Goal: Transaction & Acquisition: Purchase product/service

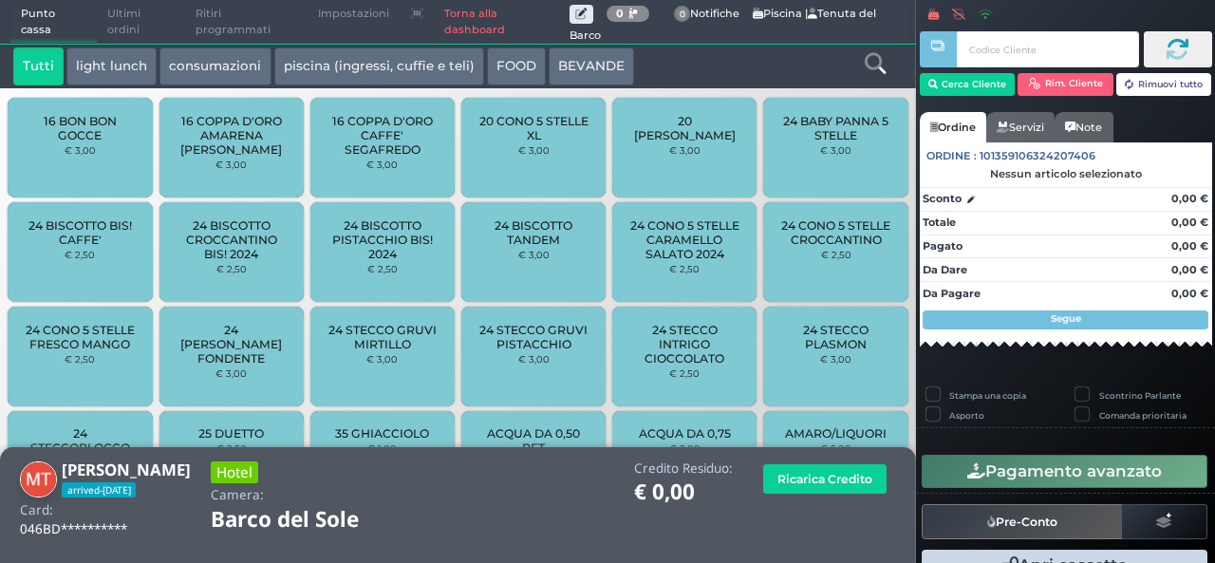
click at [470, 10] on link "Torna alla dashboard" at bounding box center [502, 22] width 136 height 43
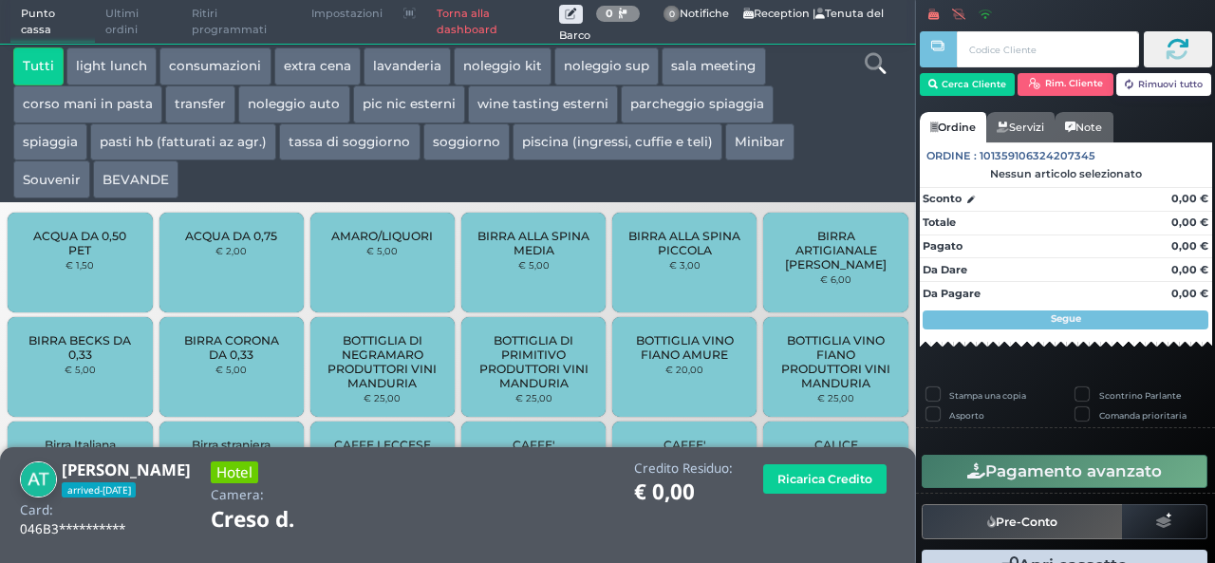
click at [296, 65] on button "extra cena" at bounding box center [317, 66] width 86 height 38
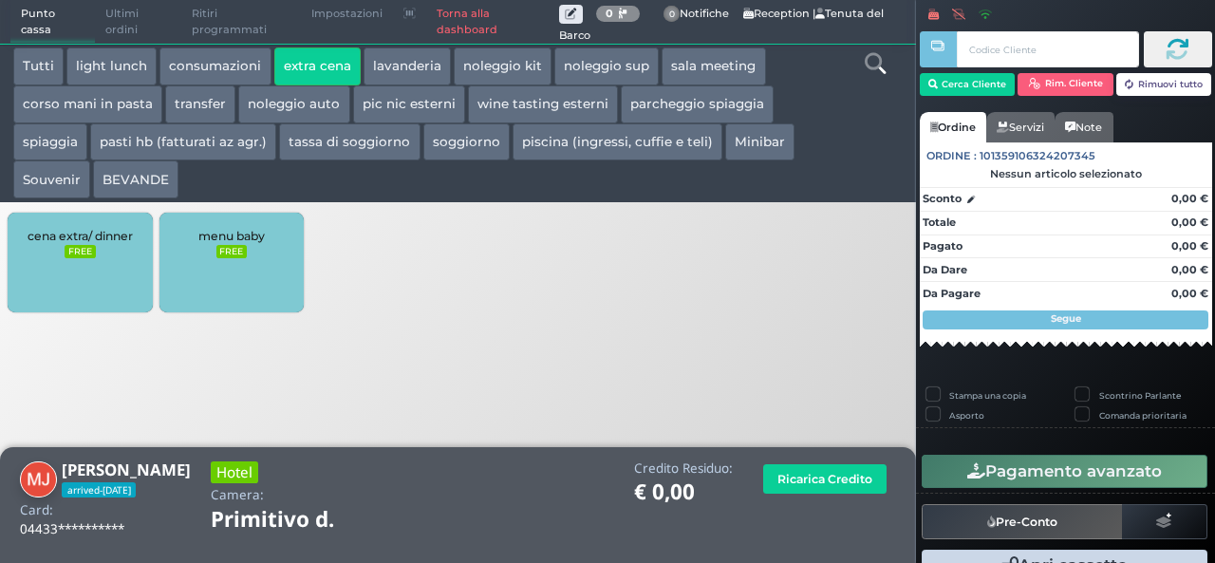
click at [93, 259] on div "cena extra/ dinner FREE" at bounding box center [80, 263] width 144 height 100
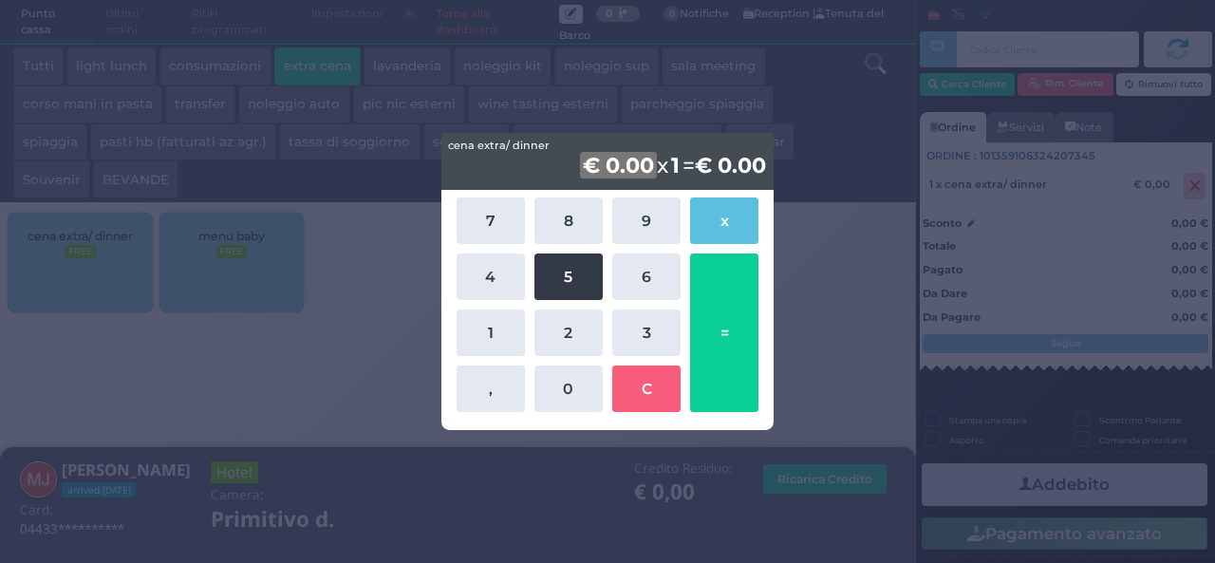
click at [574, 278] on button "5" at bounding box center [568, 276] width 68 height 46
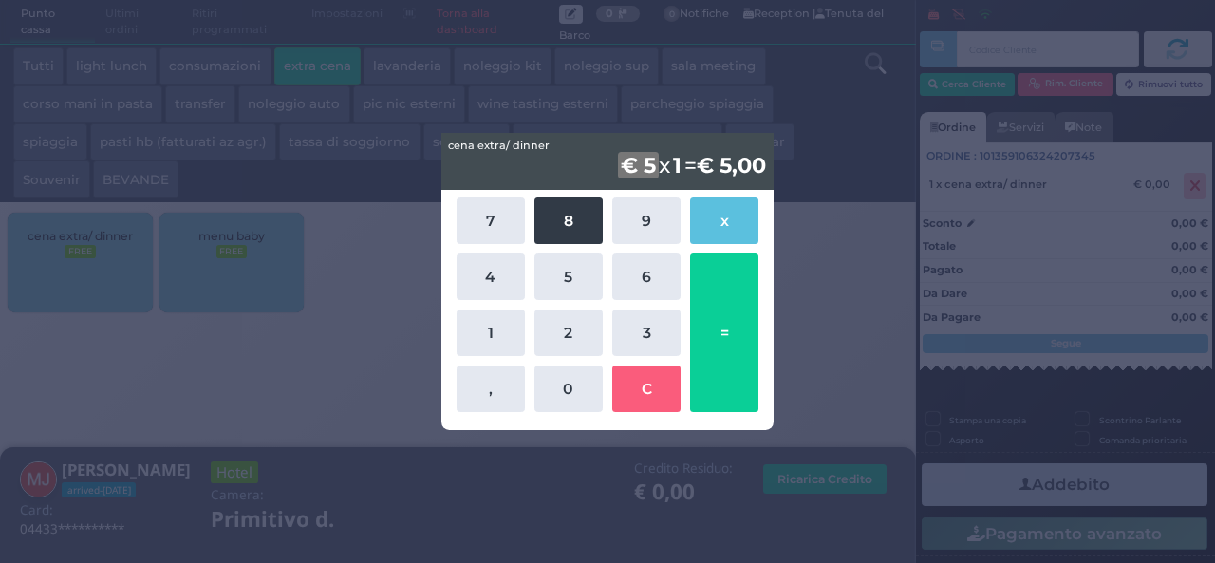
click at [578, 218] on button "8" at bounding box center [568, 220] width 68 height 46
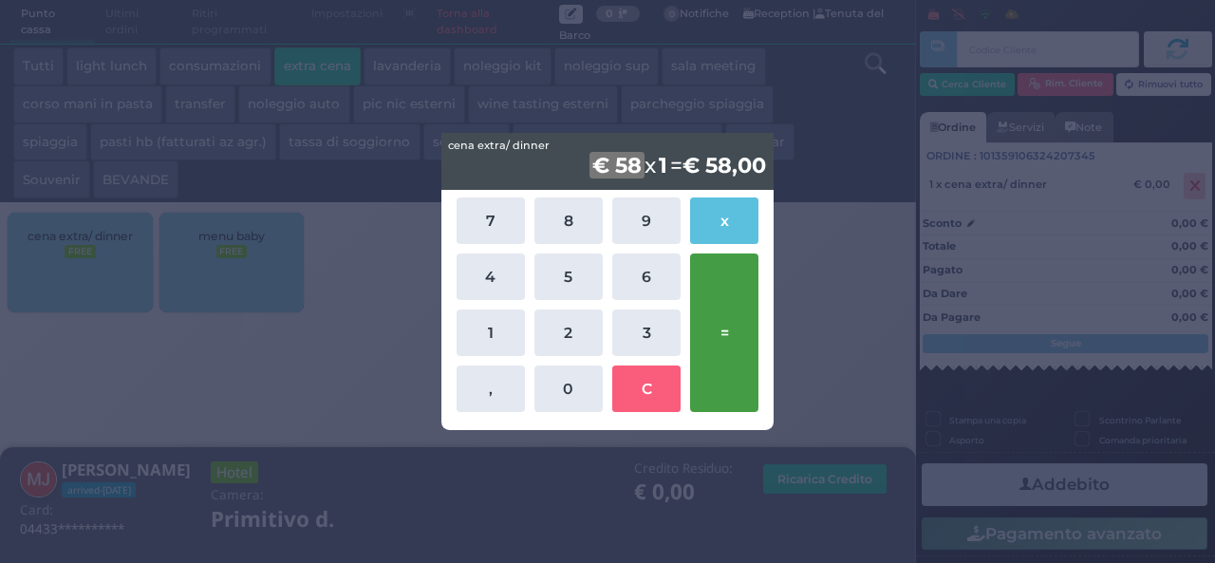
click at [710, 305] on button "=" at bounding box center [724, 332] width 68 height 158
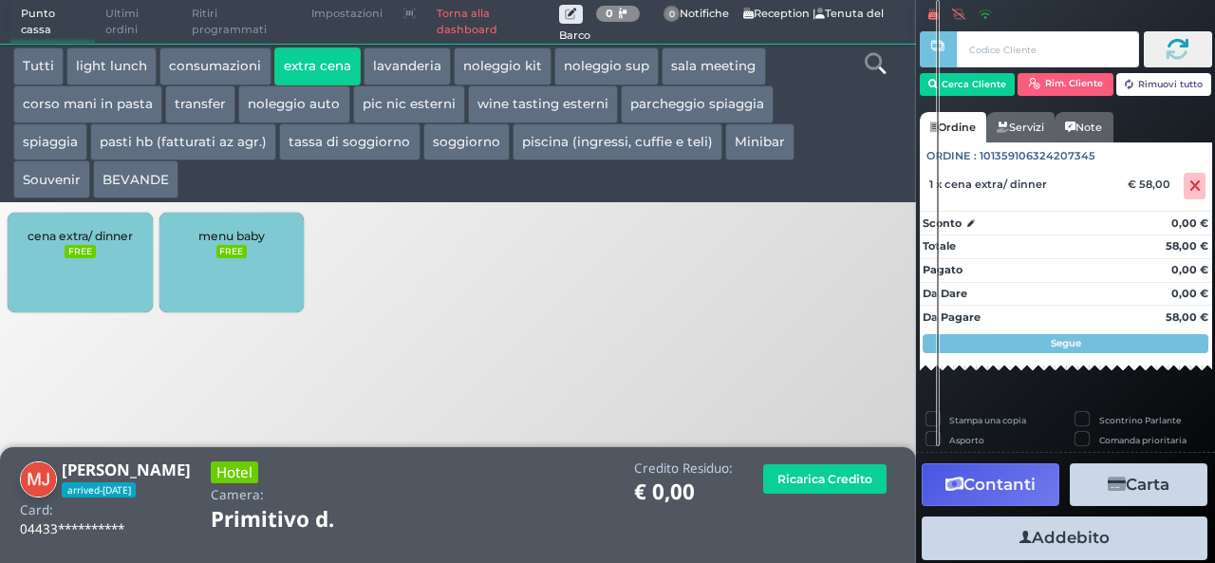
click at [1057, 536] on button "Addebito" at bounding box center [1064, 537] width 286 height 43
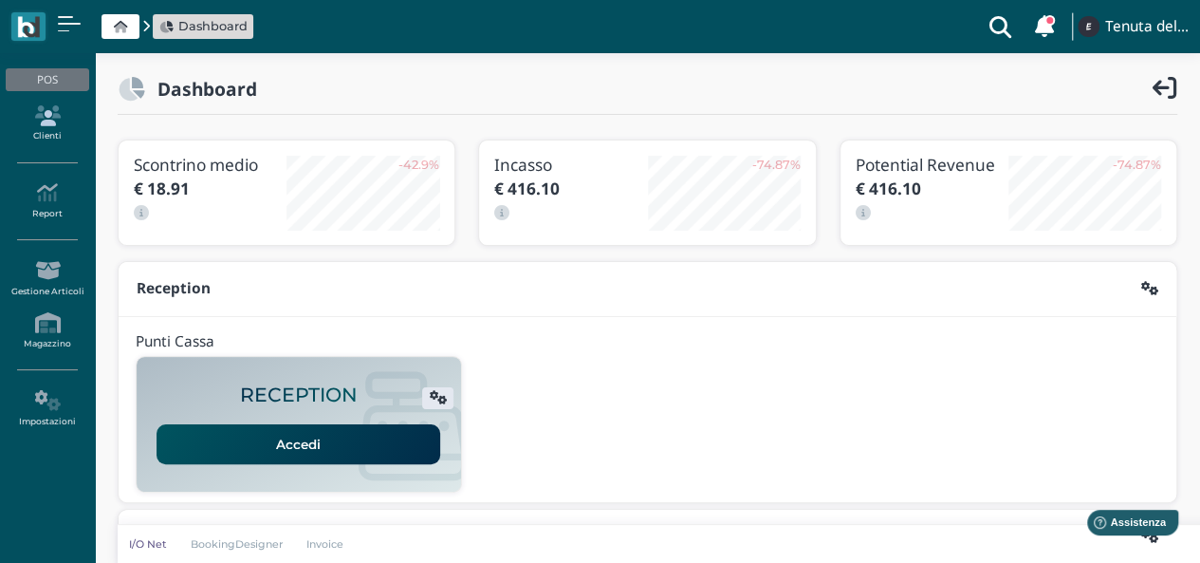
click at [51, 132] on link "Clienti" at bounding box center [47, 124] width 83 height 52
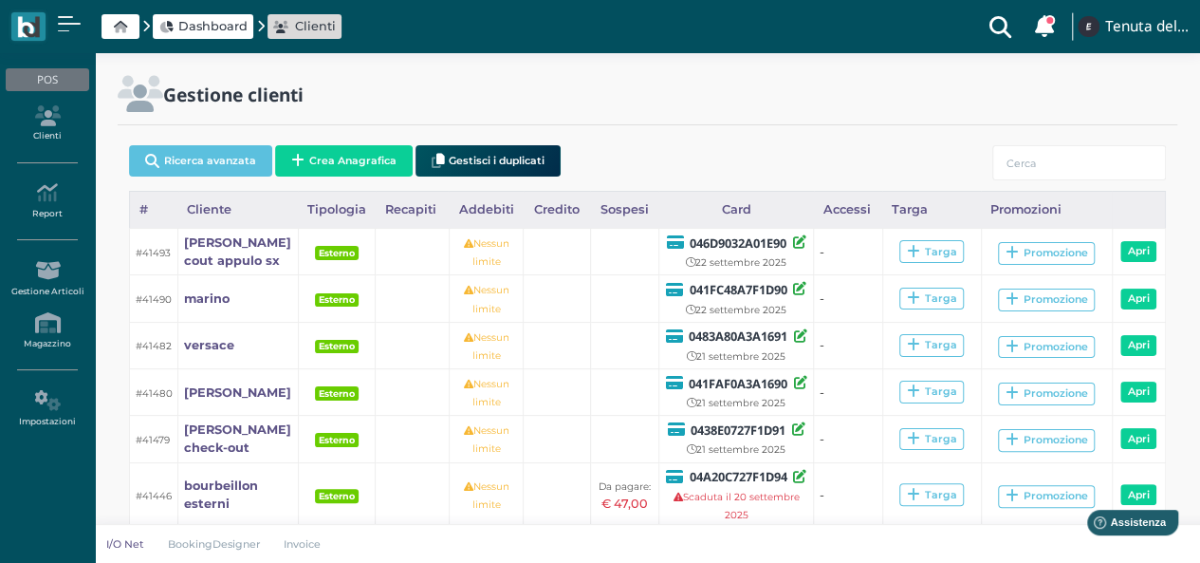
click at [204, 28] on span "Dashboard" at bounding box center [212, 26] width 69 height 18
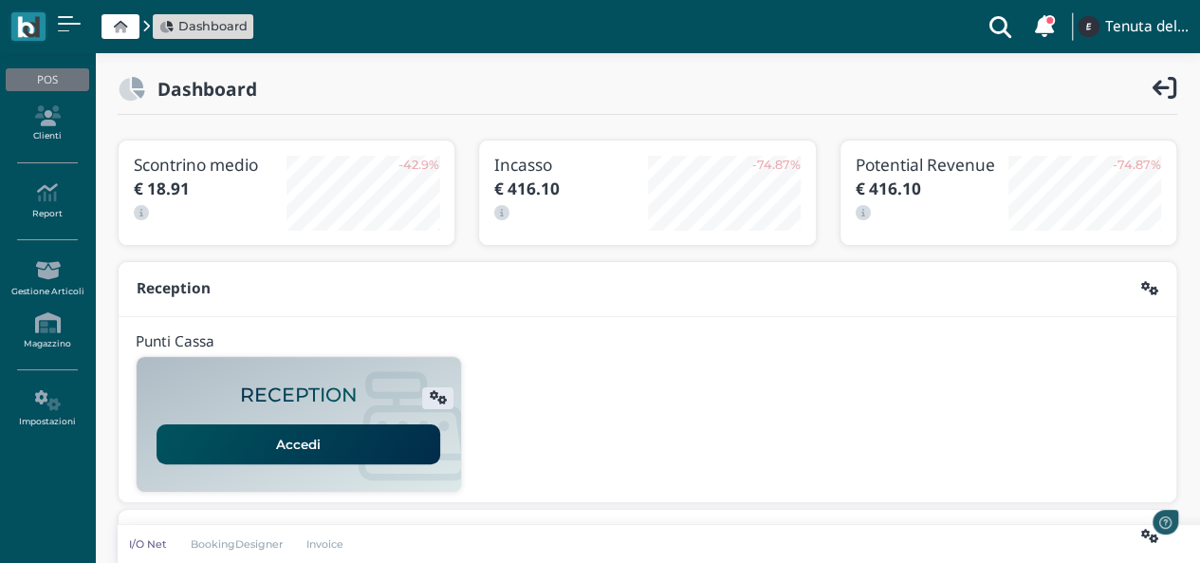
scroll to position [190, 0]
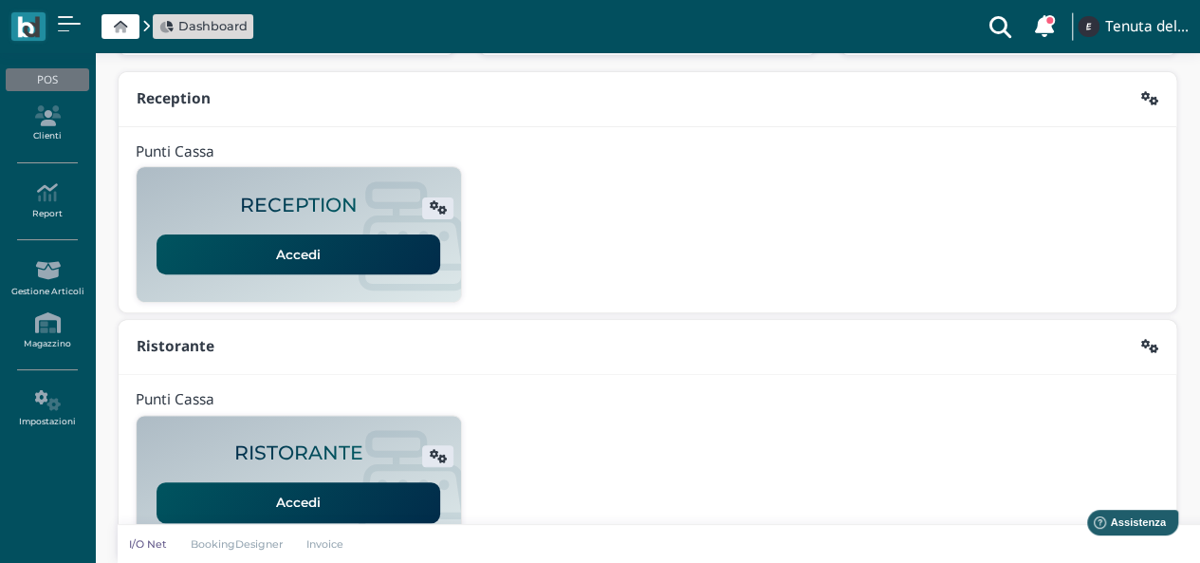
click at [309, 253] on link "Accedi" at bounding box center [299, 254] width 284 height 40
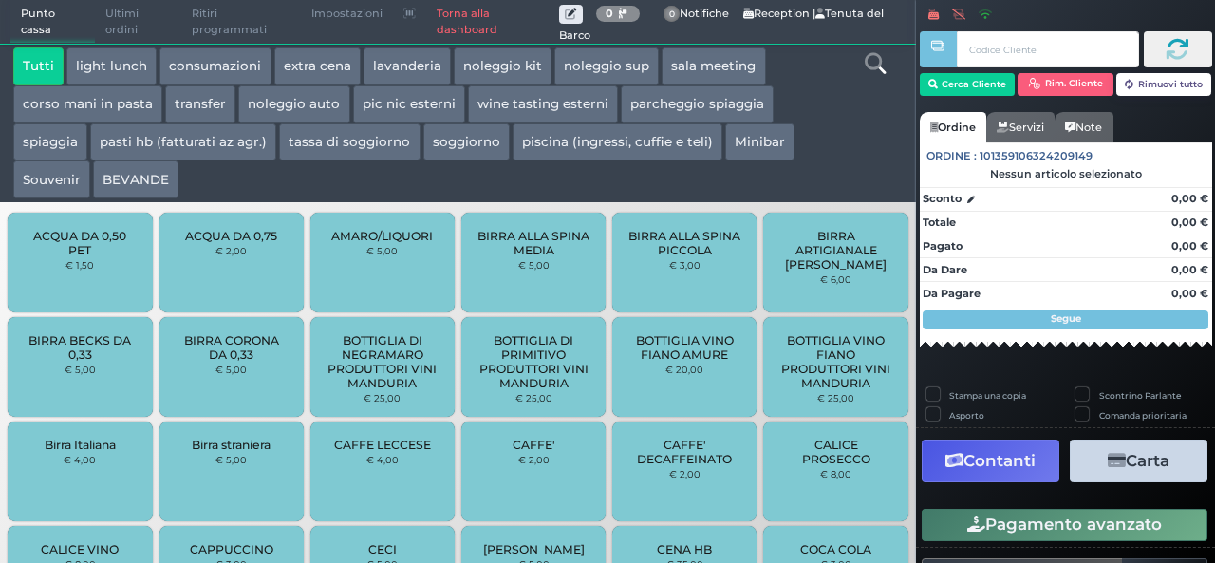
click at [135, 174] on button "BEVANDE" at bounding box center [135, 179] width 85 height 38
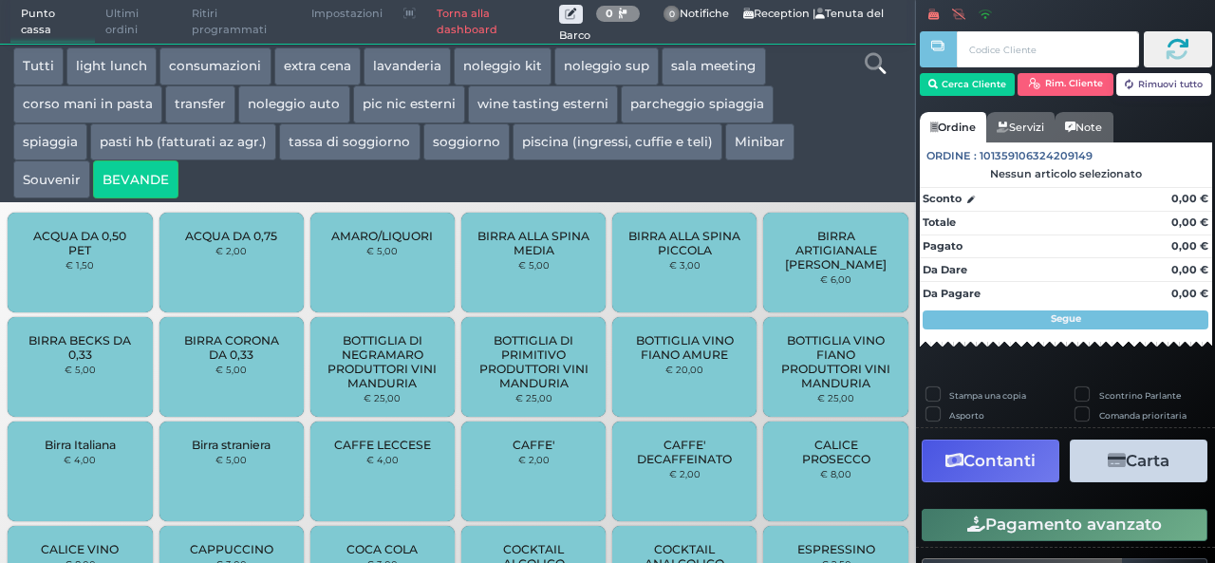
click at [290, 72] on button "extra cena" at bounding box center [317, 66] width 86 height 38
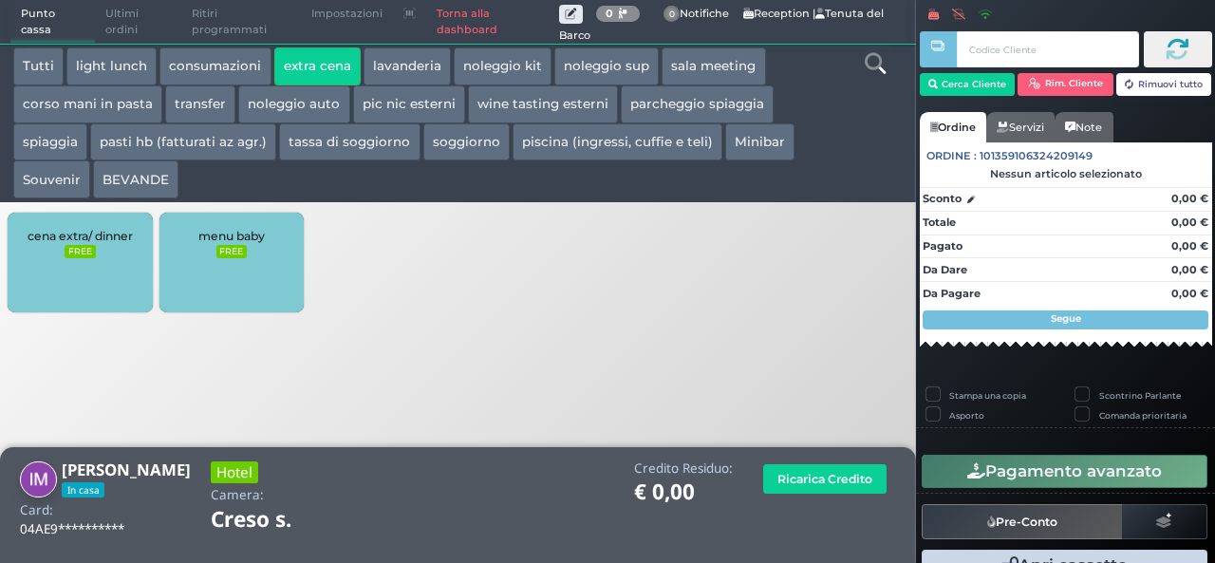
click at [106, 251] on div "cena extra/ dinner FREE" at bounding box center [80, 263] width 144 height 100
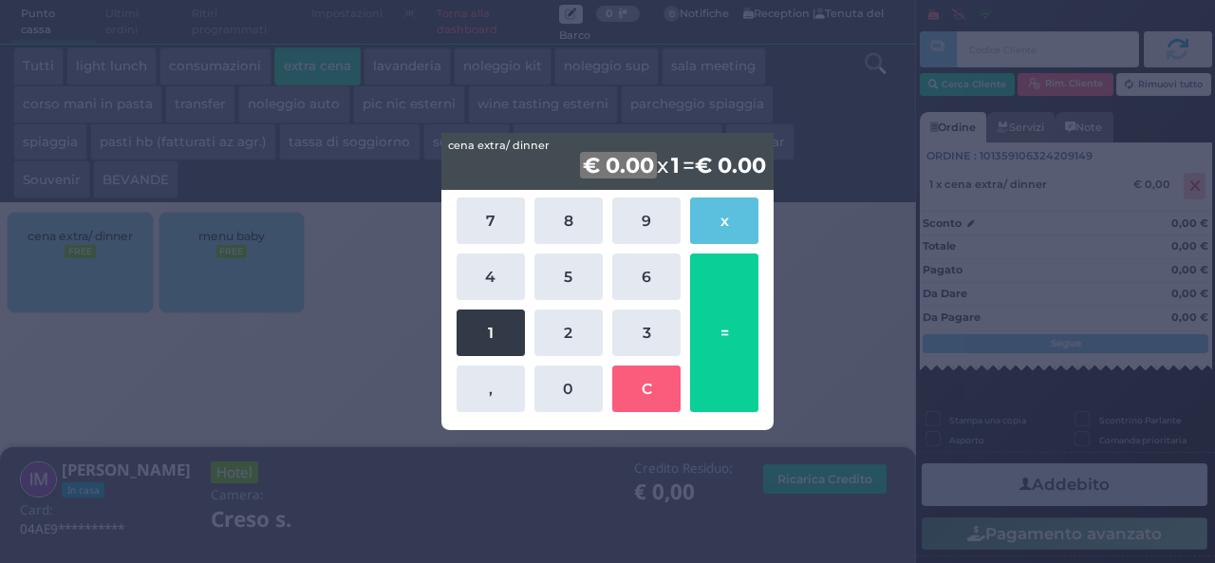
click at [492, 339] on button "1" at bounding box center [490, 332] width 68 height 46
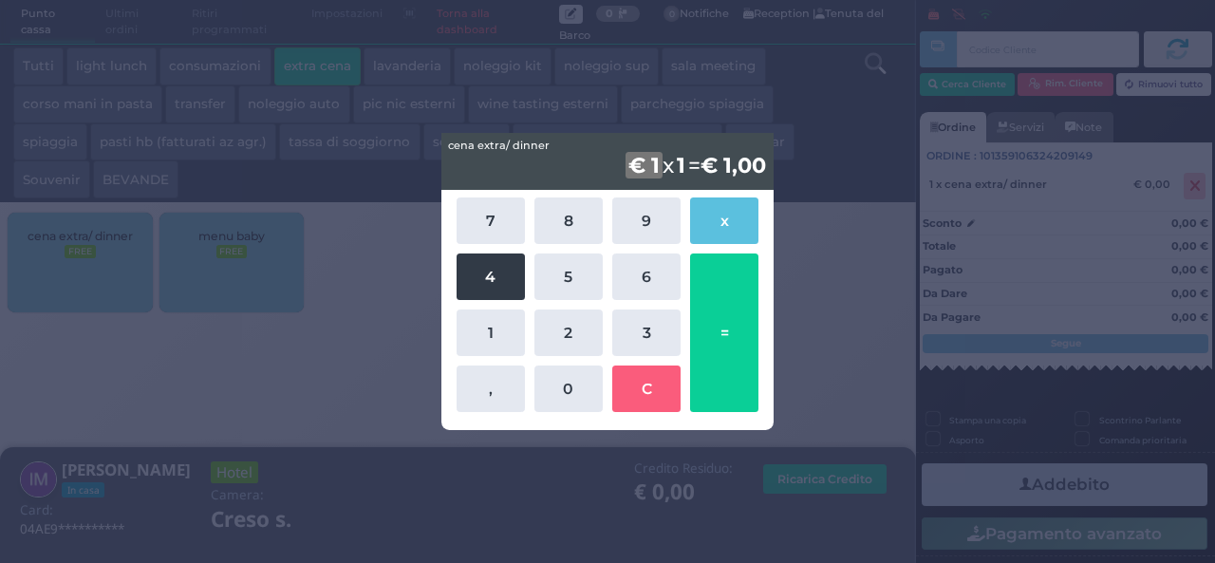
click at [493, 282] on button "4" at bounding box center [490, 276] width 68 height 46
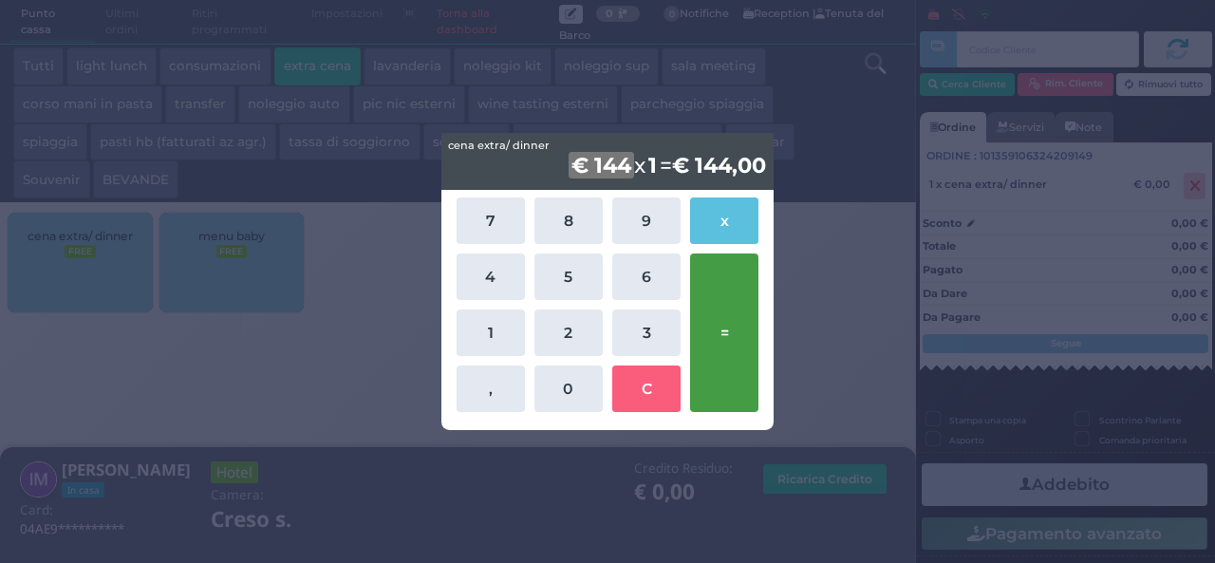
click at [737, 333] on button "=" at bounding box center [724, 332] width 68 height 158
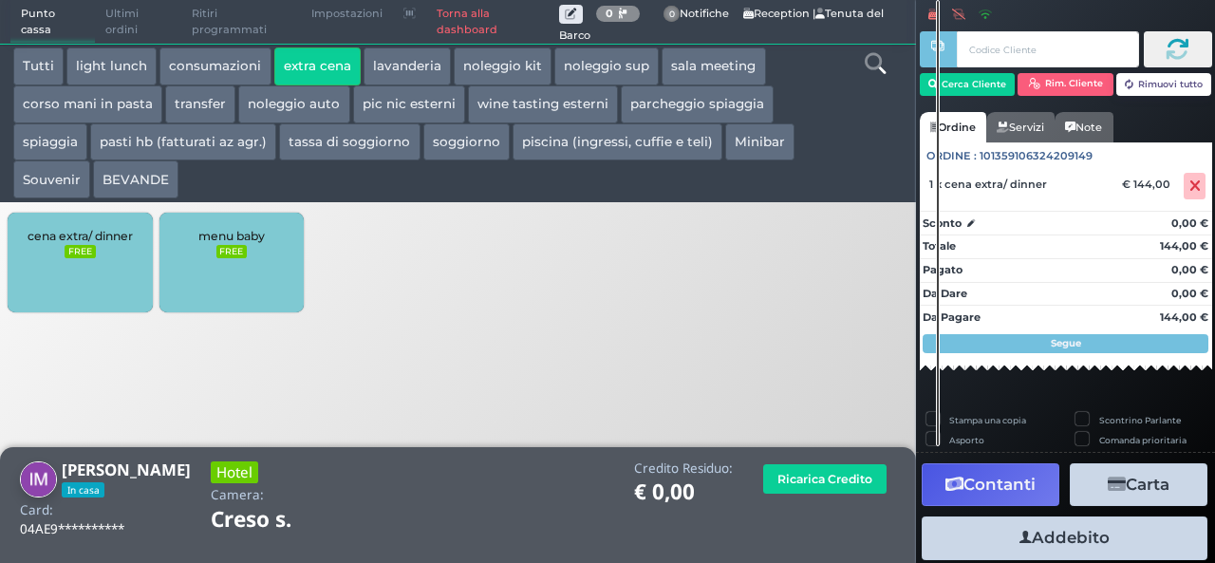
scroll to position [52, 0]
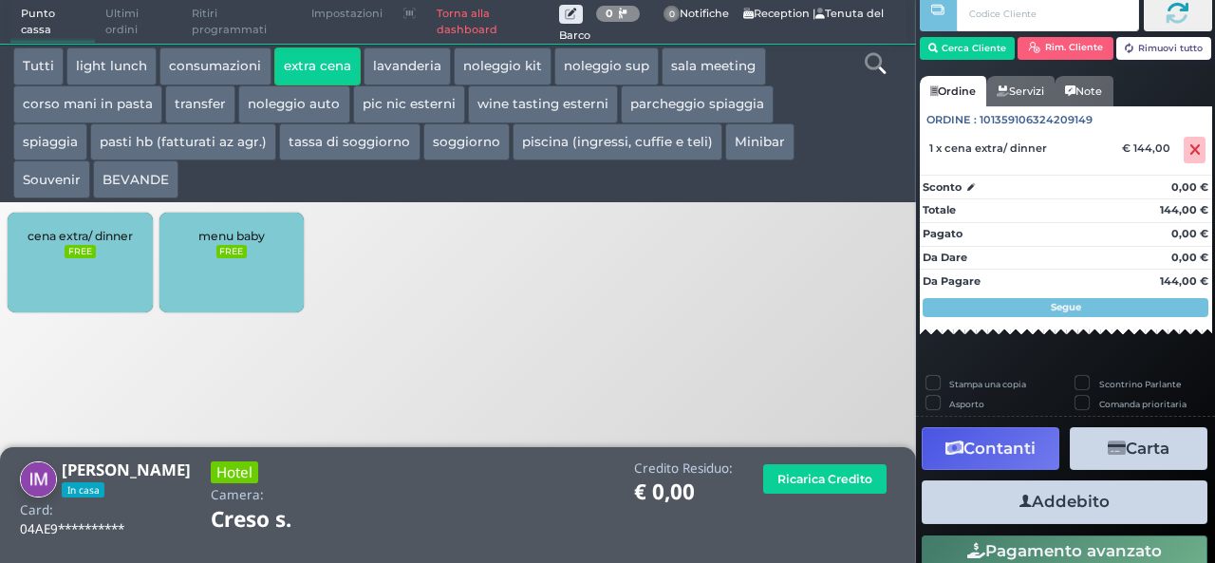
click at [1061, 500] on button "Addebito" at bounding box center [1064, 501] width 286 height 43
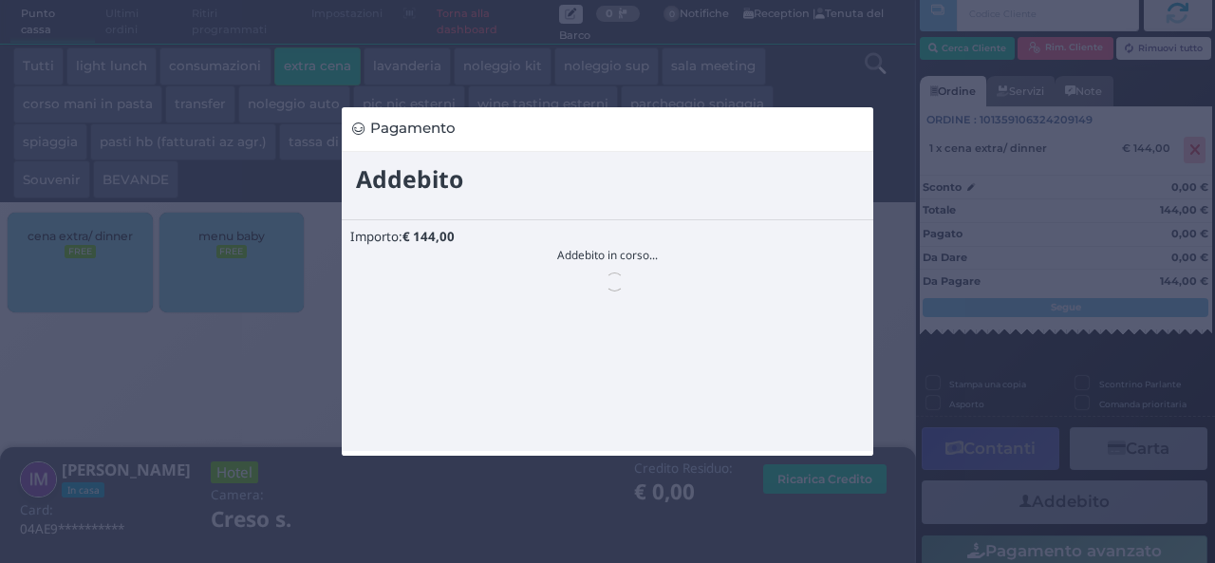
scroll to position [0, 0]
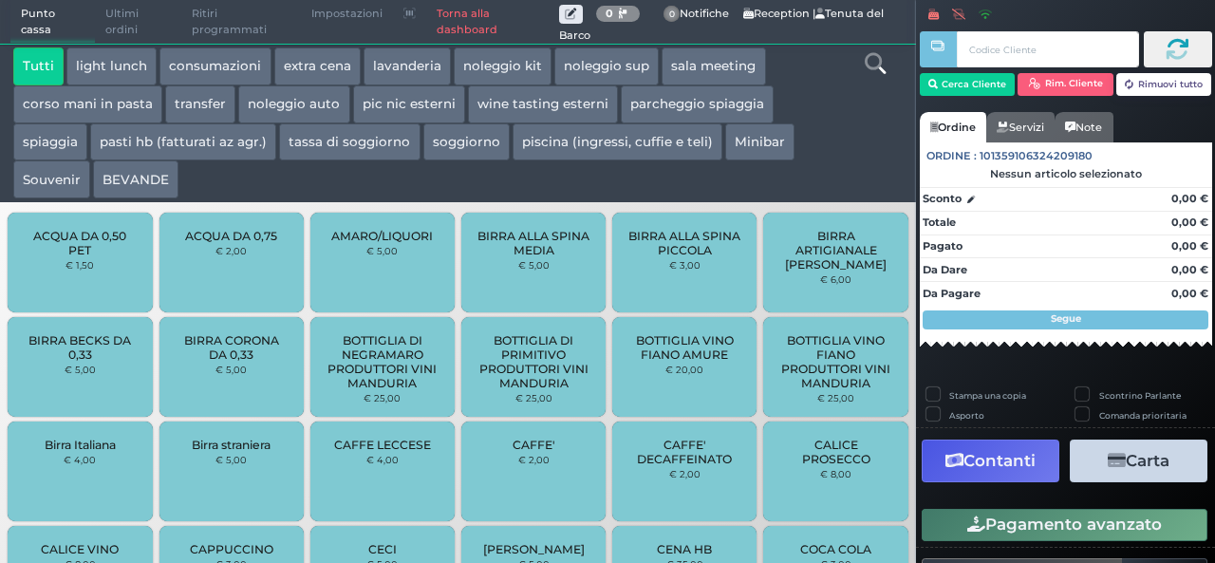
click at [322, 67] on button "extra cena" at bounding box center [317, 66] width 86 height 38
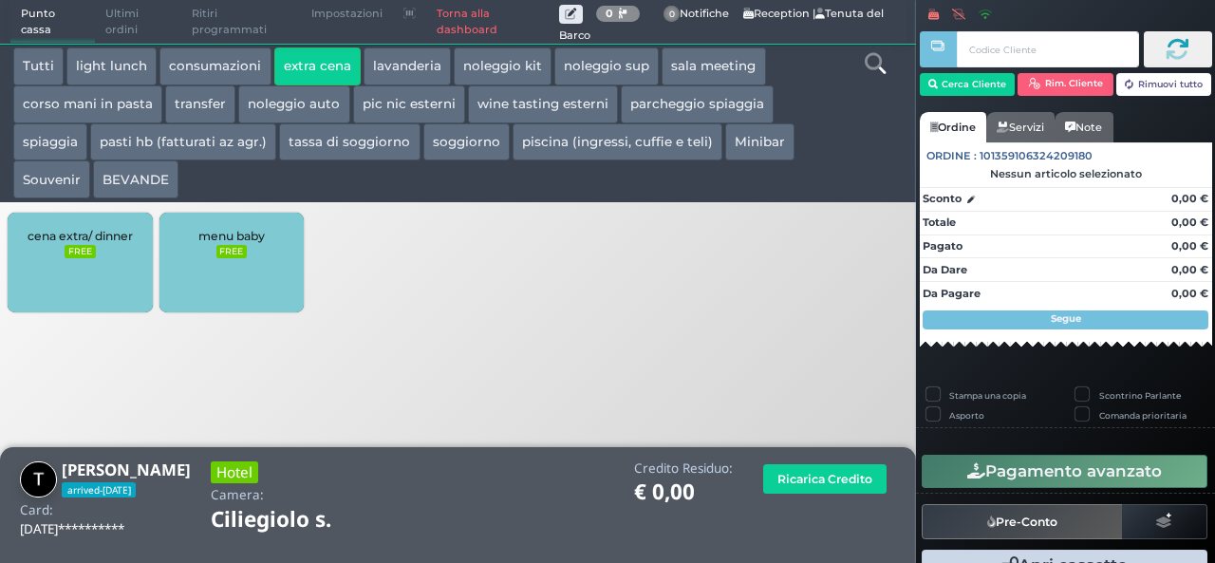
click at [101, 274] on div "cena extra/ dinner FREE" at bounding box center [80, 263] width 144 height 100
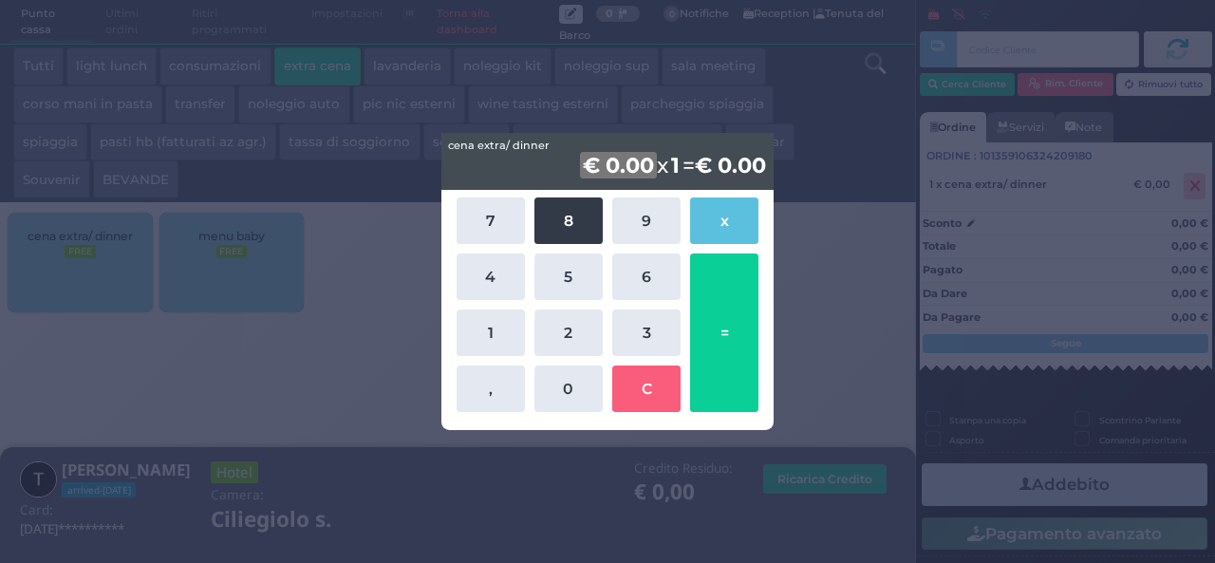
click at [563, 208] on button "8" at bounding box center [568, 220] width 68 height 46
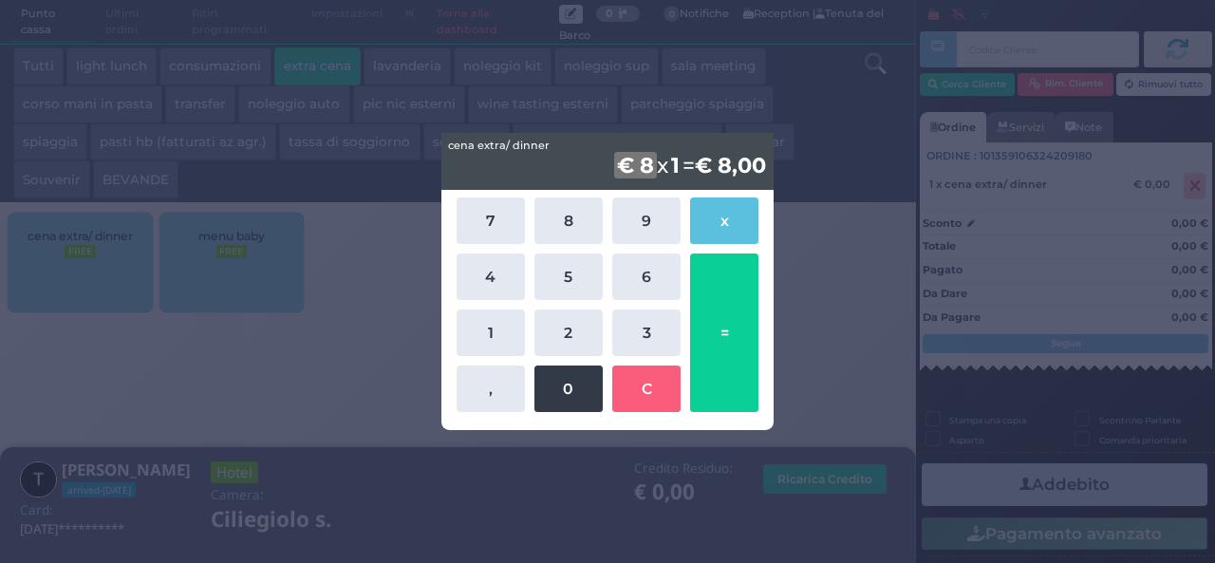
click at [578, 398] on button "0" at bounding box center [568, 388] width 68 height 46
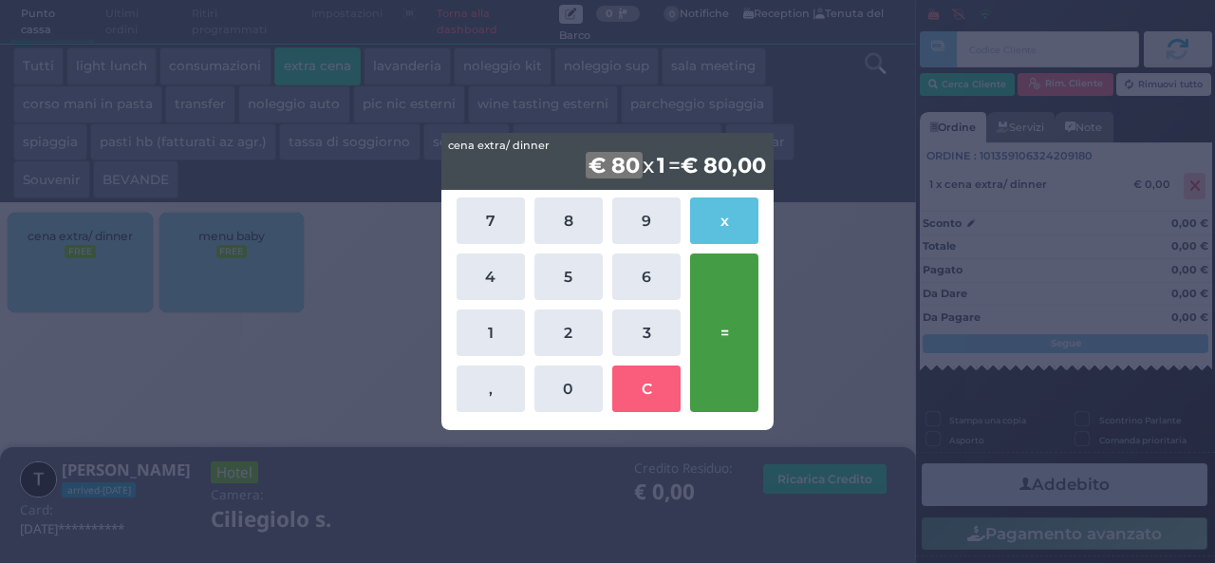
click at [730, 333] on button "=" at bounding box center [724, 332] width 68 height 158
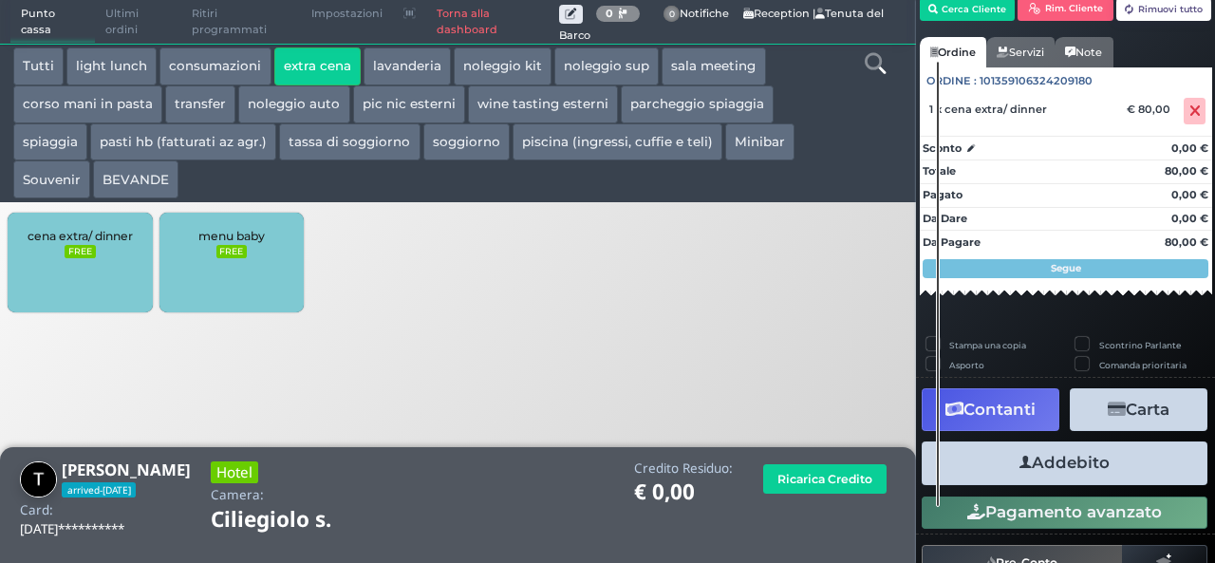
scroll to position [108, 0]
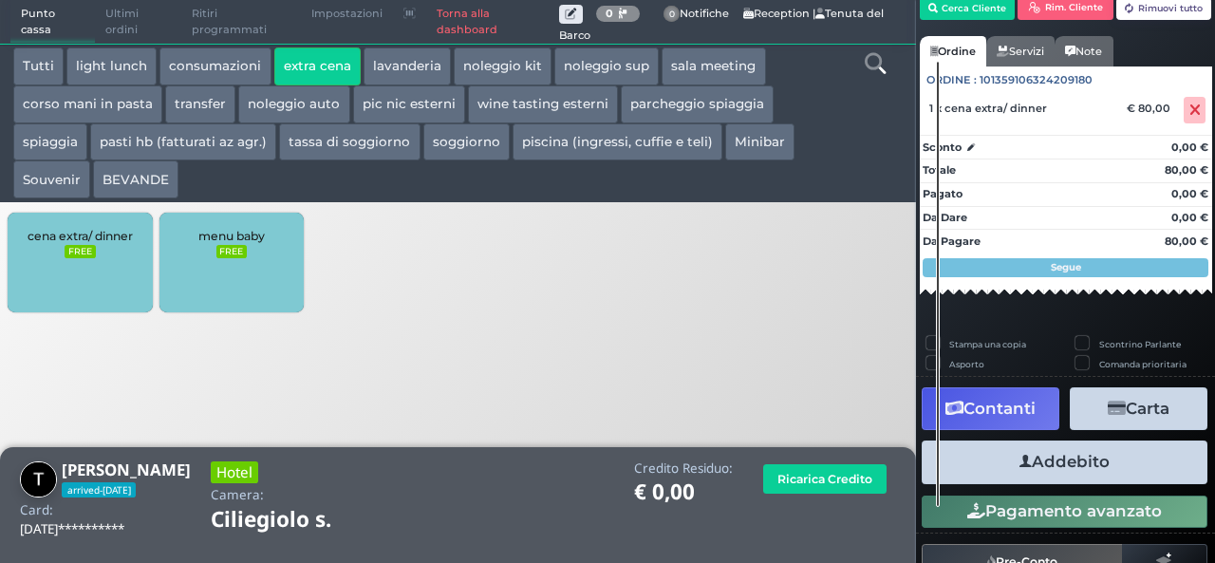
click at [1067, 457] on button "Addebito" at bounding box center [1064, 461] width 286 height 43
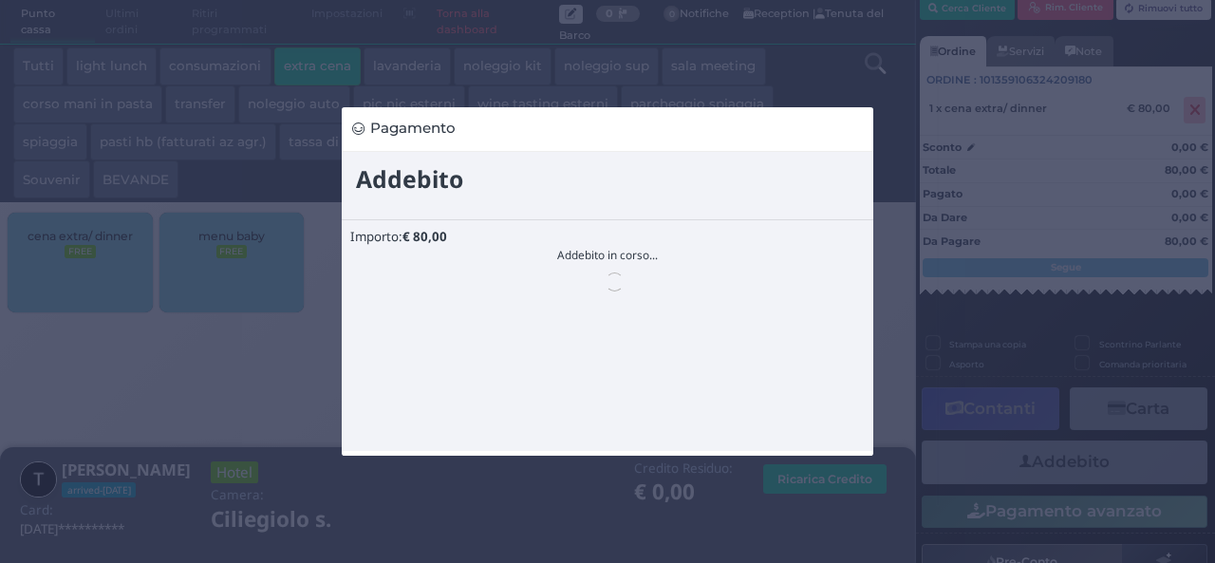
scroll to position [0, 0]
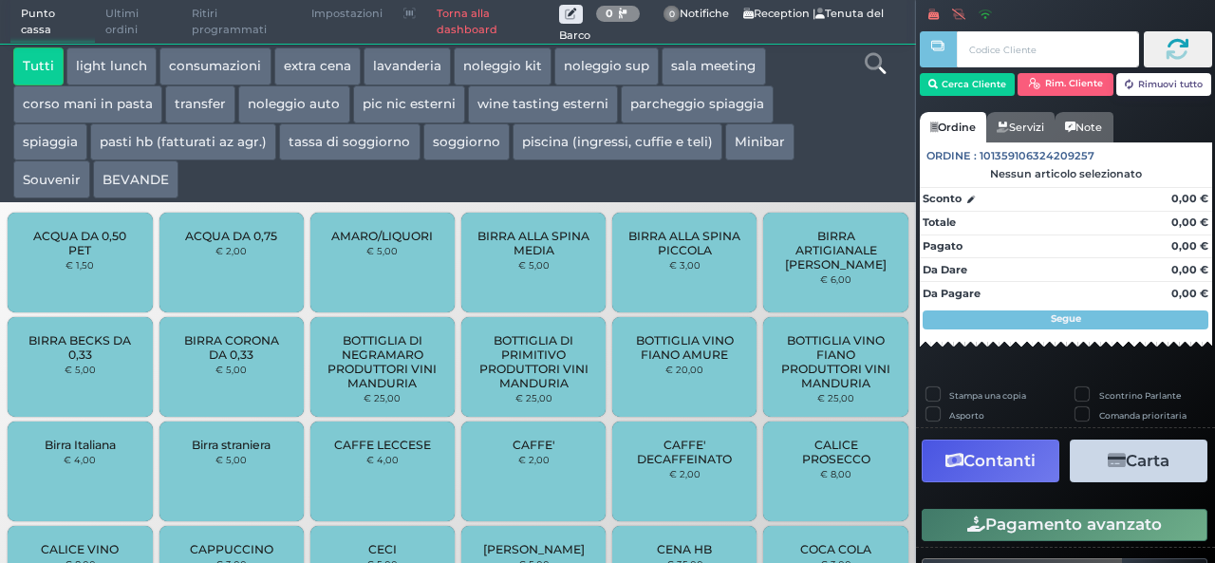
click at [320, 66] on button "extra cena" at bounding box center [317, 66] width 86 height 38
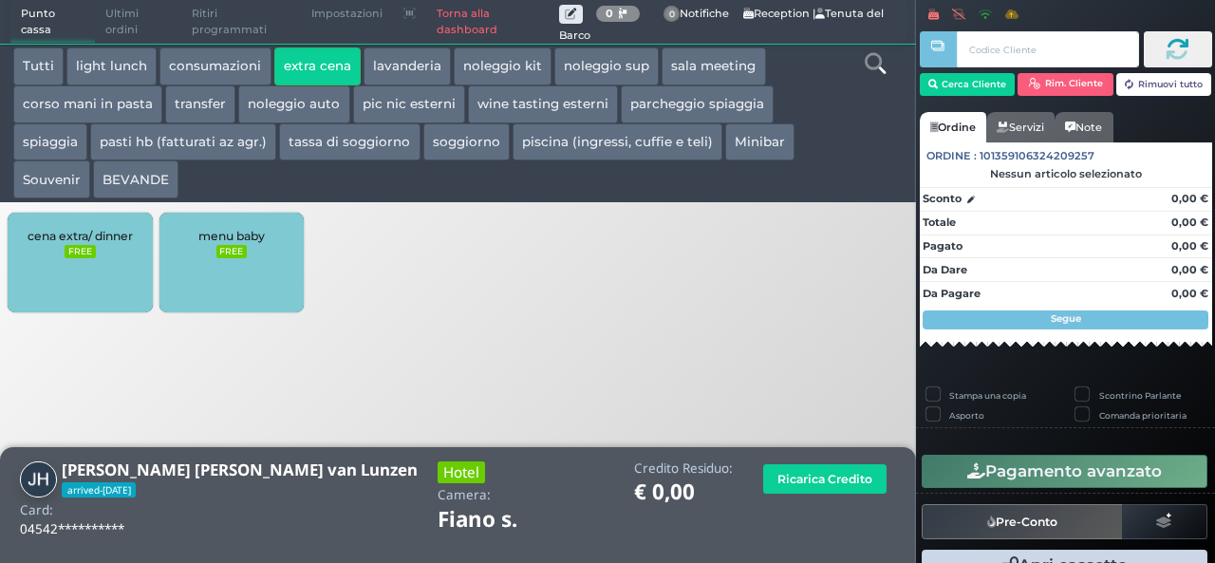
click at [114, 263] on div "cena extra/ dinner FREE" at bounding box center [80, 263] width 144 height 100
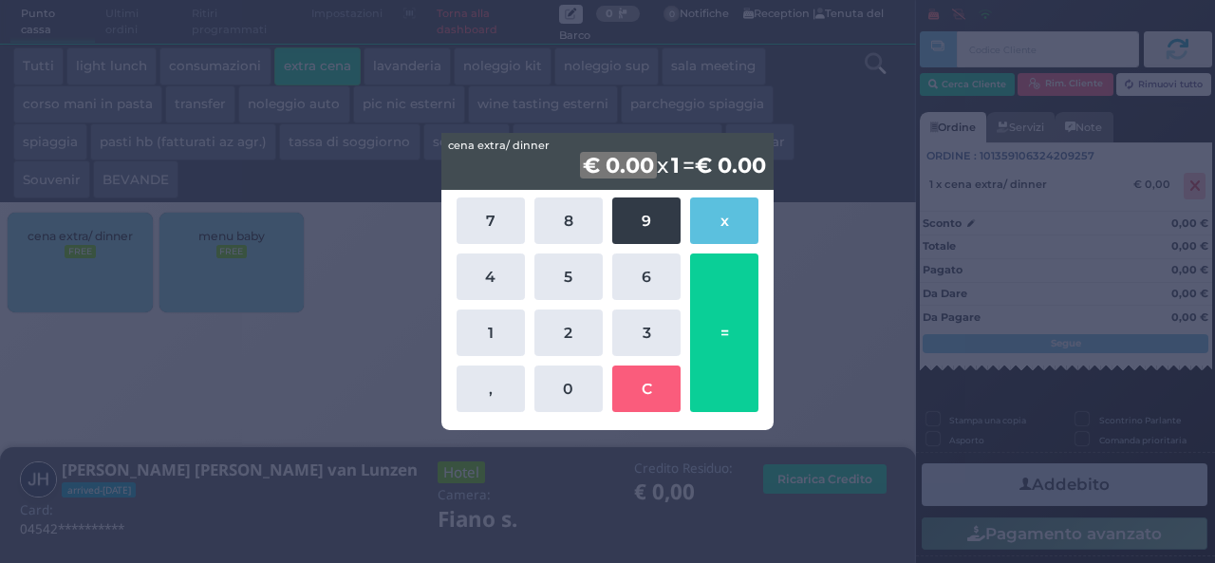
click at [653, 218] on button "9" at bounding box center [646, 220] width 68 height 46
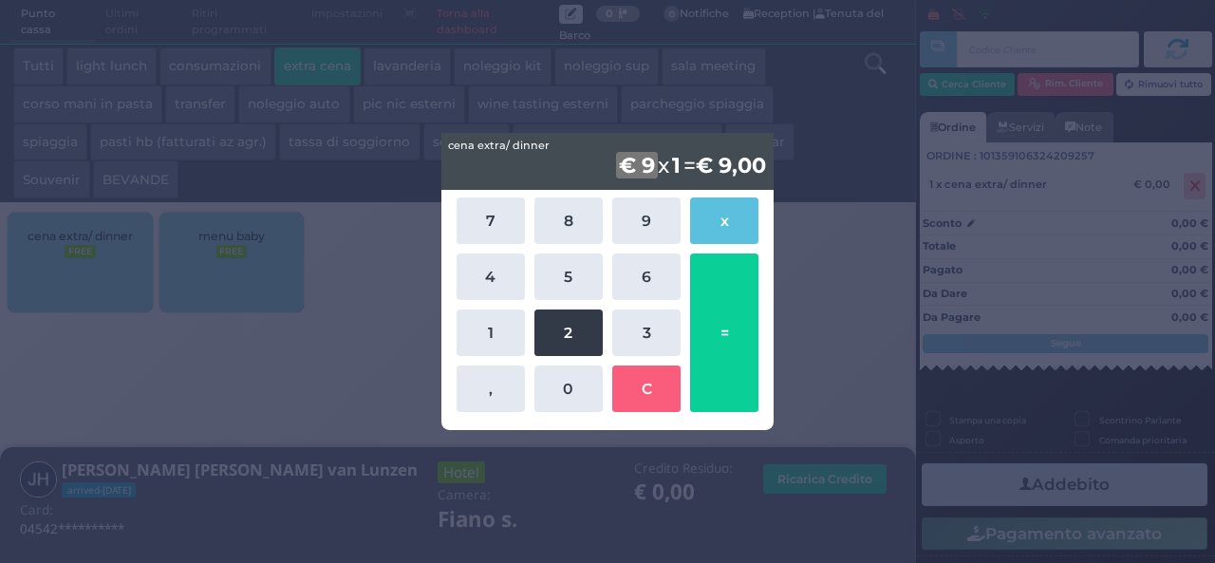
click at [562, 344] on button "2" at bounding box center [568, 332] width 68 height 46
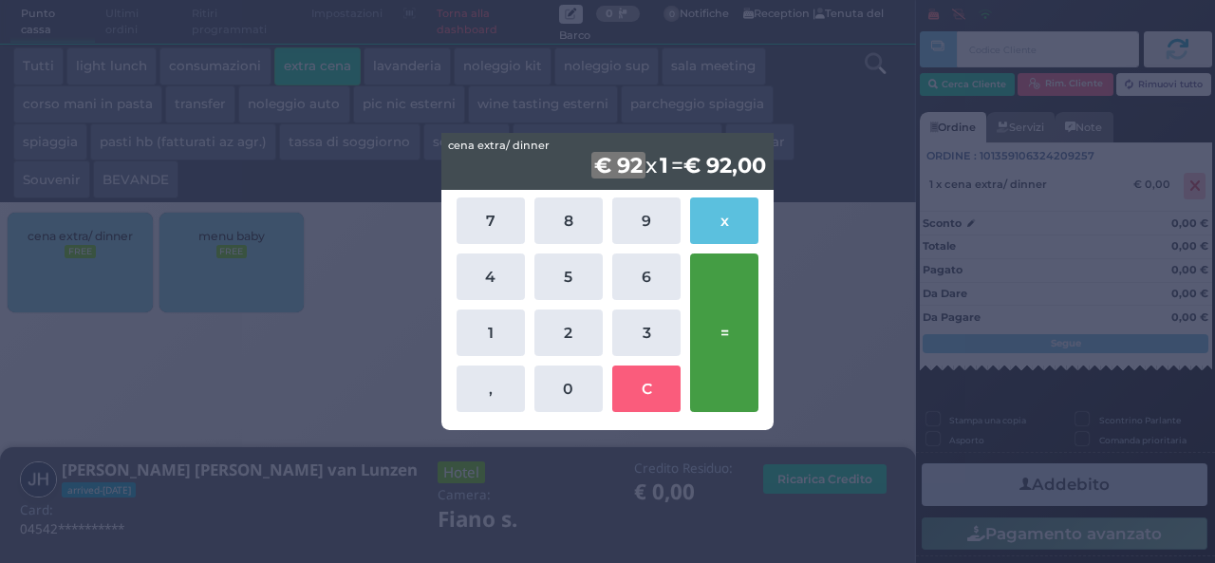
click at [717, 313] on button "=" at bounding box center [724, 332] width 68 height 158
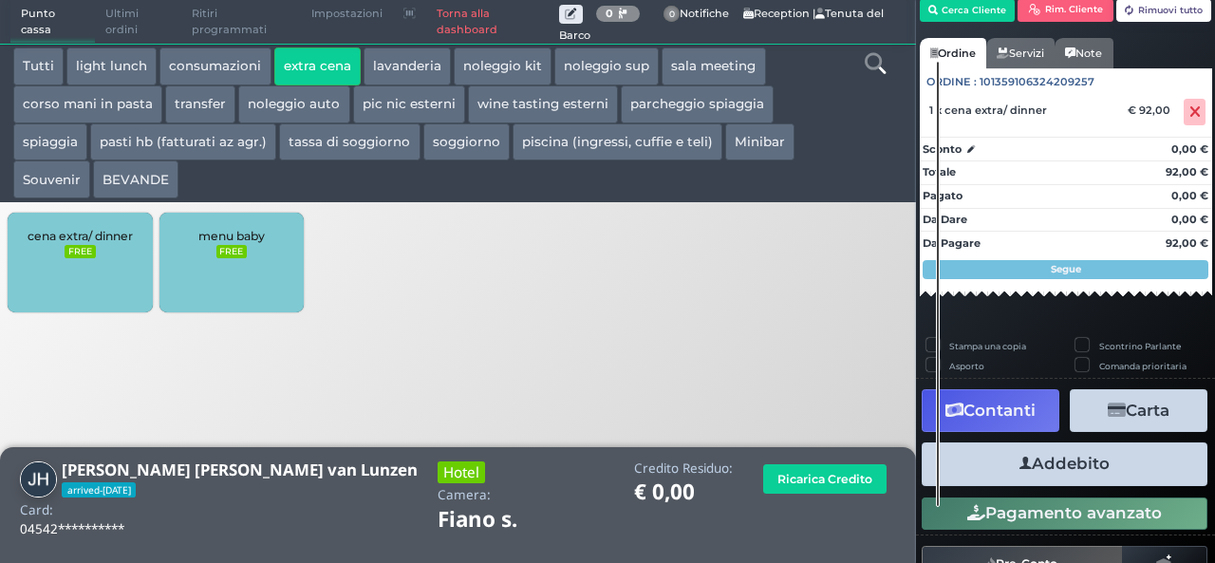
scroll to position [108, 0]
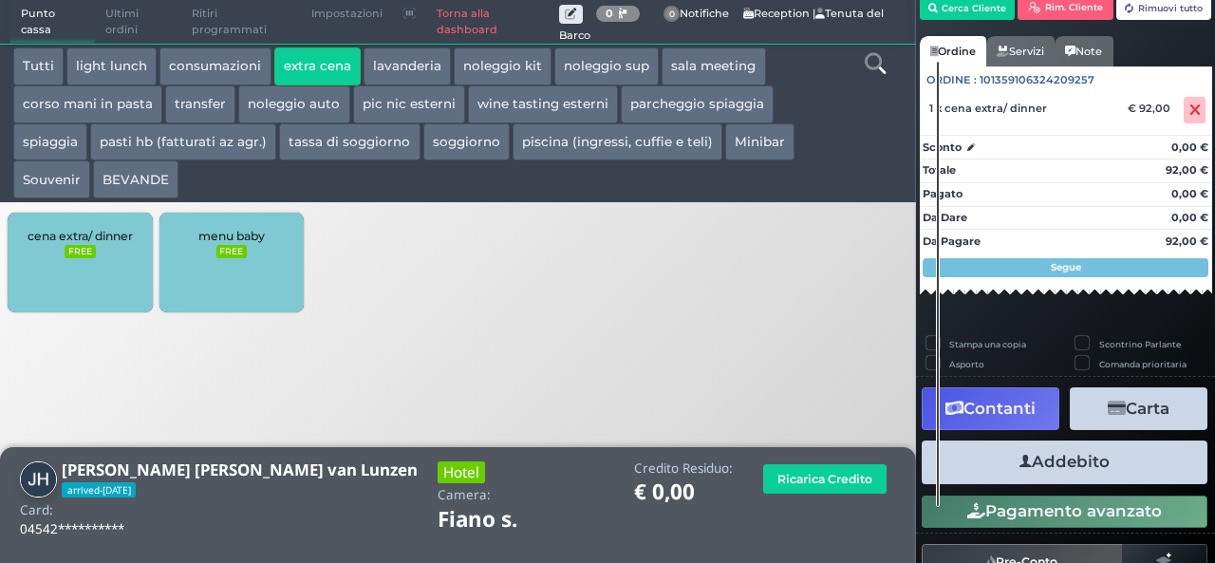
click at [1069, 456] on button "Addebito" at bounding box center [1064, 461] width 286 height 43
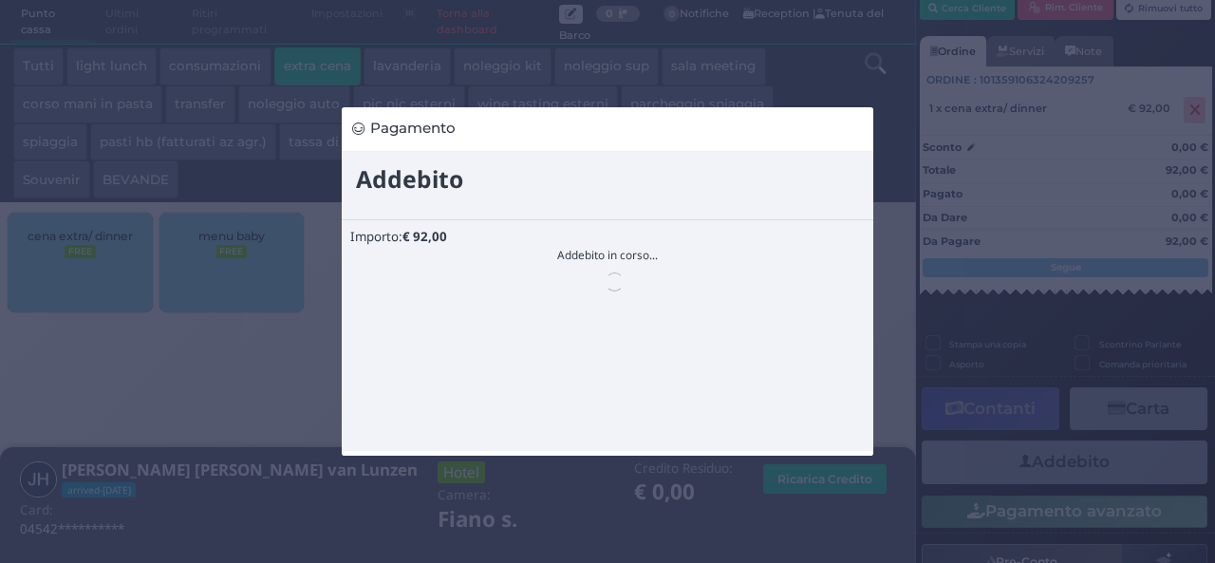
scroll to position [0, 0]
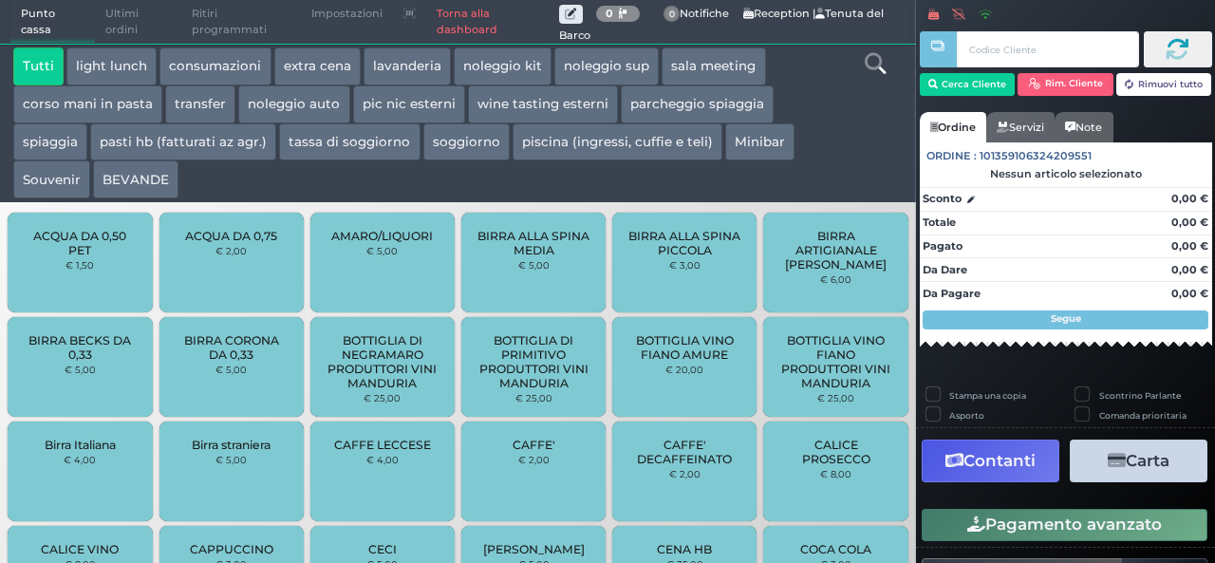
click at [128, 172] on button "BEVANDE" at bounding box center [135, 179] width 85 height 38
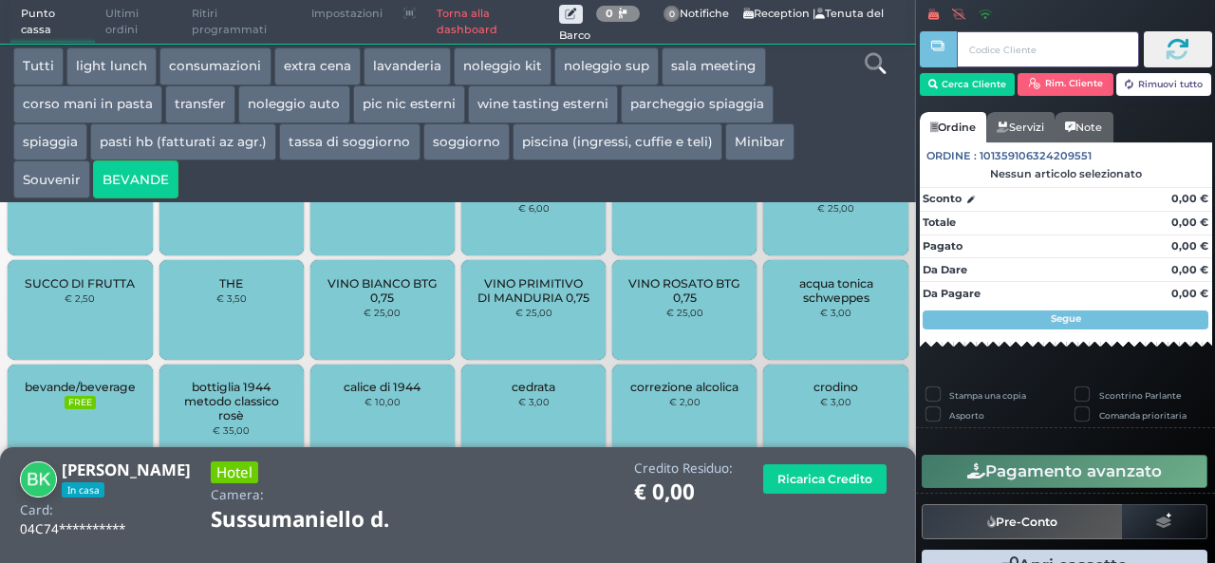
scroll to position [854, 0]
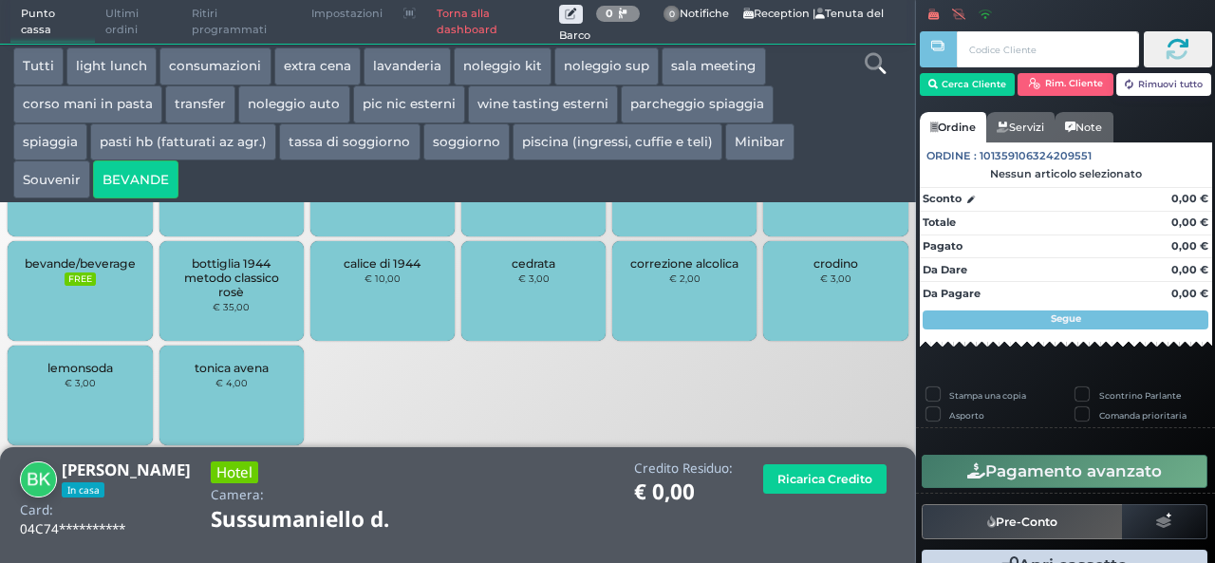
click at [95, 287] on div "bevande/beverage FREE" at bounding box center [80, 291] width 144 height 100
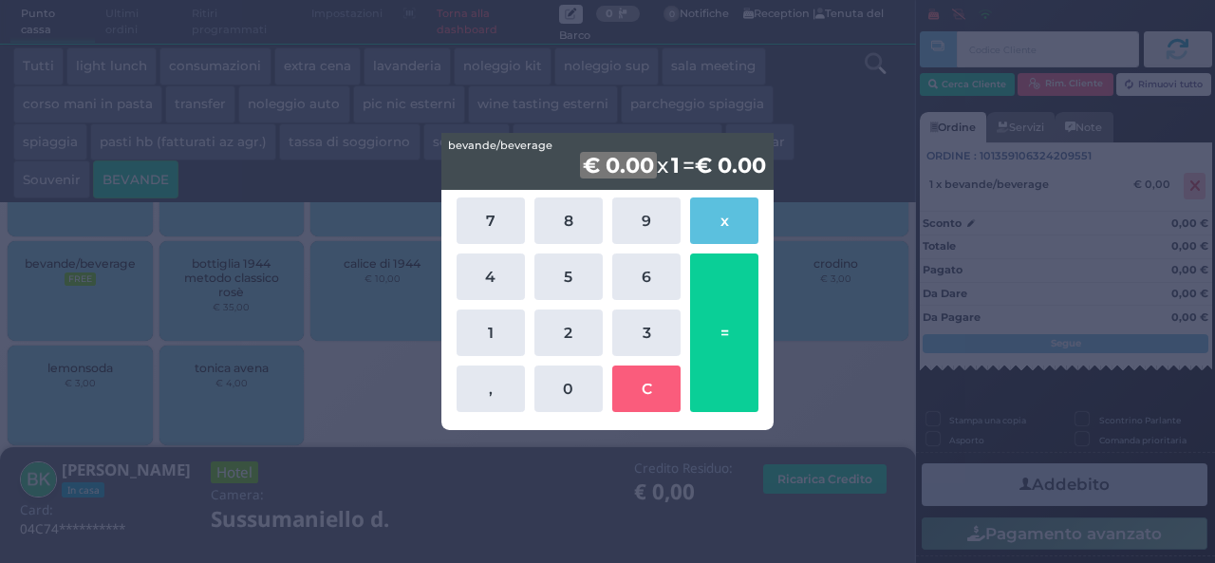
click at [524, 308] on div "7 8 9 x 4 5 6 1 2 3 , 0 C =" at bounding box center [608, 305] width 312 height 224
click at [526, 330] on div "7 8 9 x 4 5 6 1 2 3 , 0 C =" at bounding box center [608, 305] width 312 height 224
click at [514, 324] on button "1" at bounding box center [490, 332] width 68 height 46
click at [571, 215] on button "8" at bounding box center [568, 220] width 68 height 46
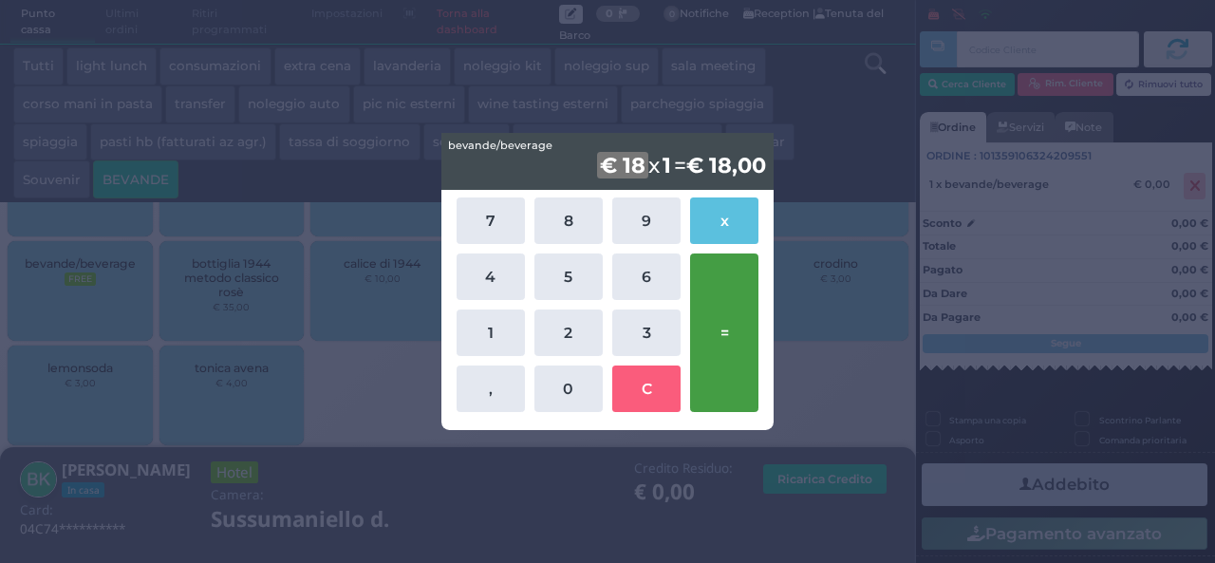
click at [739, 348] on button "=" at bounding box center [724, 332] width 68 height 158
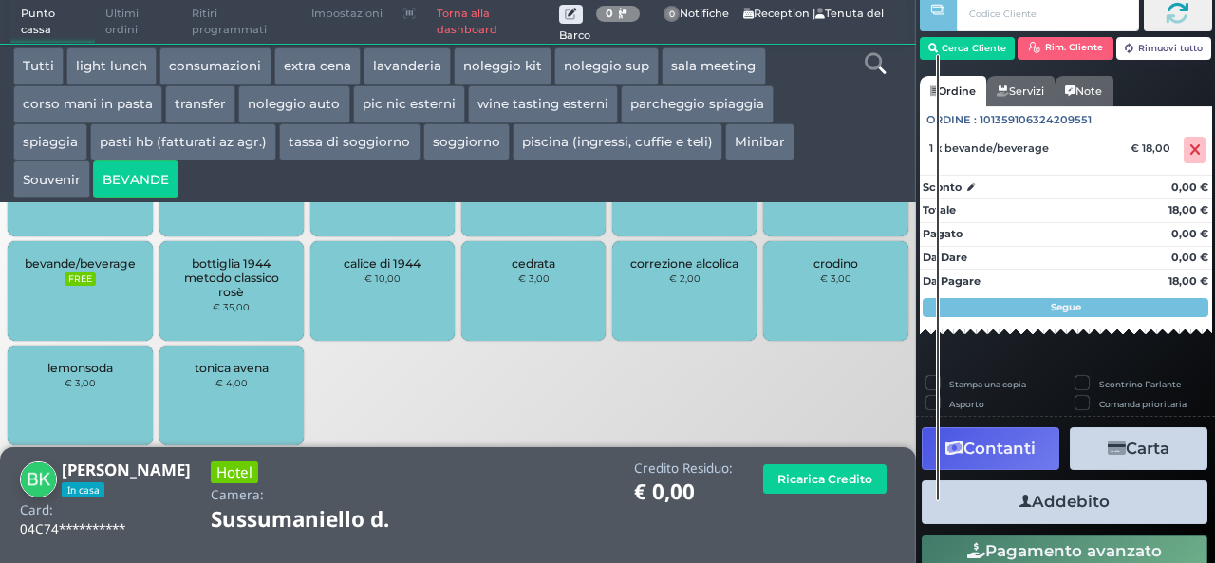
scroll to position [108, 0]
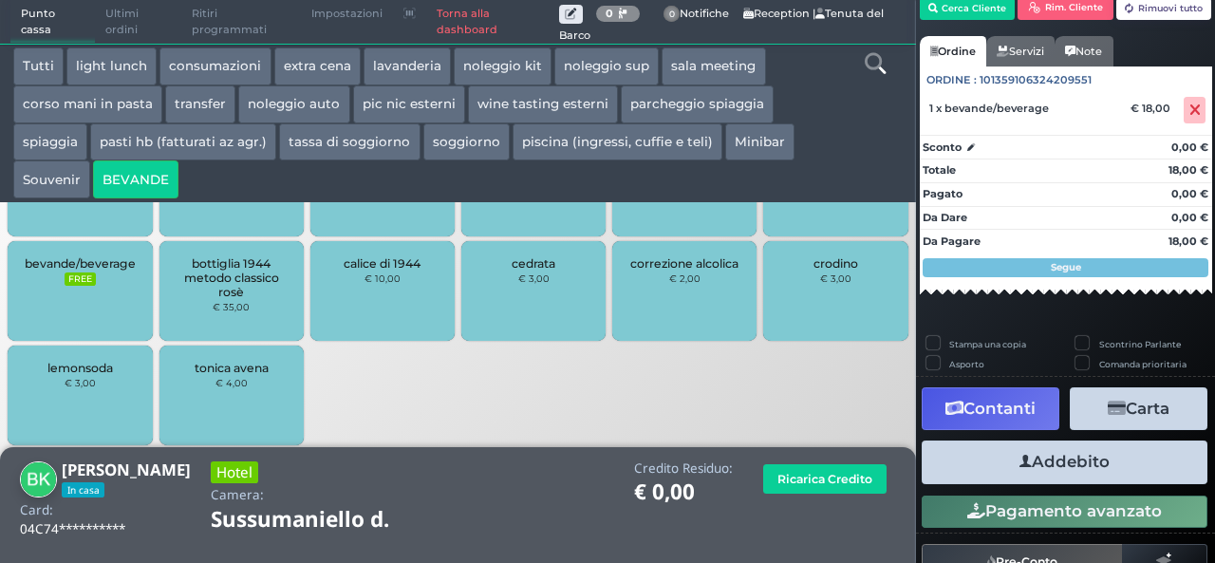
click at [1063, 462] on button "Addebito" at bounding box center [1064, 461] width 286 height 43
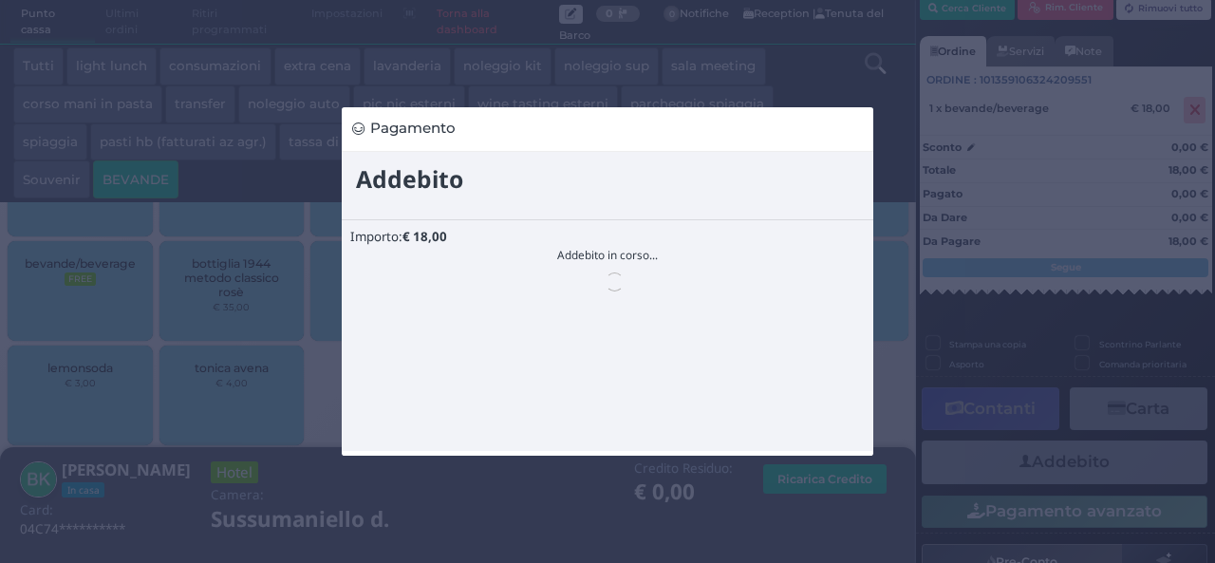
scroll to position [0, 0]
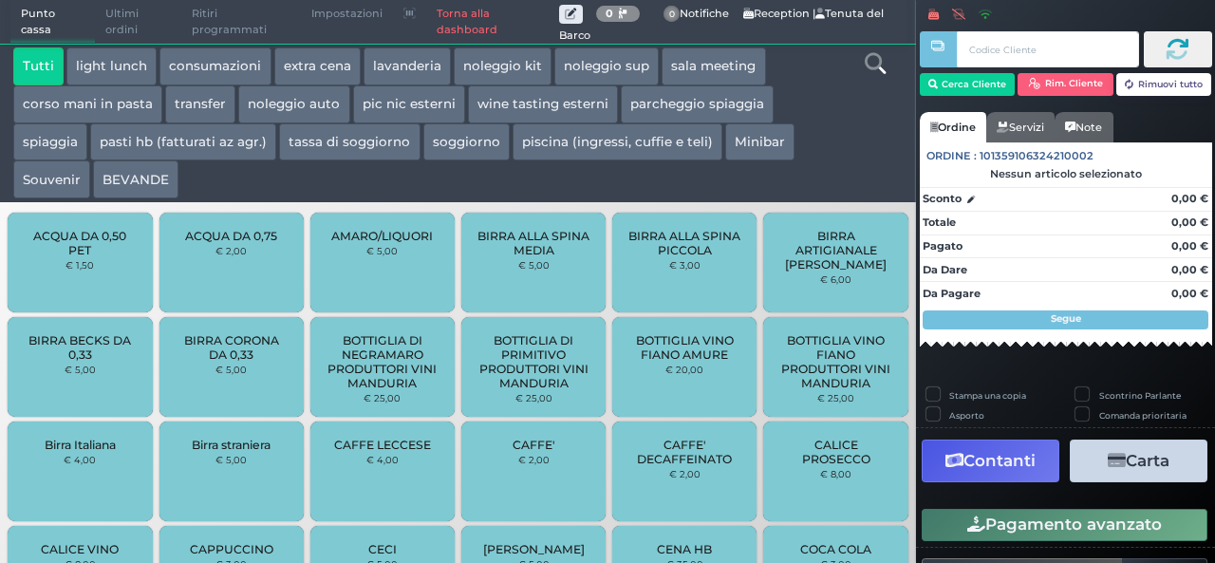
click at [336, 65] on button "extra cena" at bounding box center [317, 66] width 86 height 38
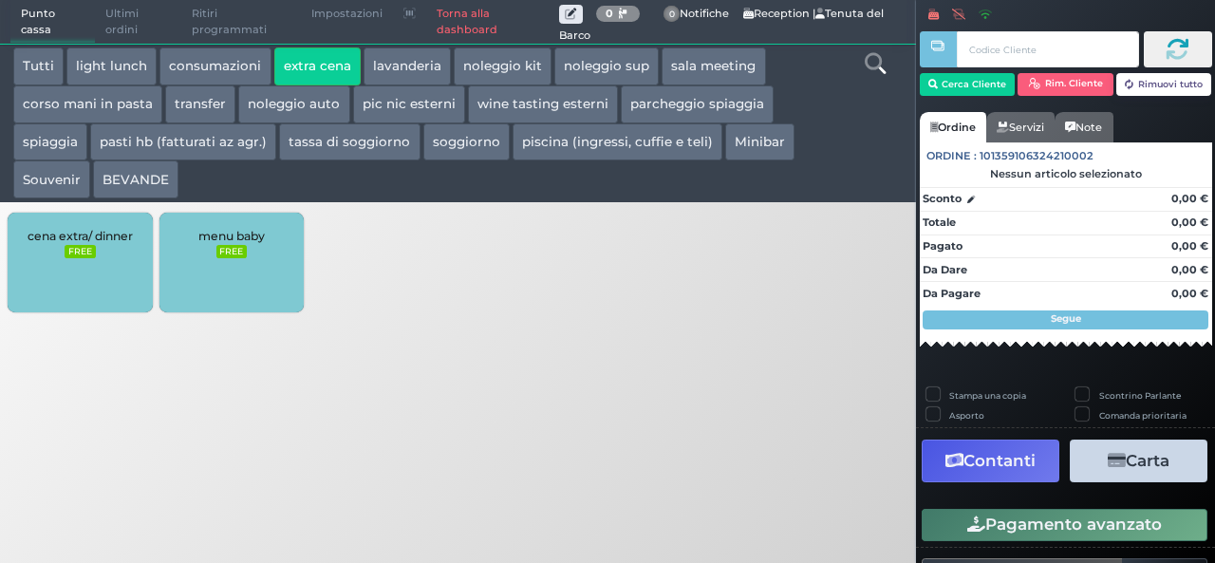
click at [123, 167] on button "BEVANDE" at bounding box center [135, 179] width 85 height 38
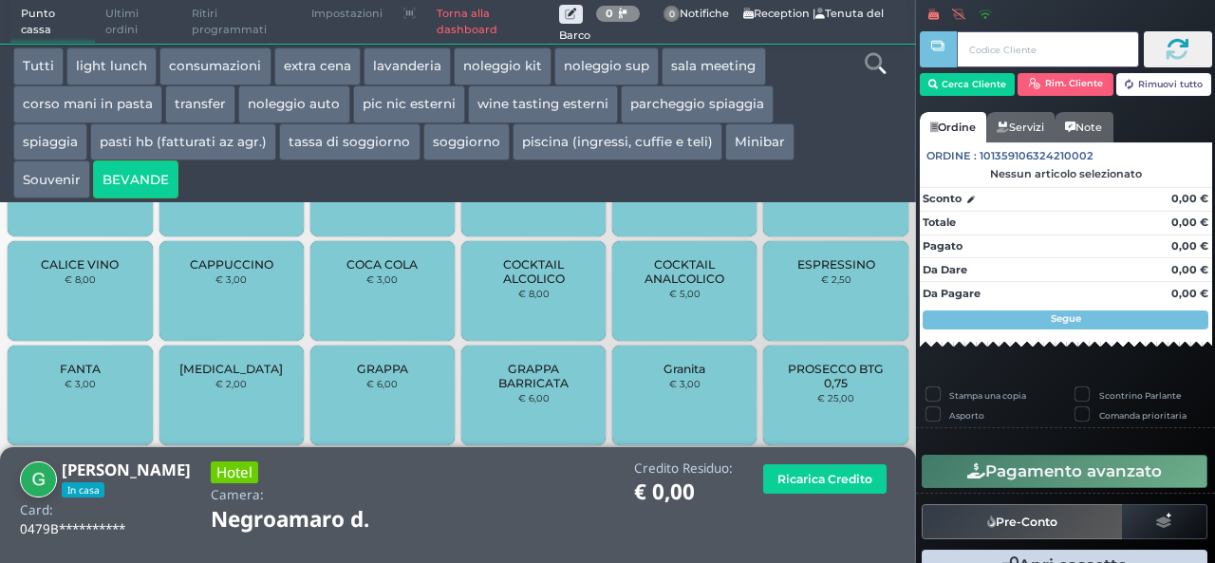
scroll to position [854, 0]
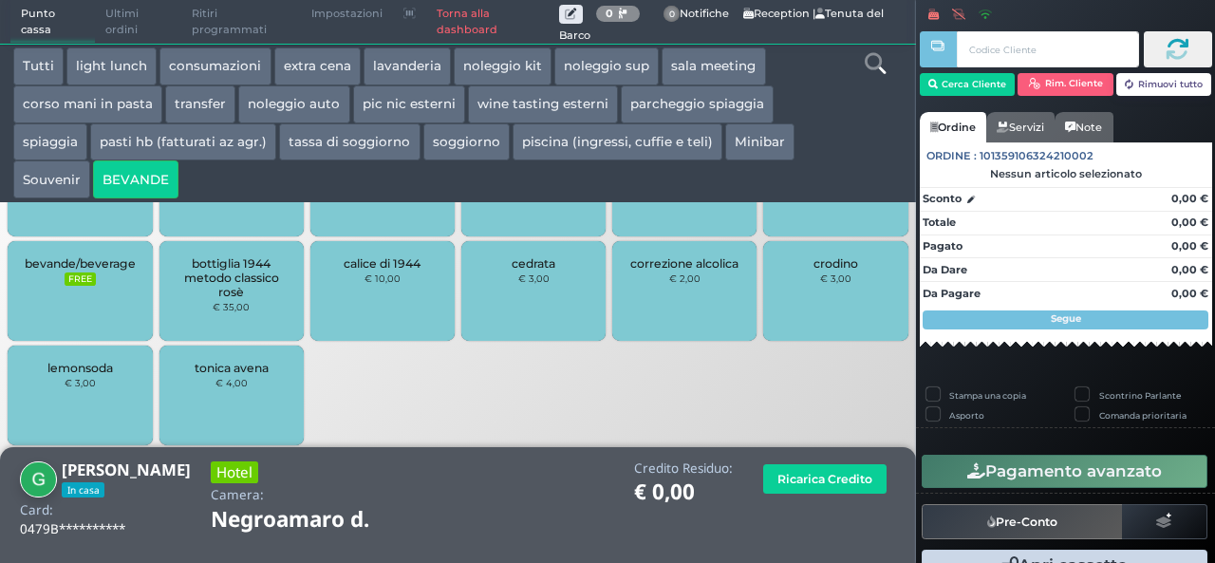
click at [107, 282] on div "bevande/beverage FREE" at bounding box center [80, 291] width 144 height 100
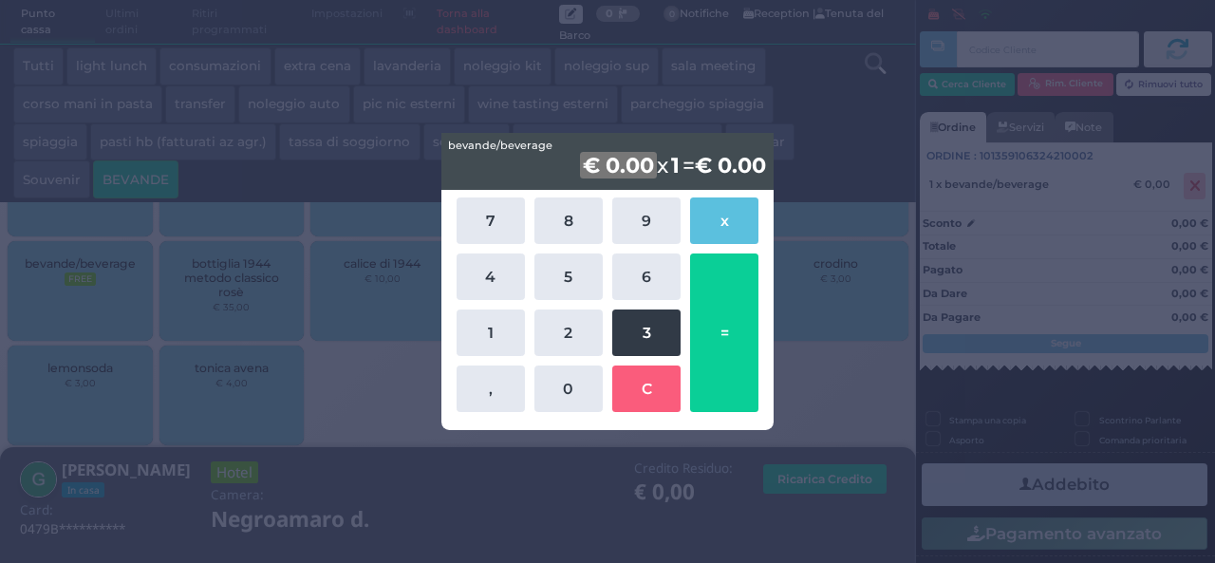
click at [633, 334] on button "3" at bounding box center [646, 332] width 68 height 46
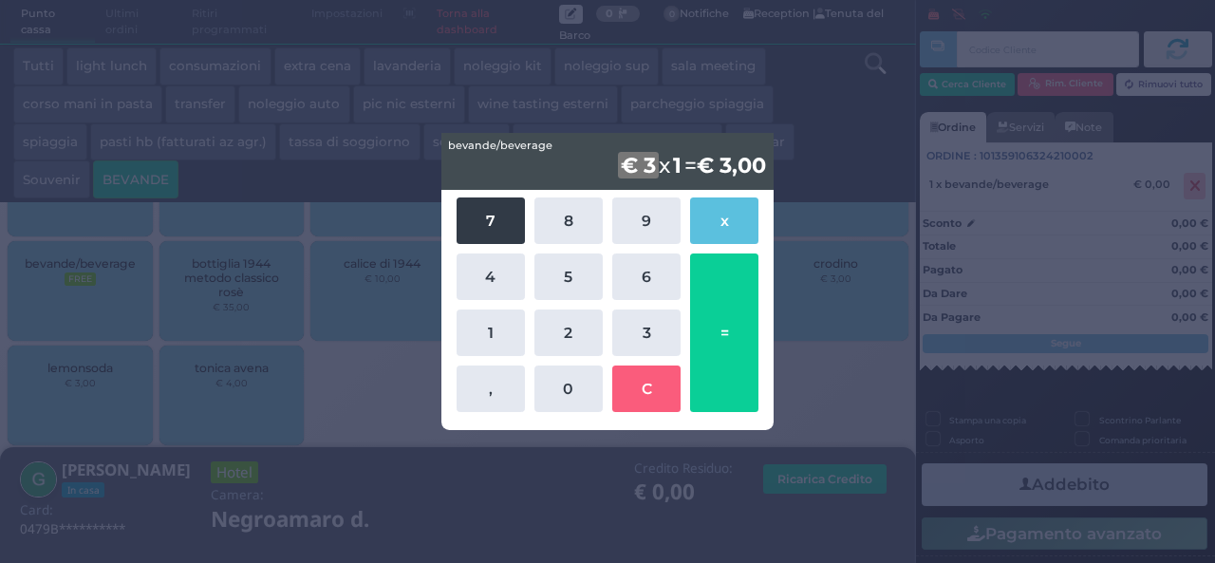
click at [509, 229] on button "7" at bounding box center [490, 220] width 68 height 46
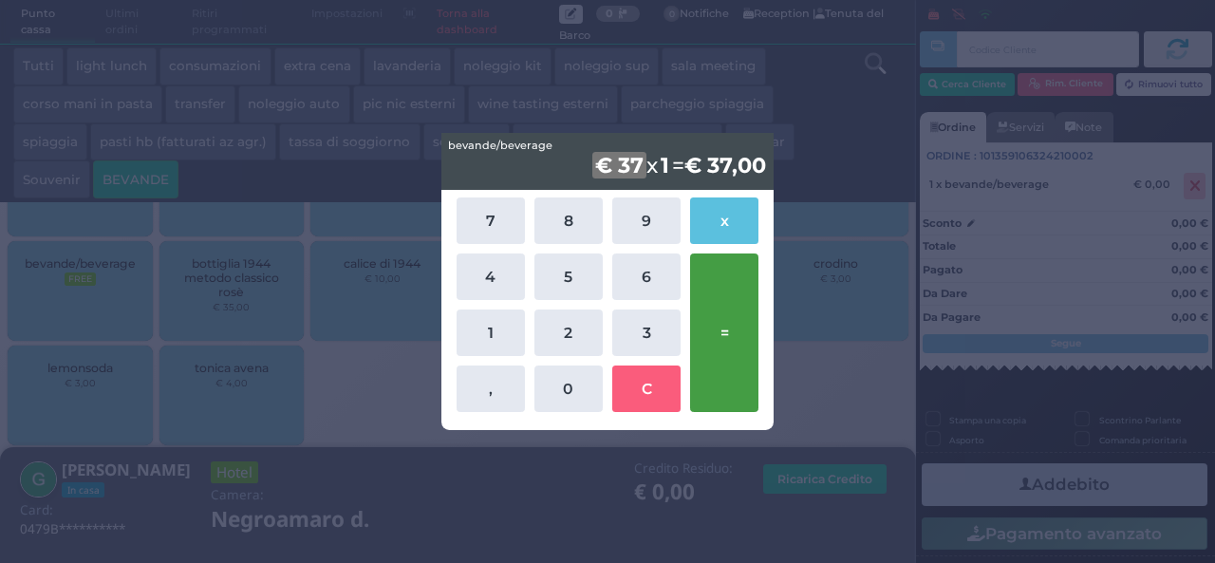
click at [738, 325] on button "=" at bounding box center [724, 332] width 68 height 158
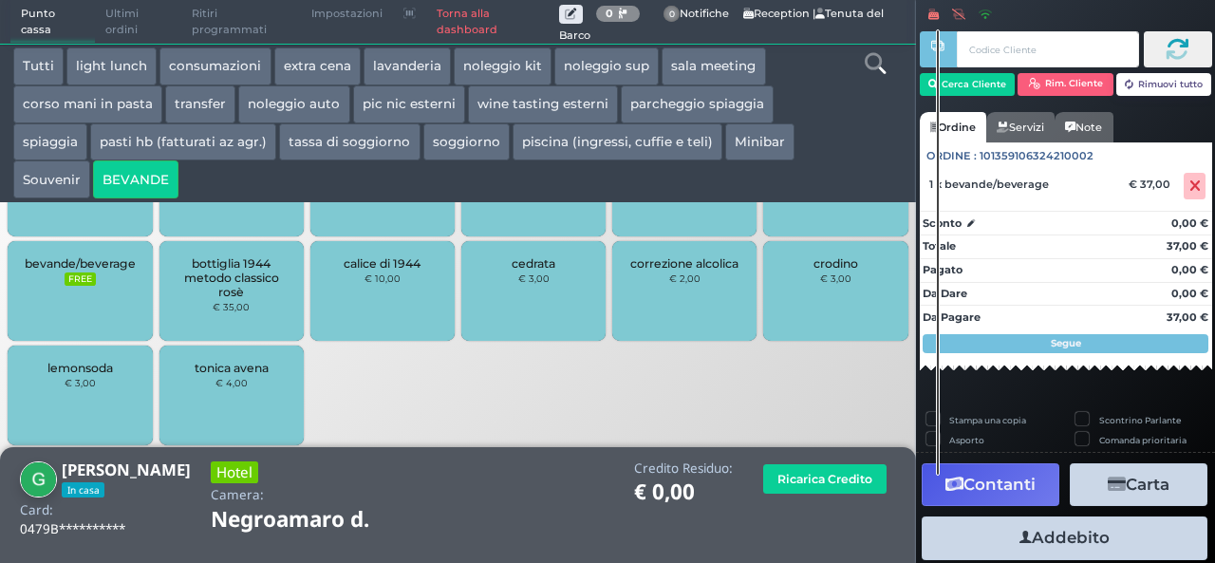
scroll to position [52, 0]
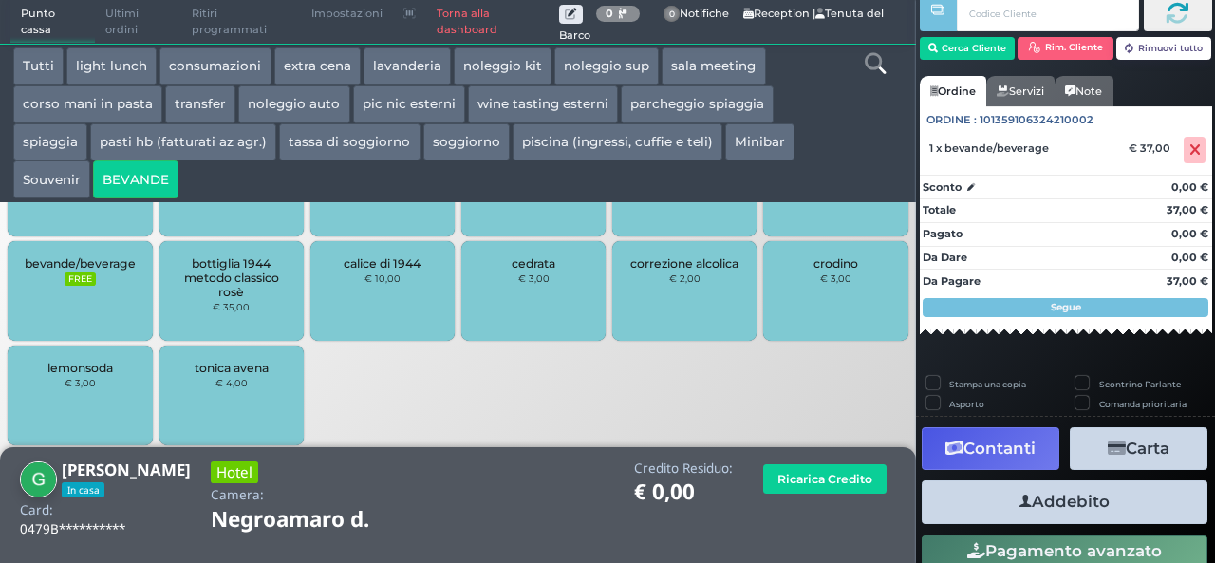
click at [1061, 502] on button "Addebito" at bounding box center [1064, 501] width 286 height 43
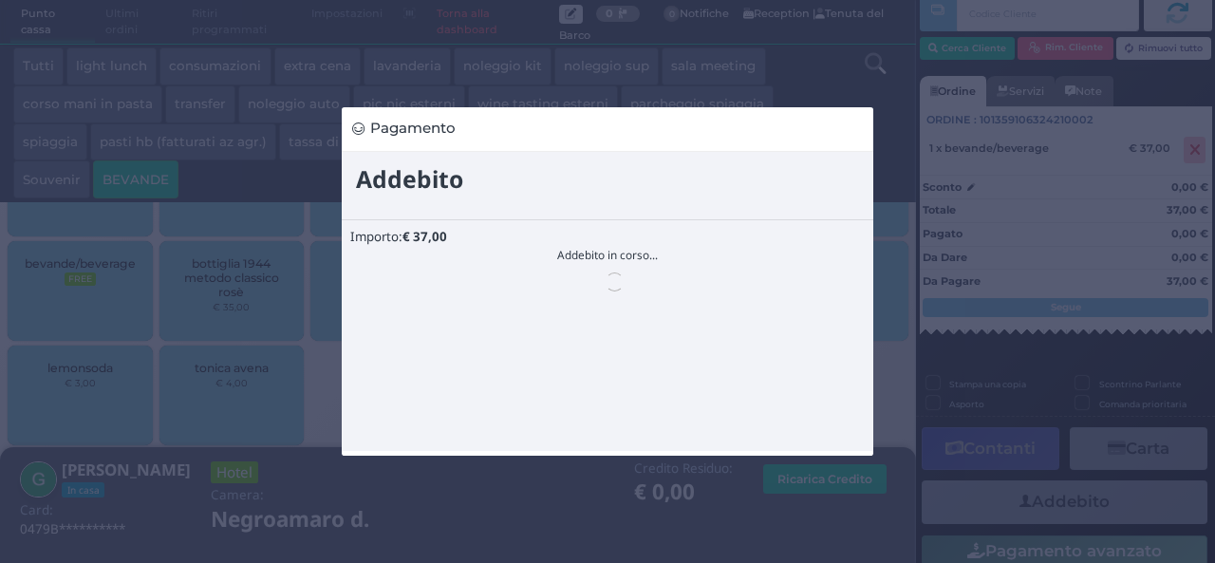
scroll to position [0, 0]
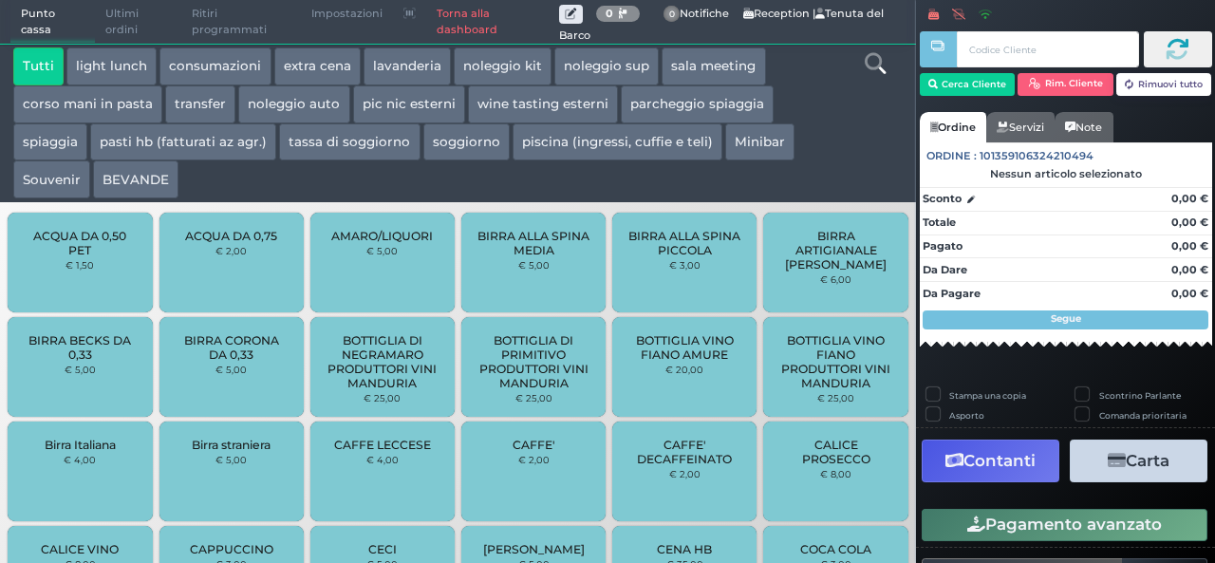
click at [331, 63] on button "extra cena" at bounding box center [317, 66] width 86 height 38
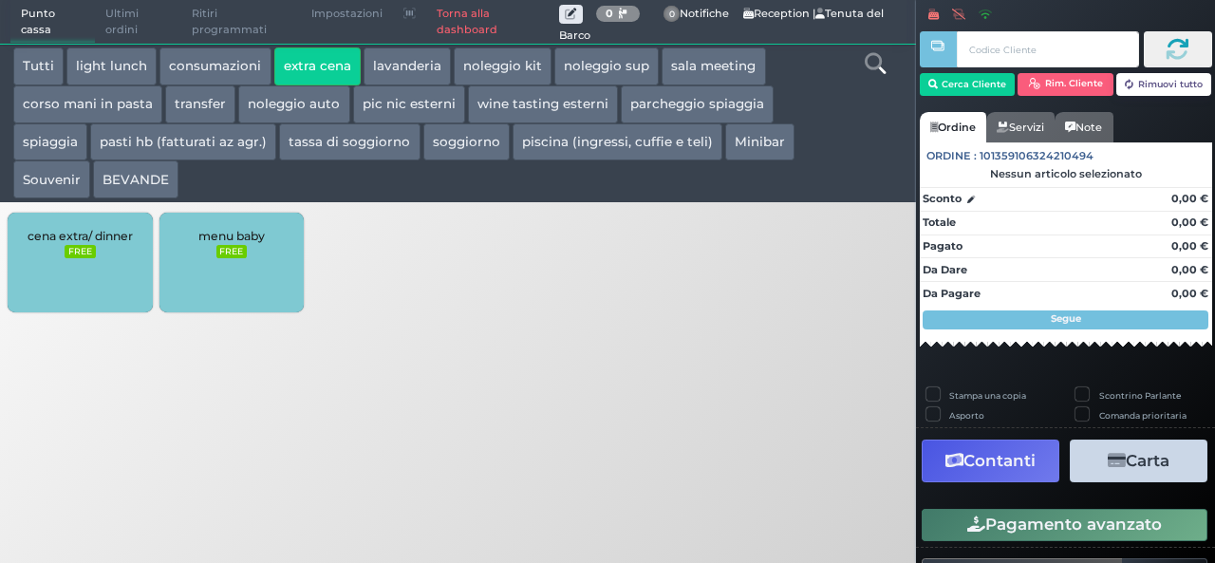
click at [129, 177] on button "BEVANDE" at bounding box center [135, 179] width 85 height 38
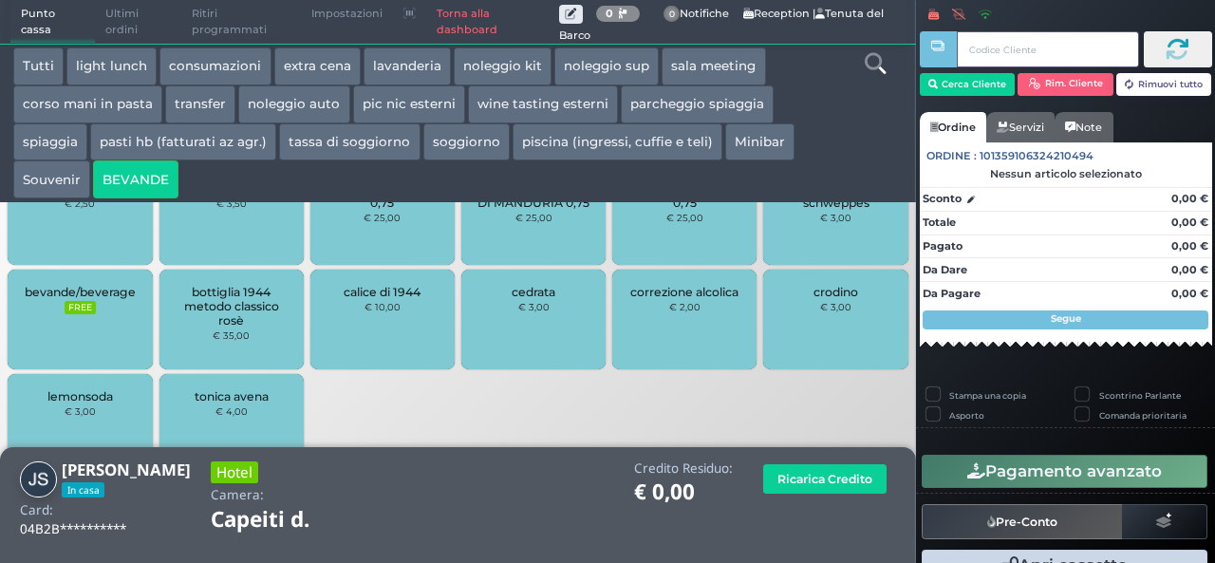
scroll to position [854, 0]
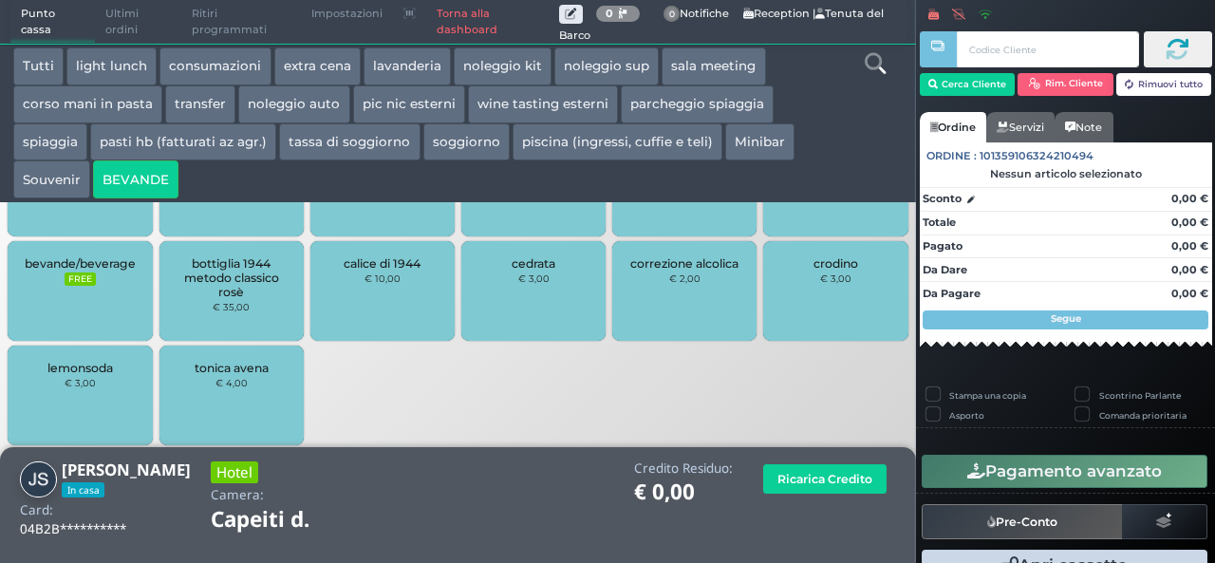
click at [106, 264] on span "bevande/beverage" at bounding box center [80, 263] width 111 height 14
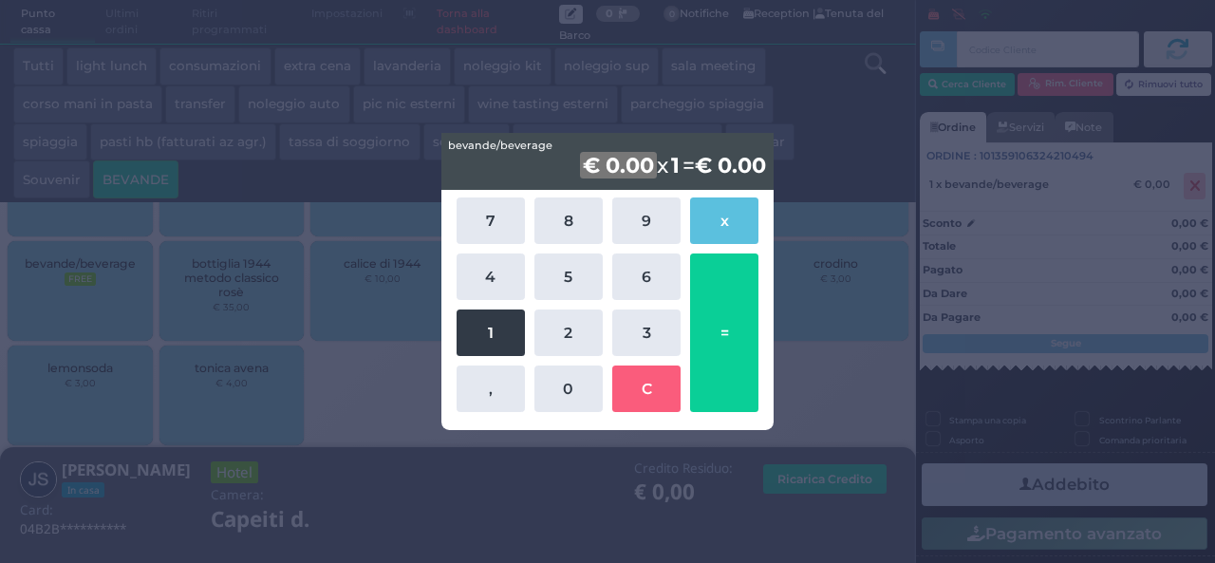
click at [497, 329] on button "1" at bounding box center [490, 332] width 68 height 46
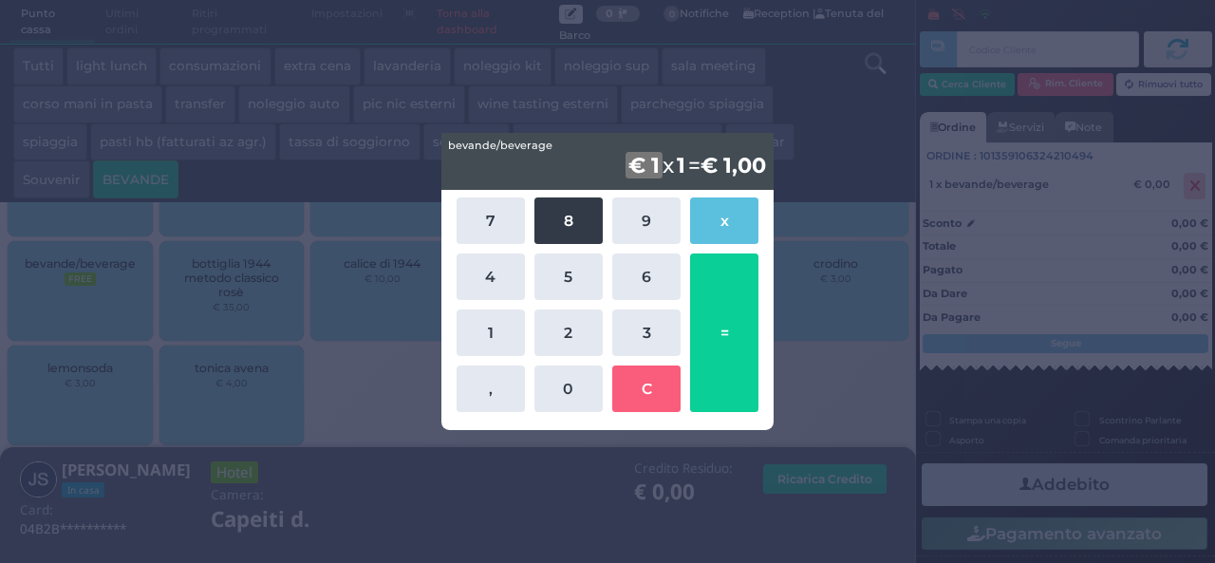
click at [554, 220] on button "8" at bounding box center [568, 220] width 68 height 46
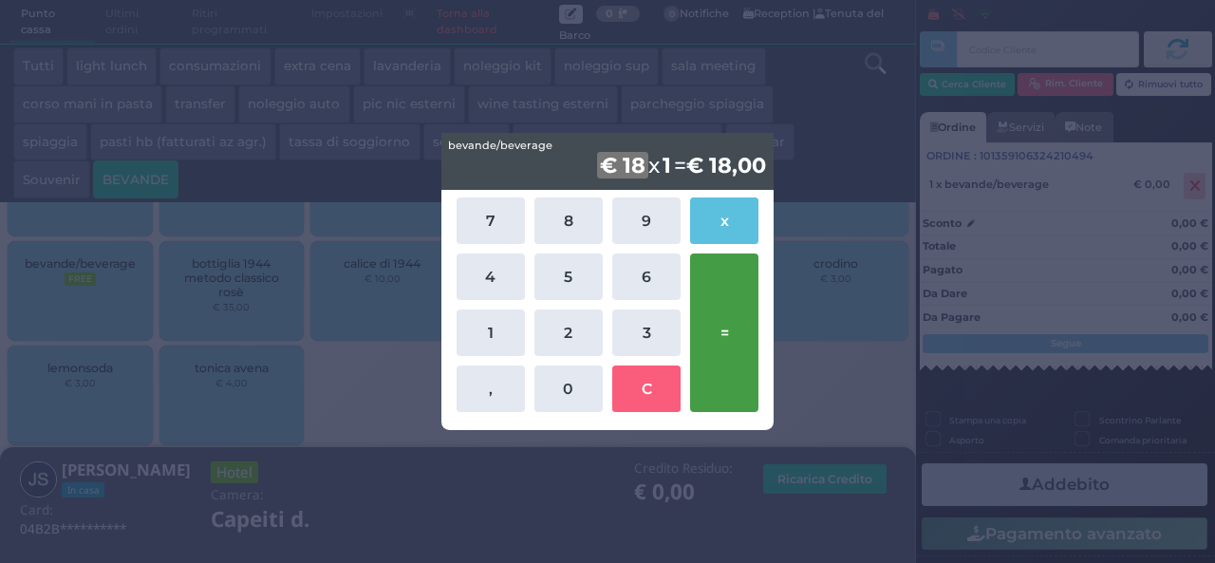
click at [716, 294] on button "=" at bounding box center [724, 332] width 68 height 158
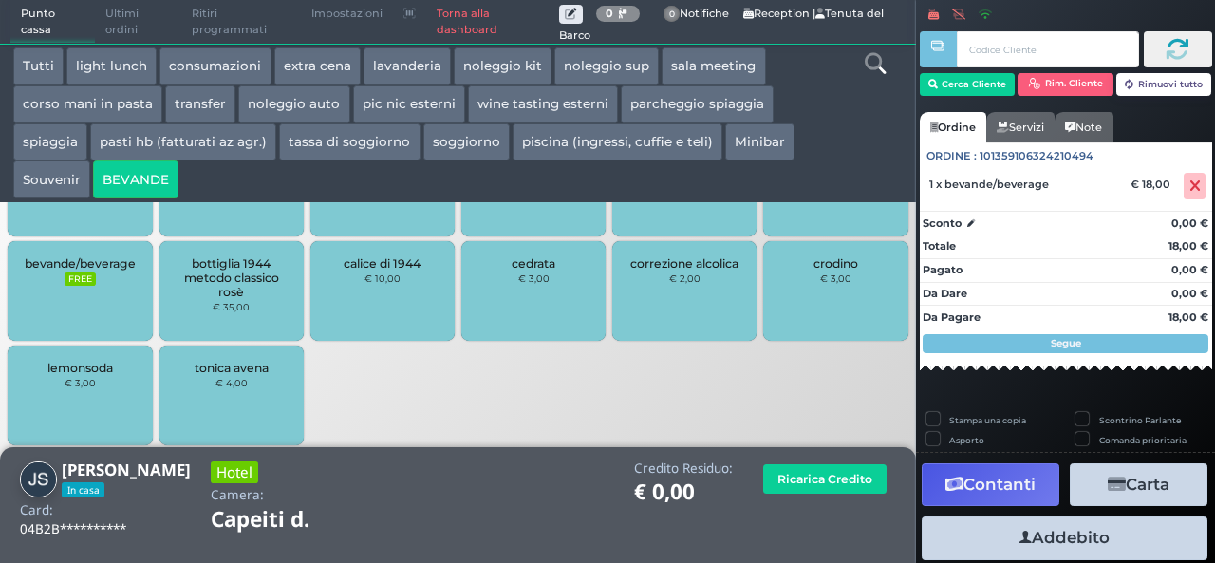
scroll to position [52, 0]
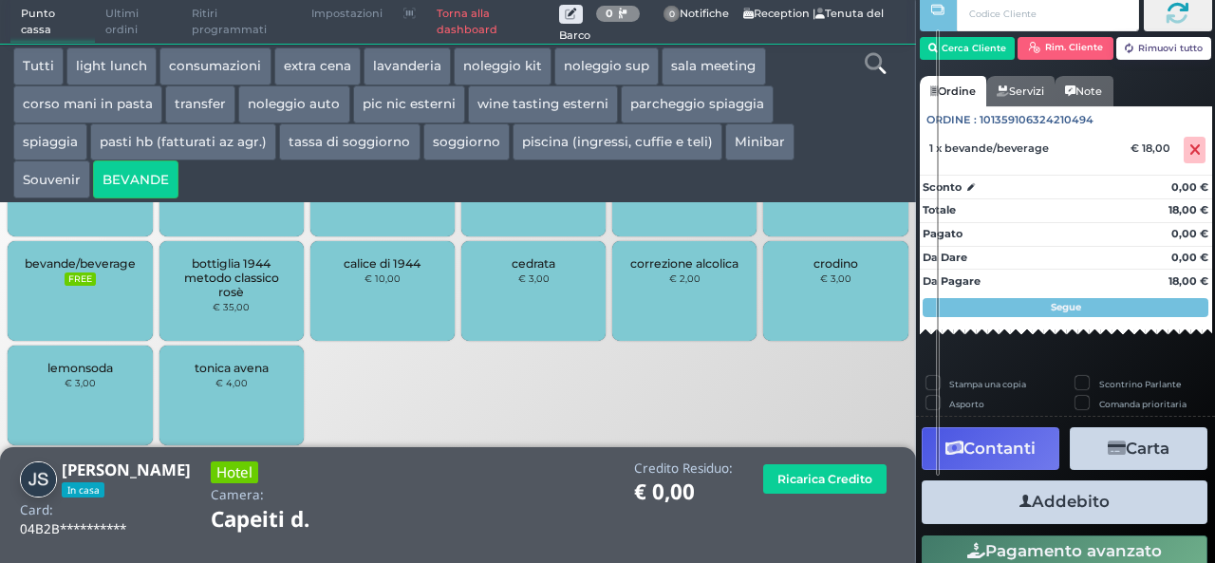
click at [1083, 502] on button "Addebito" at bounding box center [1064, 501] width 286 height 43
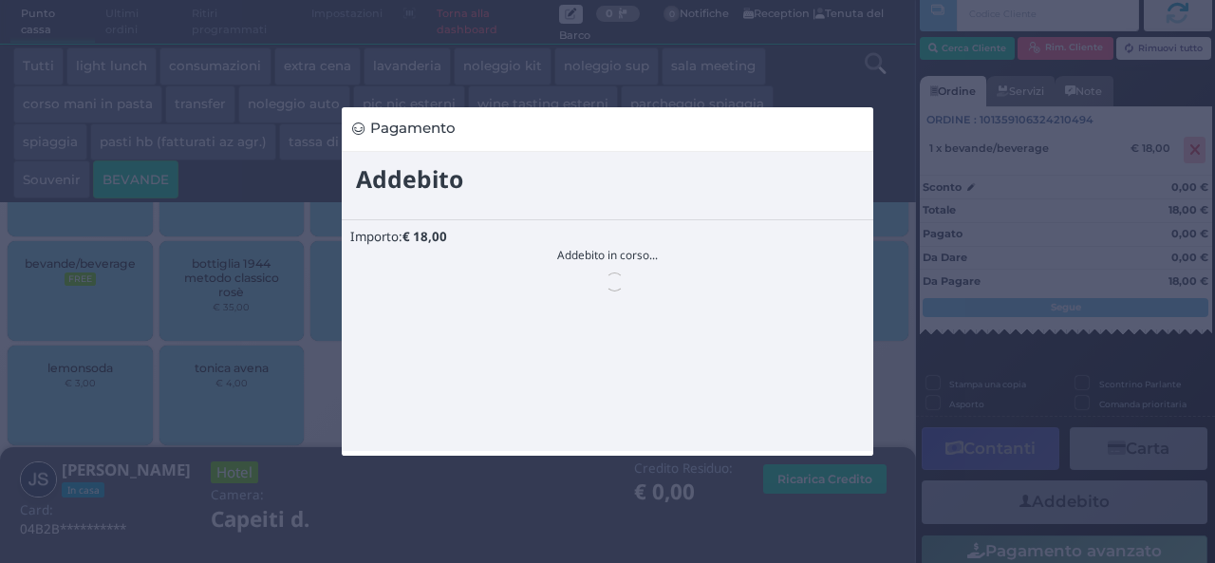
scroll to position [0, 0]
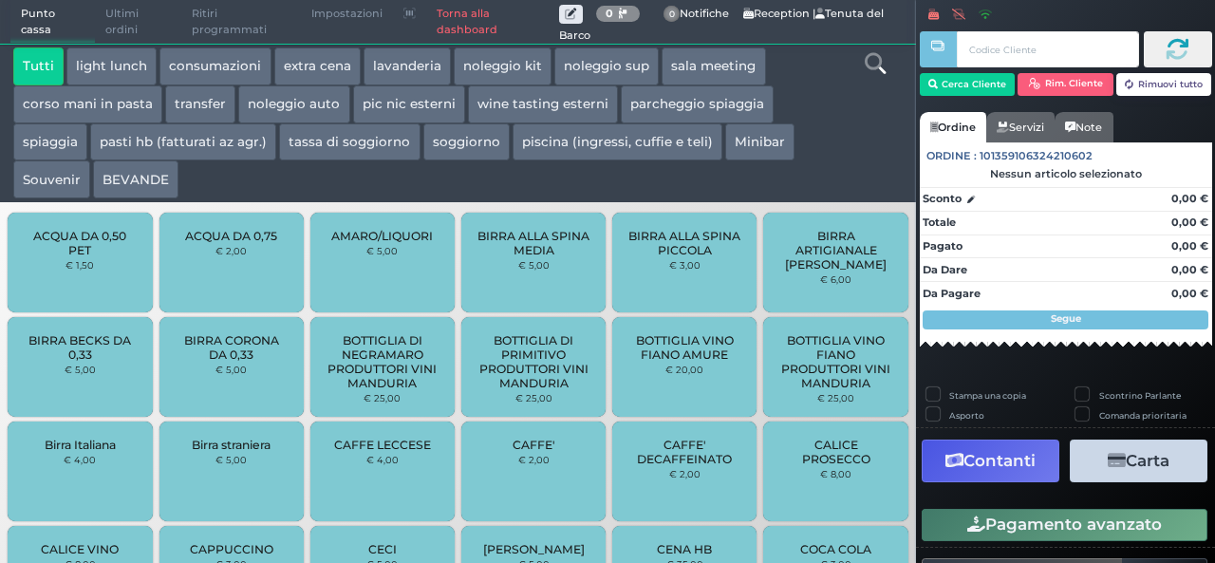
click at [318, 65] on button "extra cena" at bounding box center [317, 66] width 86 height 38
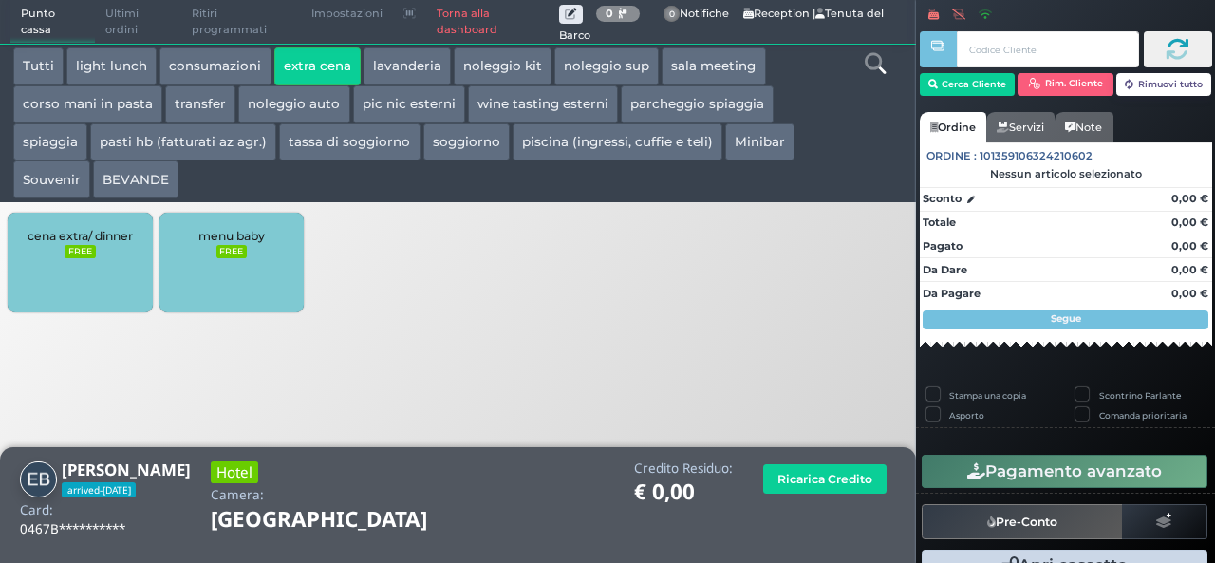
click at [133, 246] on div "cena extra/ dinner FREE" at bounding box center [80, 263] width 144 height 100
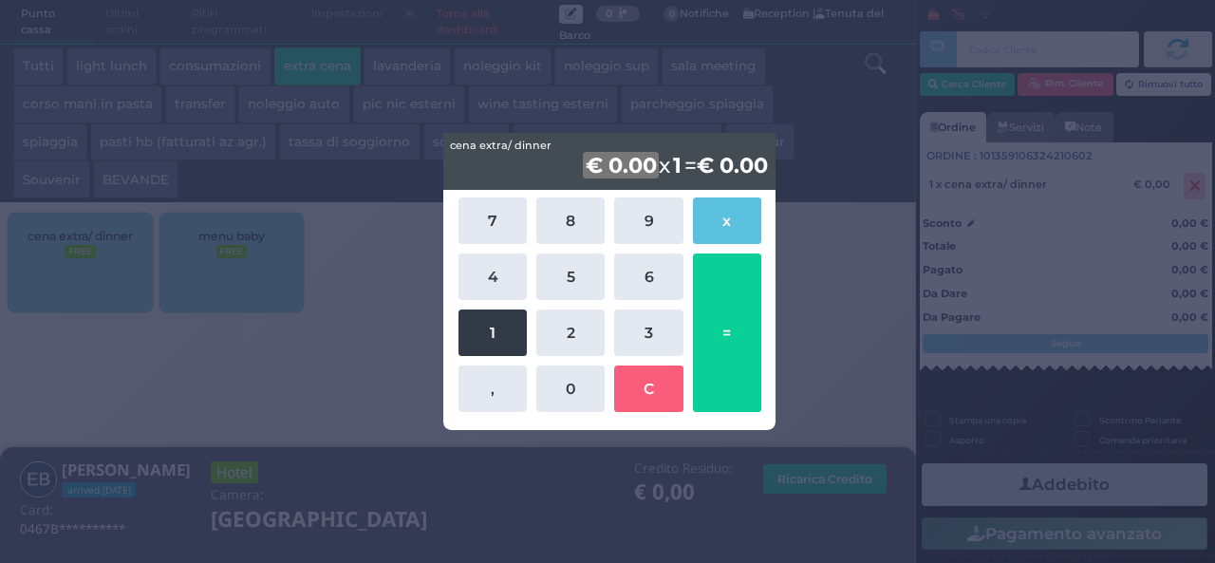
click at [474, 336] on button "1" at bounding box center [492, 332] width 68 height 46
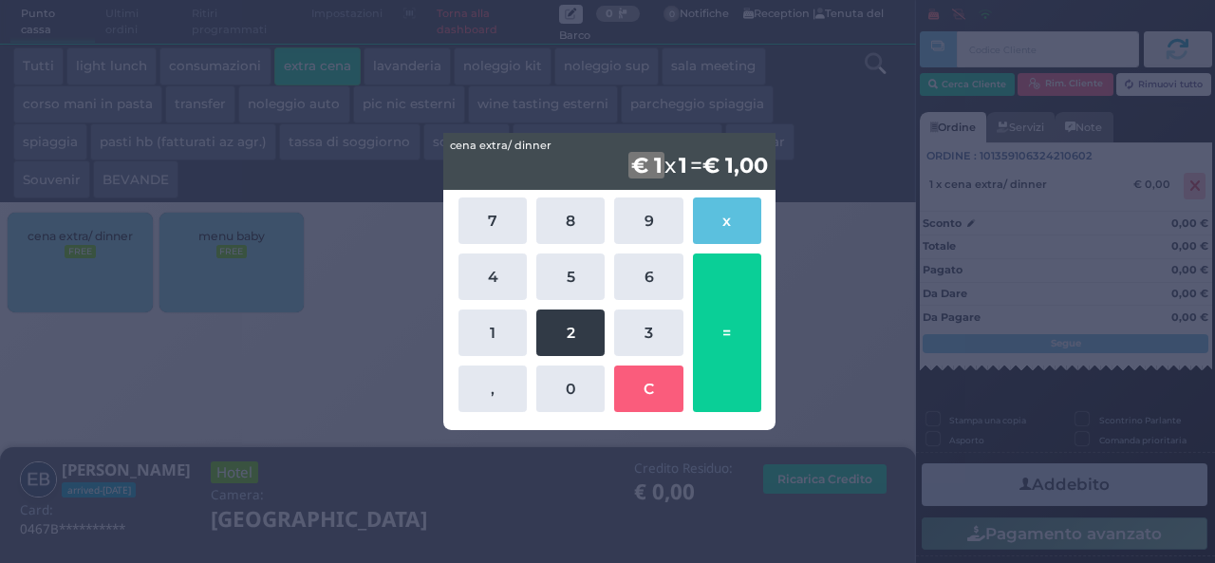
drag, startPoint x: 589, startPoint y: 395, endPoint x: 583, endPoint y: 331, distance: 63.9
click at [587, 396] on button "0" at bounding box center [570, 388] width 68 height 46
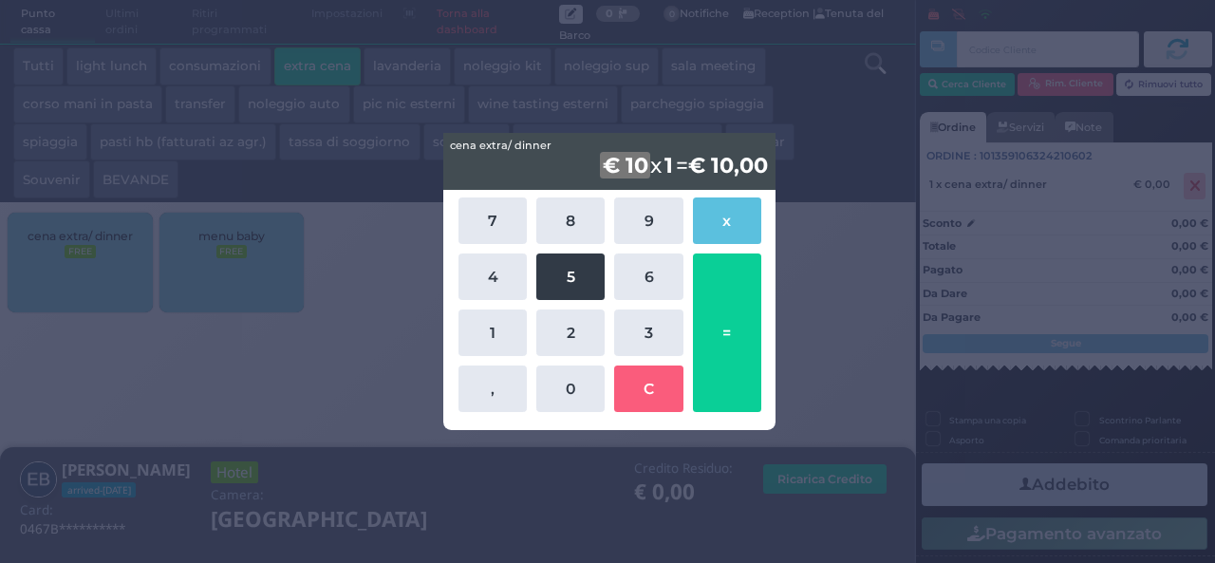
click at [571, 278] on button "5" at bounding box center [570, 276] width 68 height 46
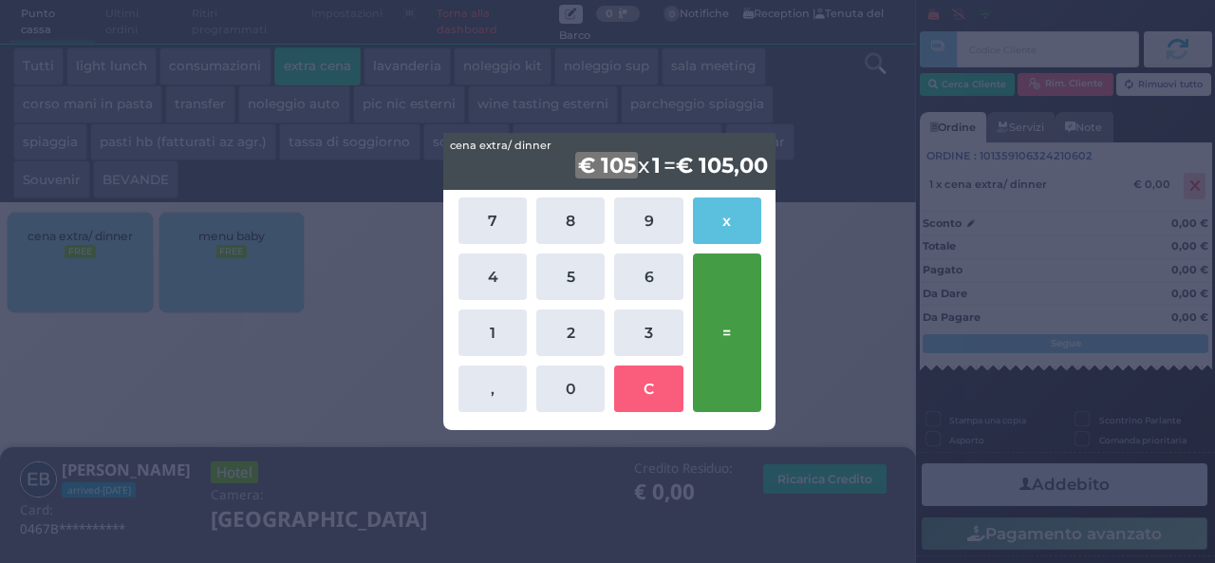
click at [723, 313] on button "=" at bounding box center [727, 332] width 68 height 158
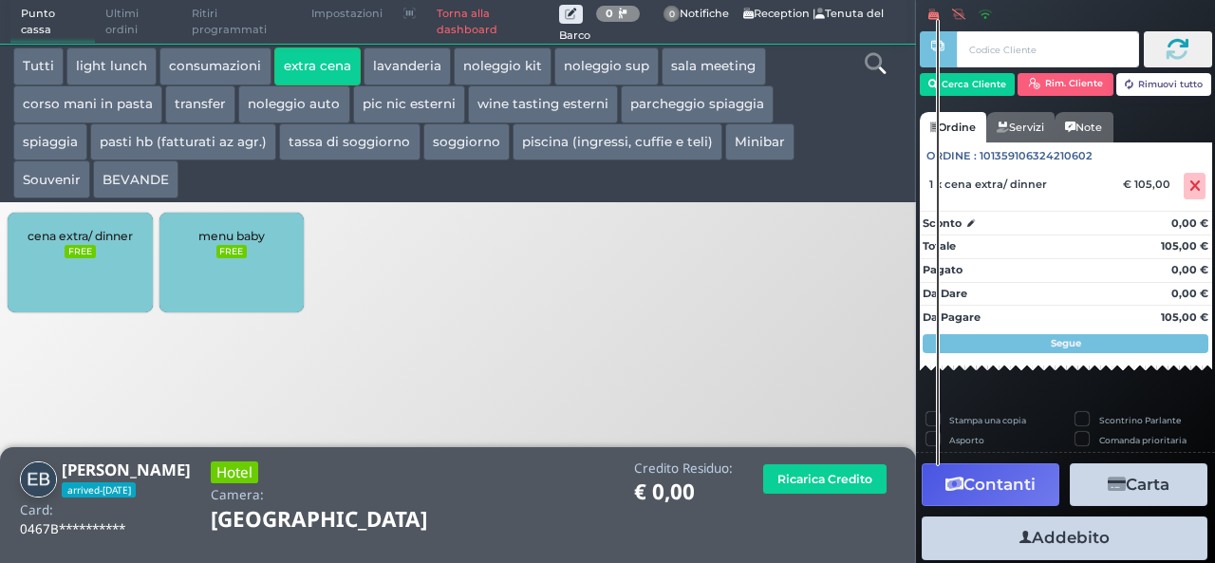
scroll to position [52, 0]
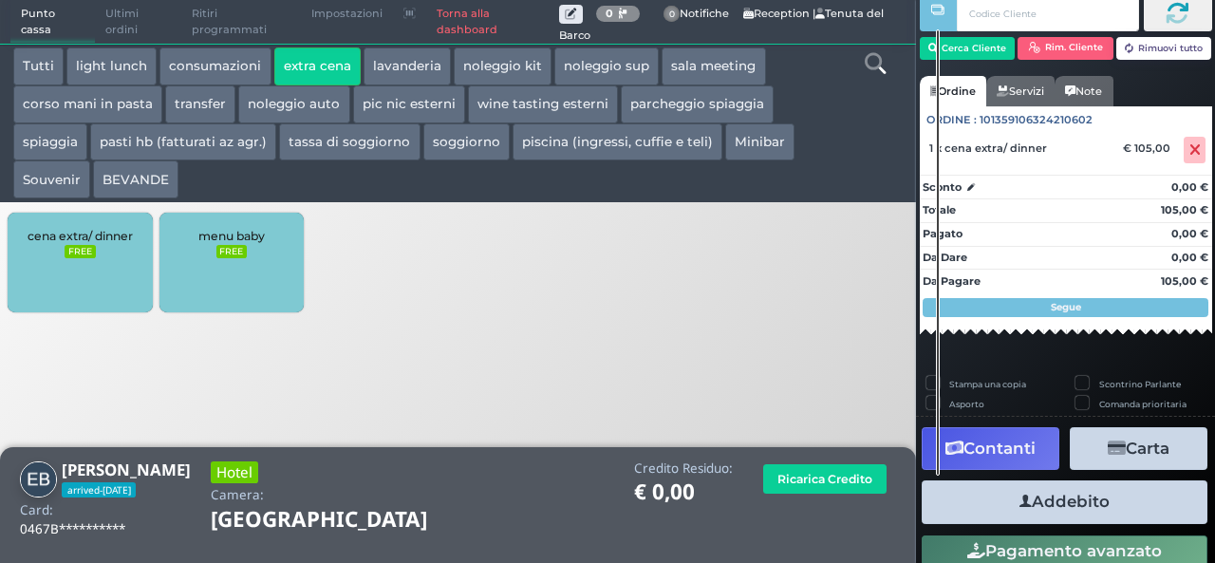
click at [1097, 494] on button "Addebito" at bounding box center [1064, 501] width 286 height 43
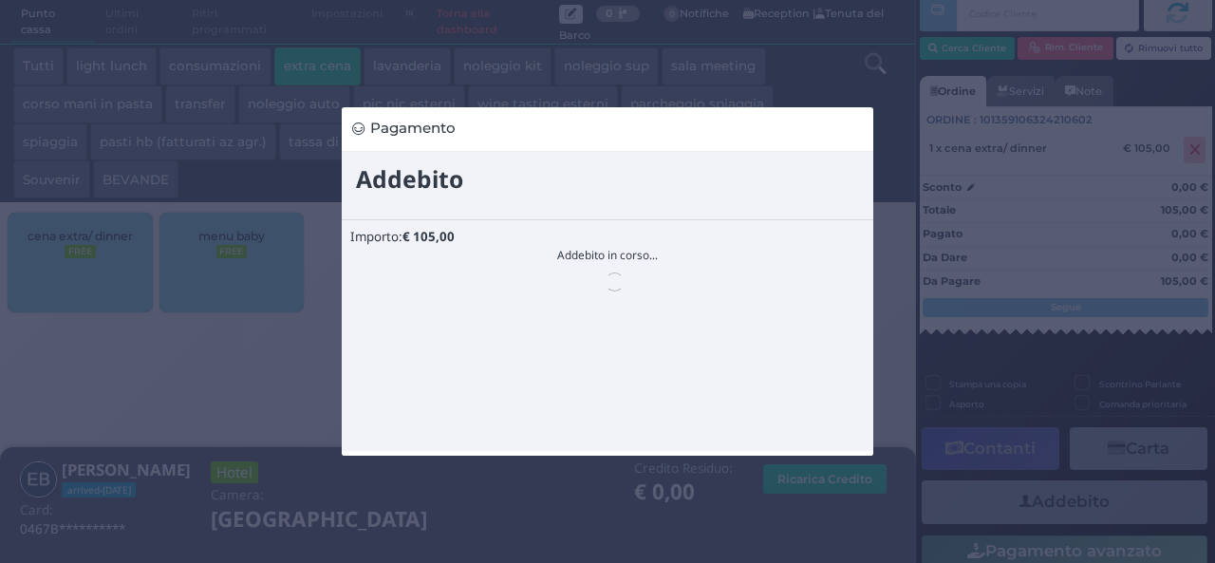
scroll to position [0, 0]
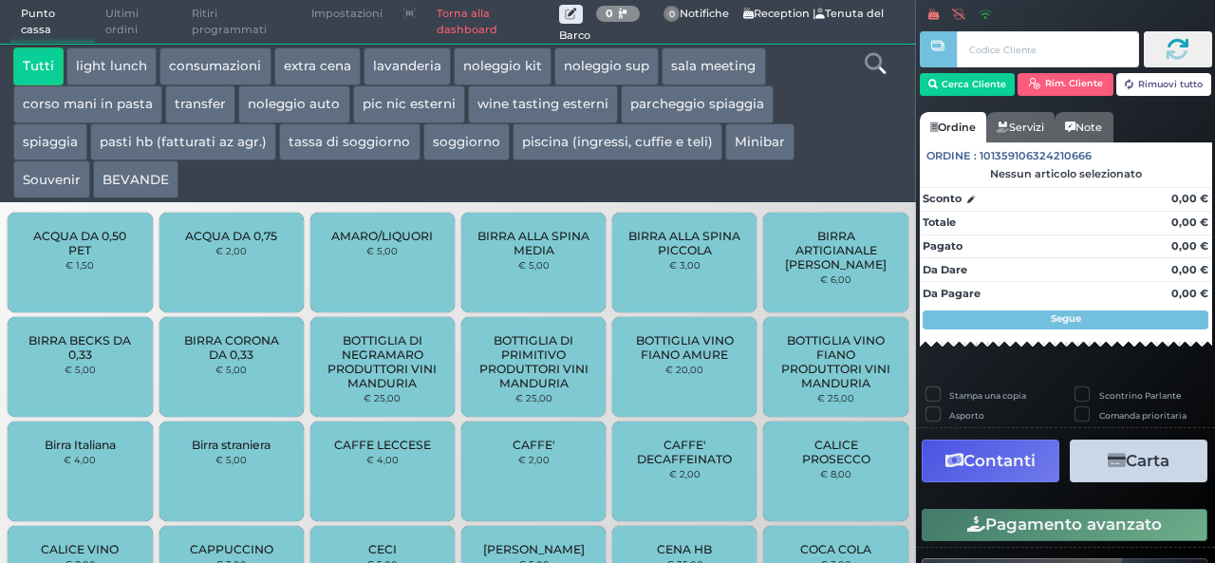
click at [336, 58] on button "extra cena" at bounding box center [317, 66] width 86 height 38
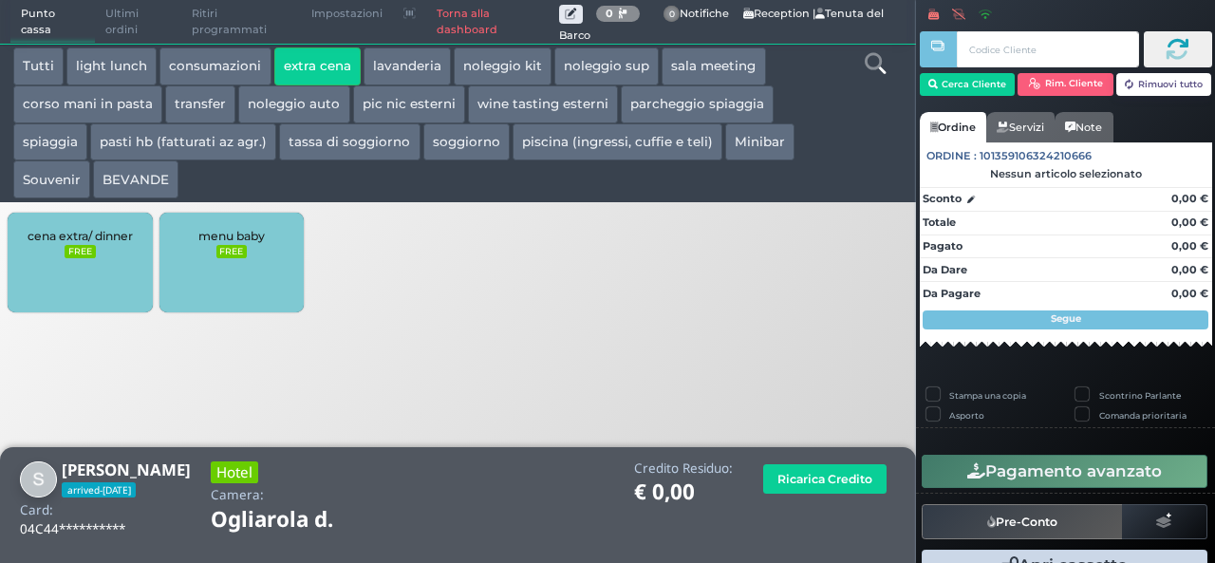
click at [110, 277] on div "cena extra/ dinner FREE" at bounding box center [80, 263] width 144 height 100
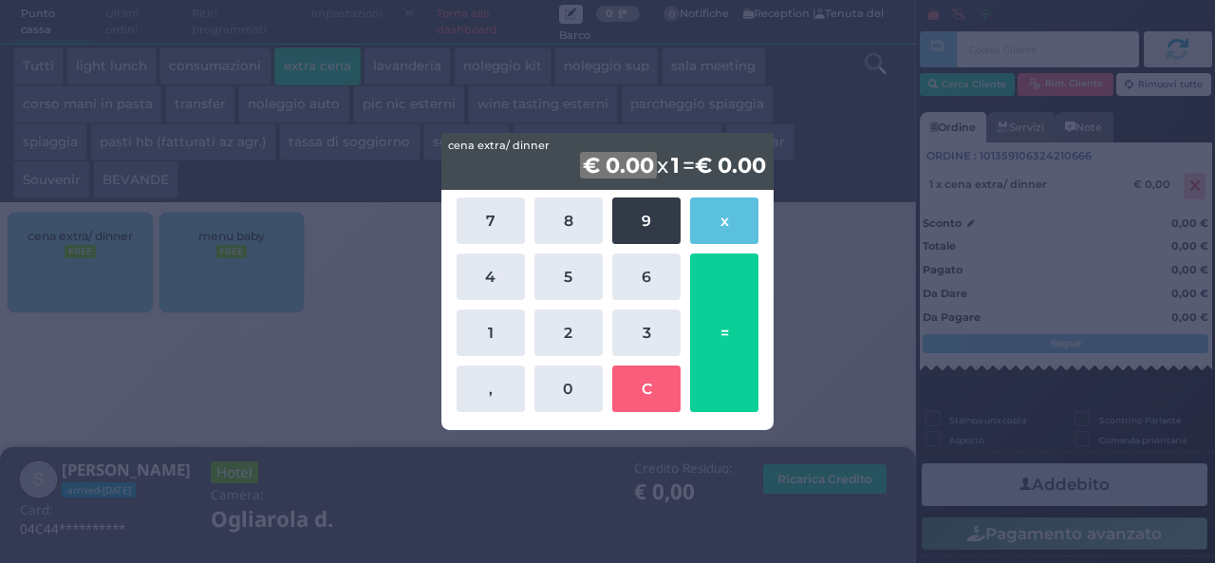
click at [651, 210] on button "9" at bounding box center [646, 220] width 68 height 46
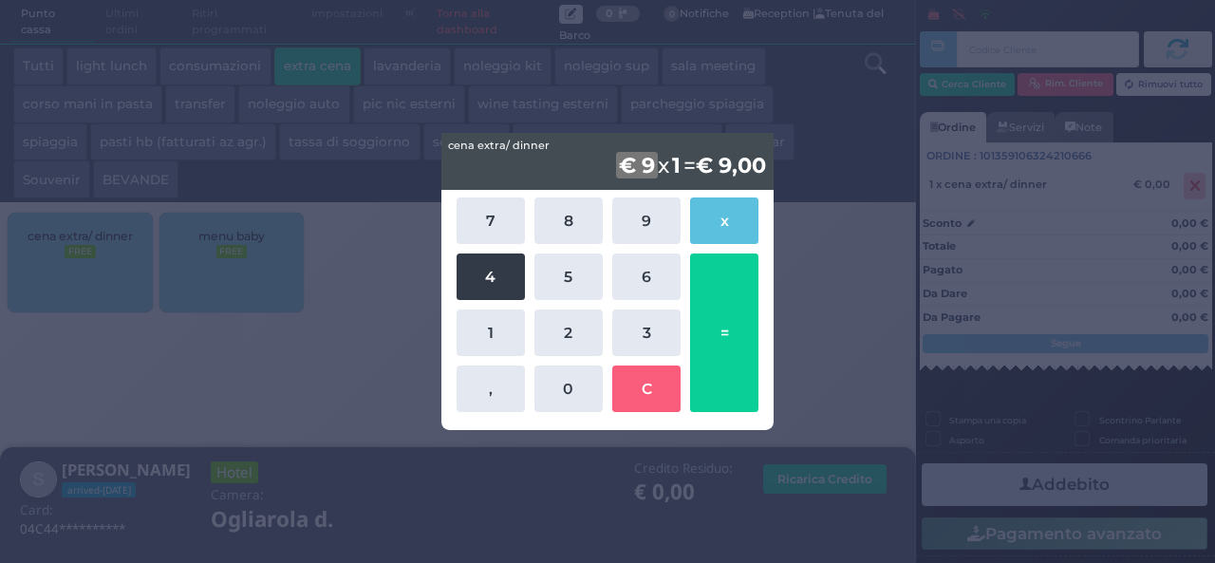
click at [475, 274] on button "4" at bounding box center [490, 276] width 68 height 46
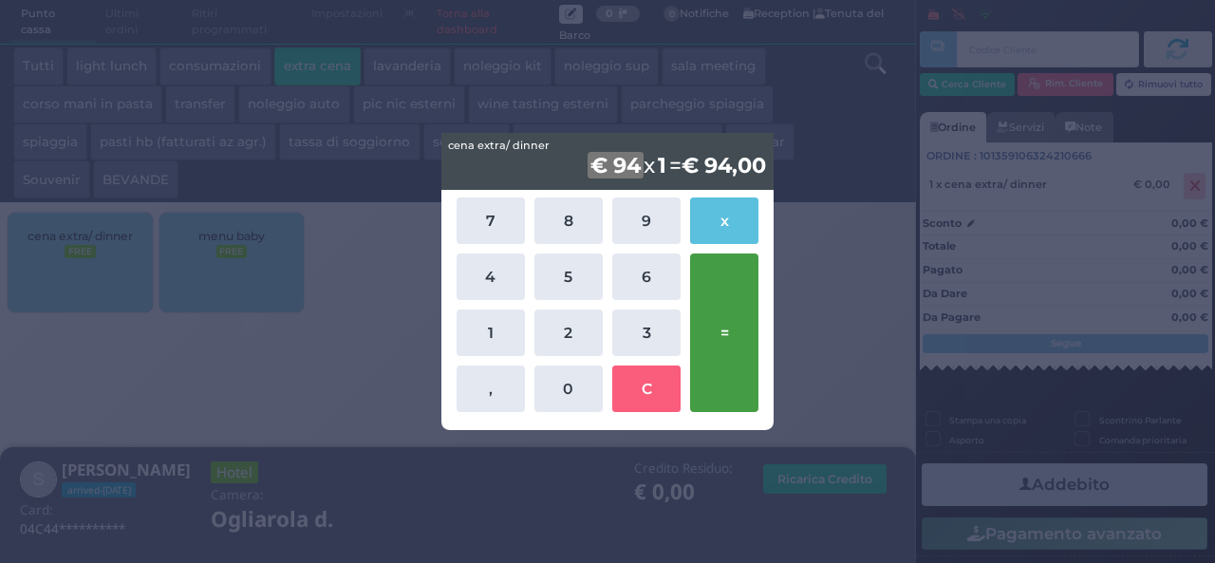
click at [732, 307] on button "=" at bounding box center [724, 332] width 68 height 158
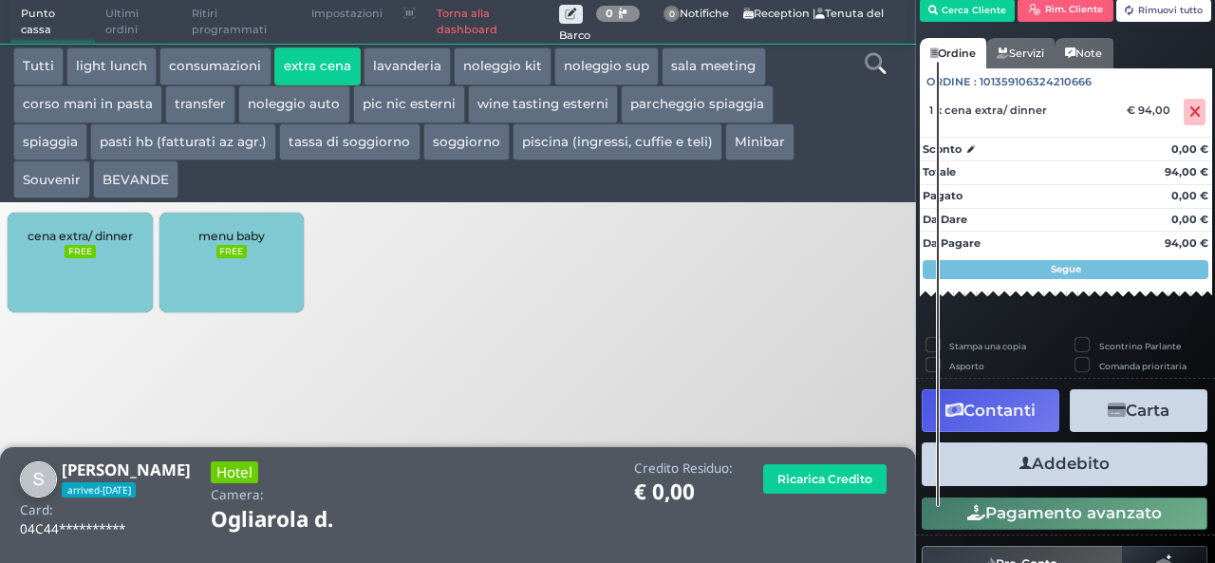
scroll to position [108, 0]
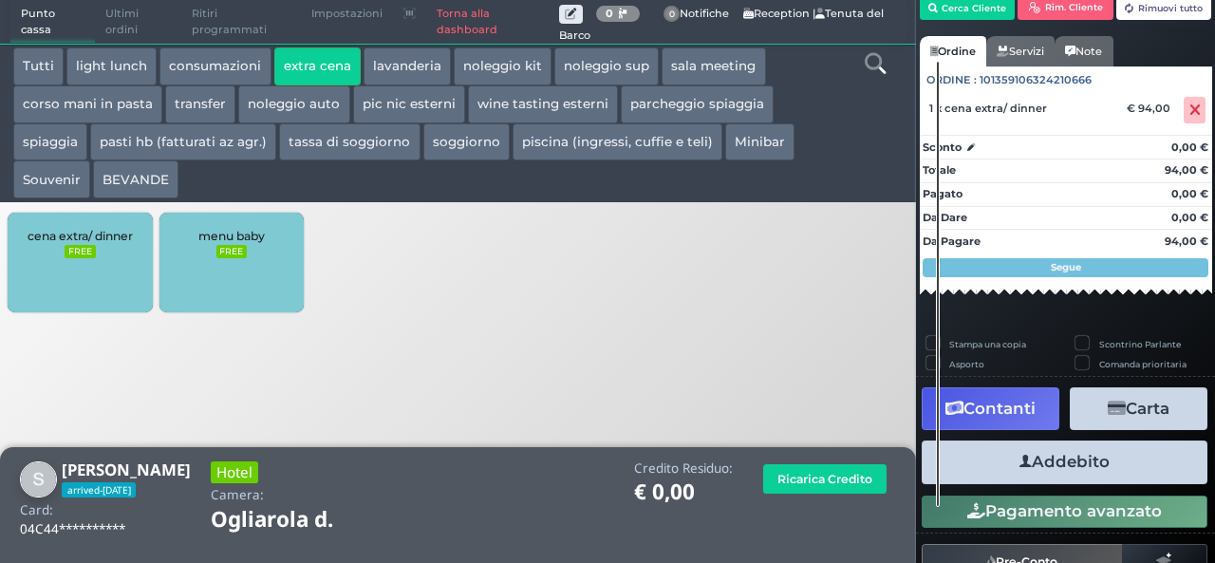
click at [1103, 456] on button "Addebito" at bounding box center [1064, 461] width 286 height 43
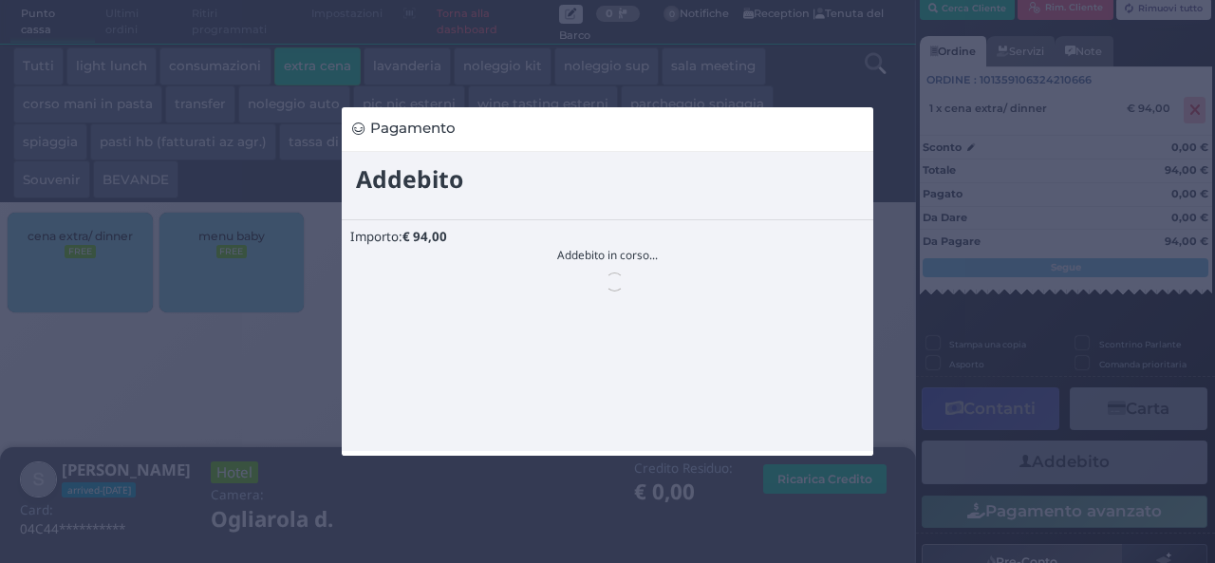
scroll to position [0, 0]
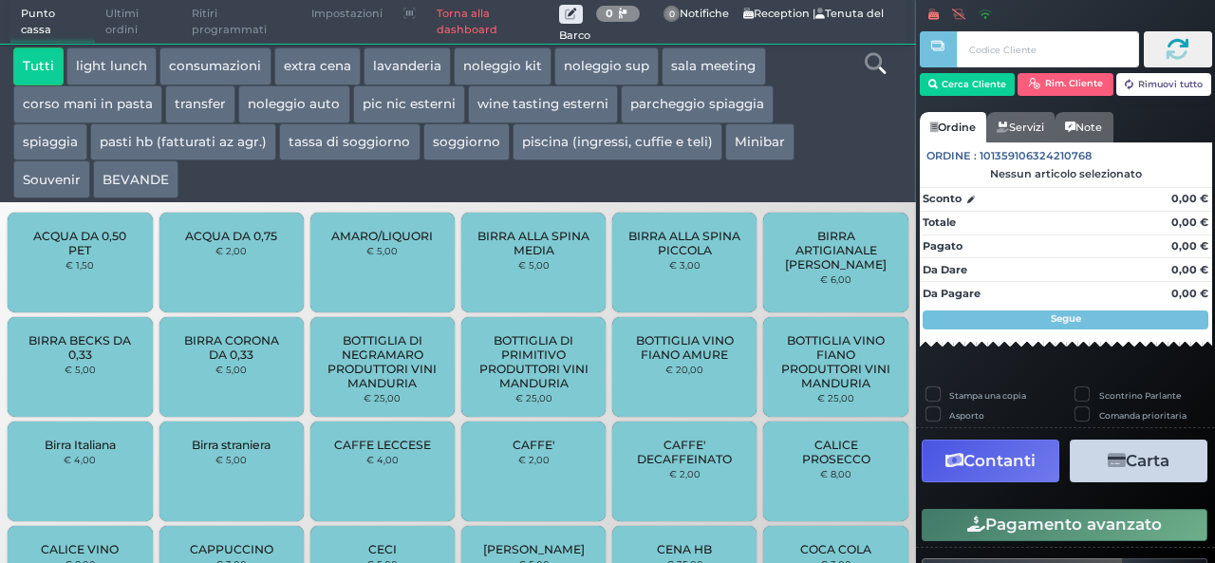
click at [299, 64] on button "extra cena" at bounding box center [317, 66] width 86 height 38
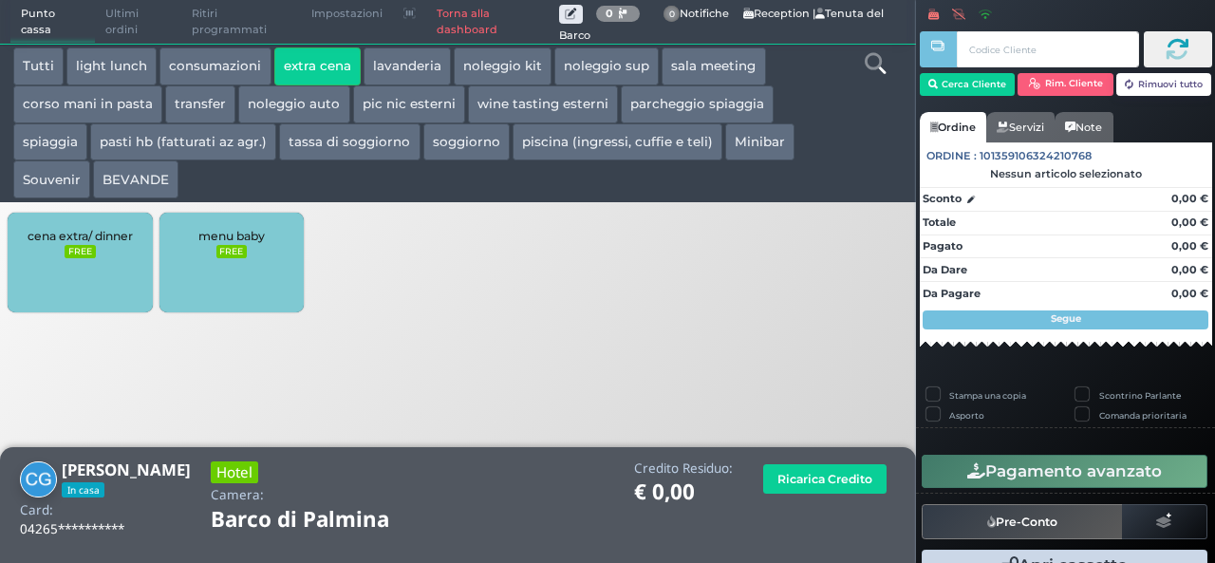
click at [93, 288] on div "cena extra/ dinner FREE" at bounding box center [80, 263] width 144 height 100
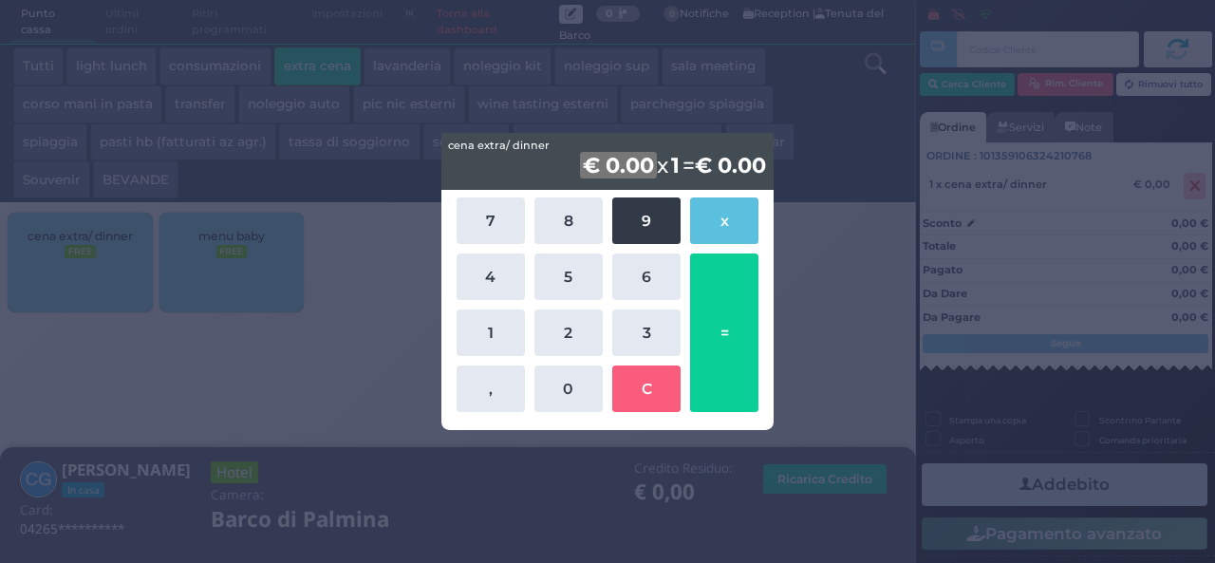
click at [645, 227] on button "9" at bounding box center [646, 220] width 68 height 46
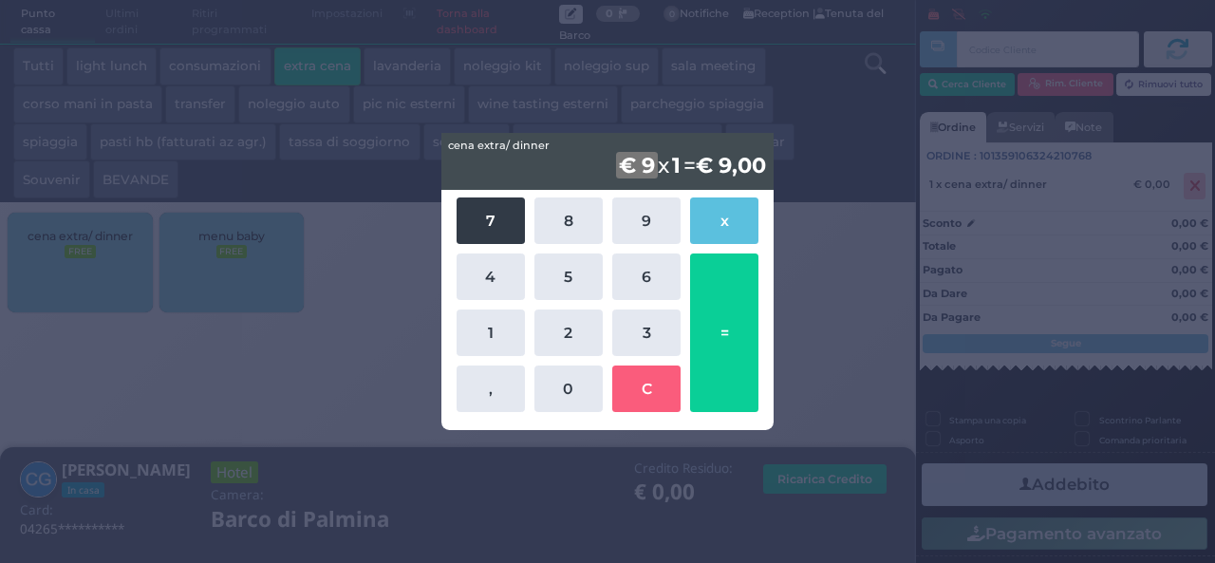
click at [466, 219] on button "7" at bounding box center [490, 220] width 68 height 46
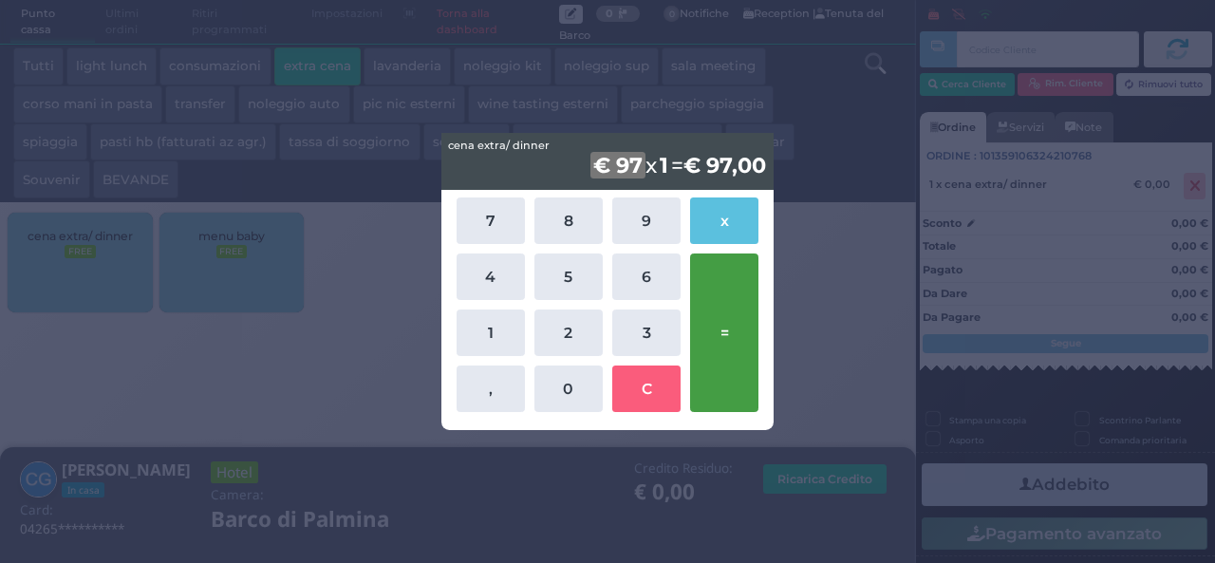
click at [715, 339] on button "=" at bounding box center [724, 332] width 68 height 158
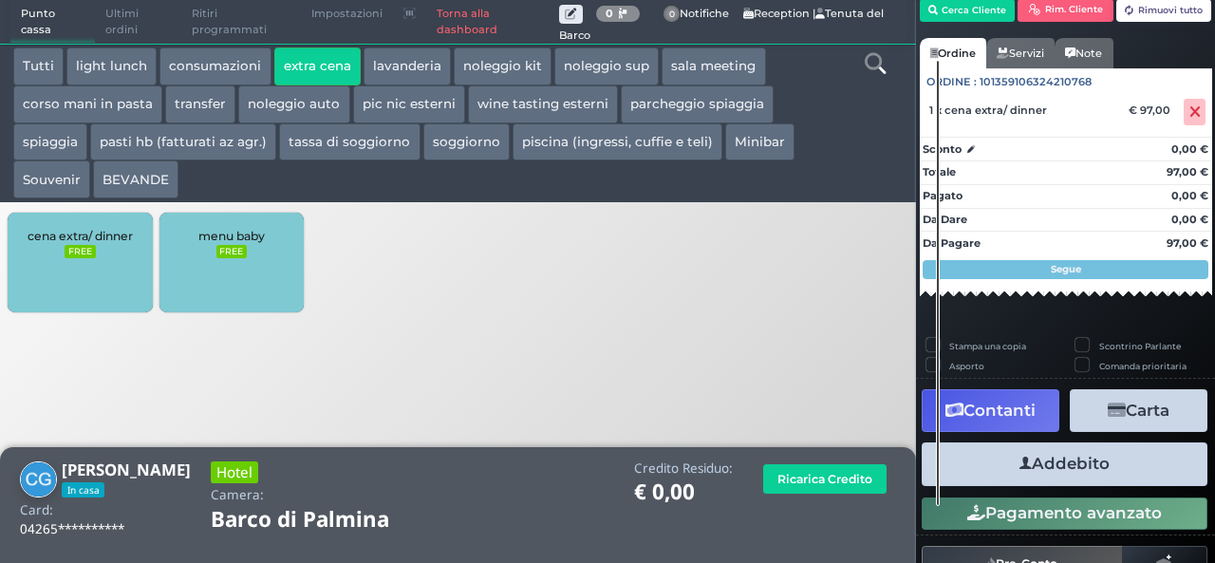
scroll to position [108, 0]
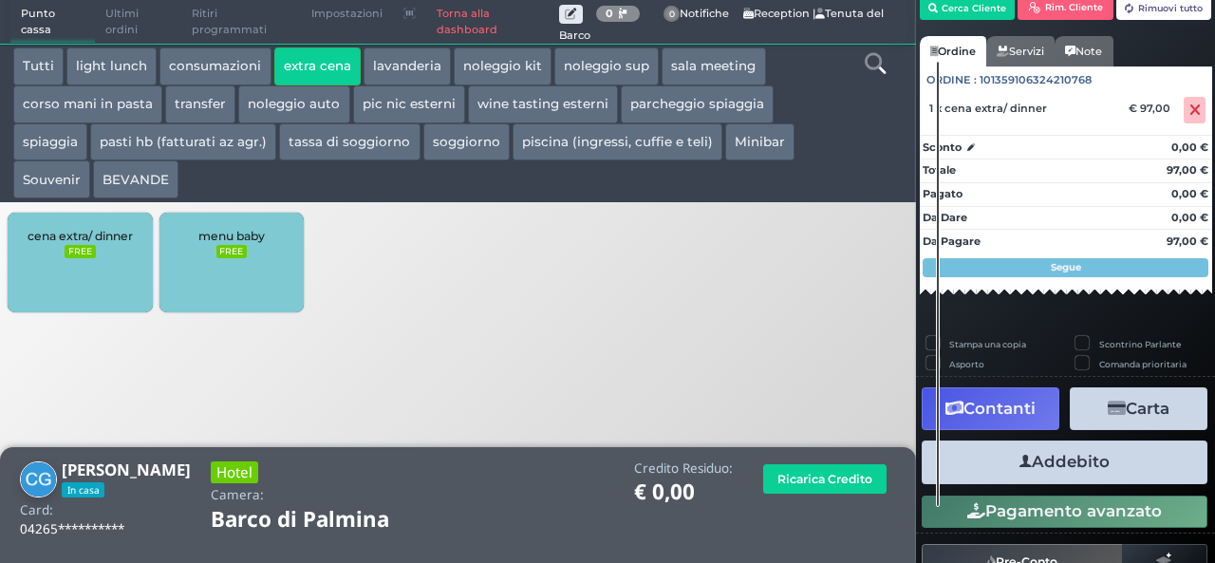
click at [1076, 455] on button "Addebito" at bounding box center [1064, 461] width 286 height 43
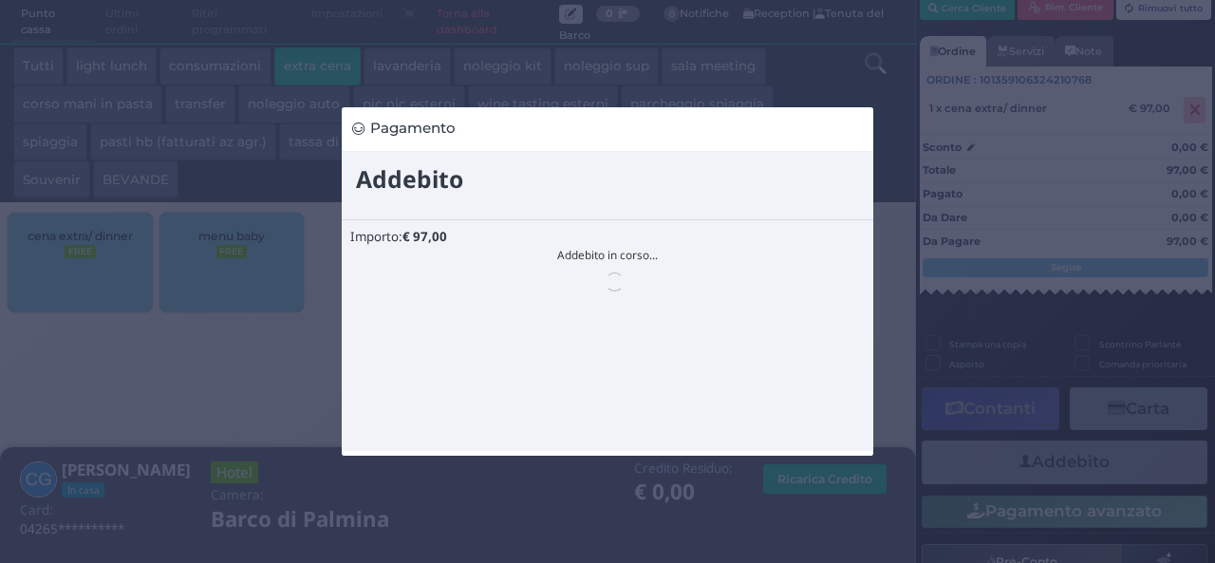
scroll to position [0, 0]
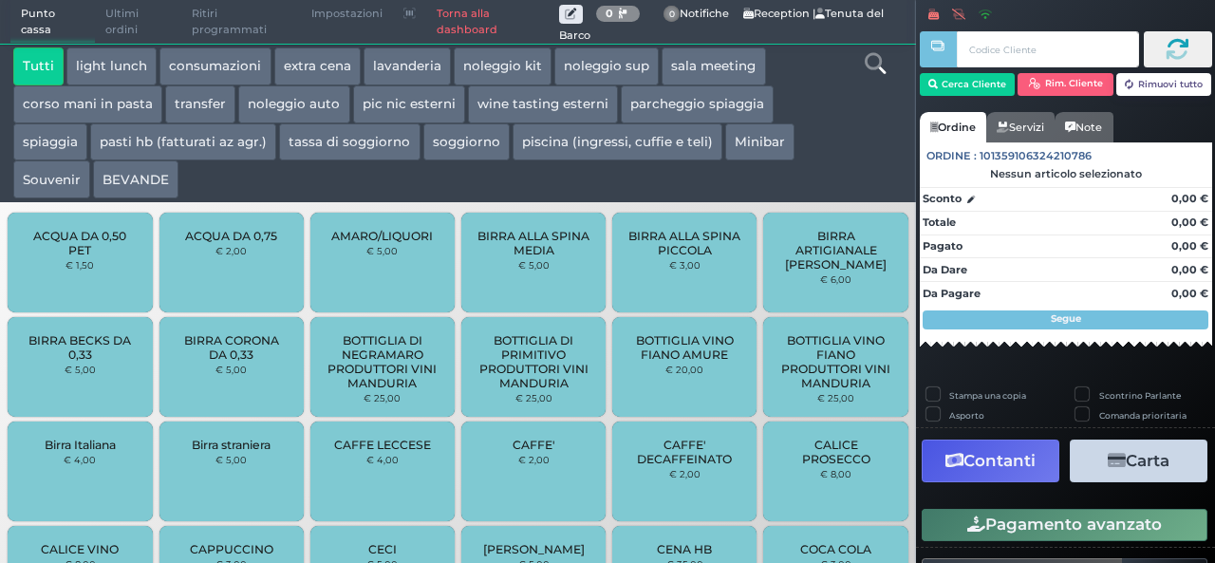
click at [331, 67] on button "extra cena" at bounding box center [317, 66] width 86 height 38
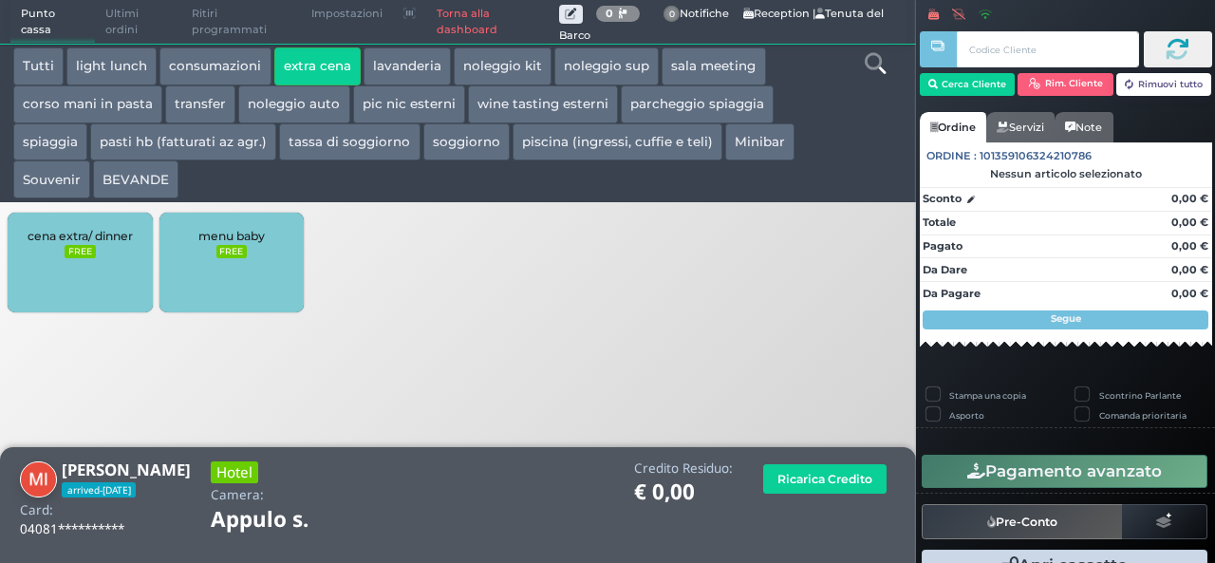
click at [122, 251] on div "cena extra/ dinner FREE" at bounding box center [80, 263] width 144 height 100
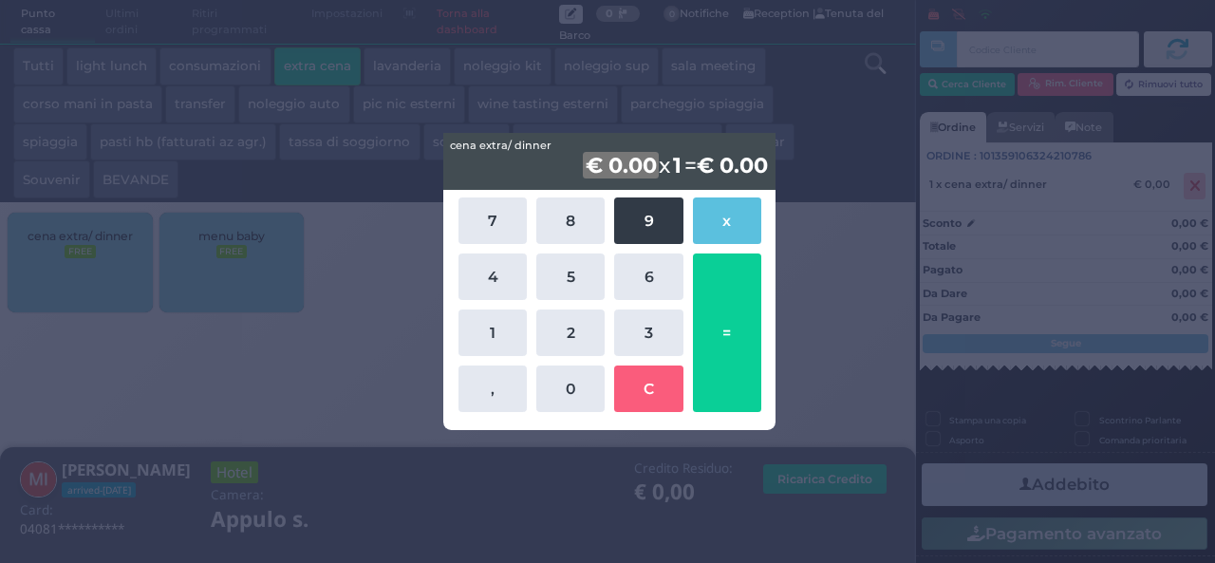
click at [659, 217] on button "9" at bounding box center [648, 220] width 68 height 46
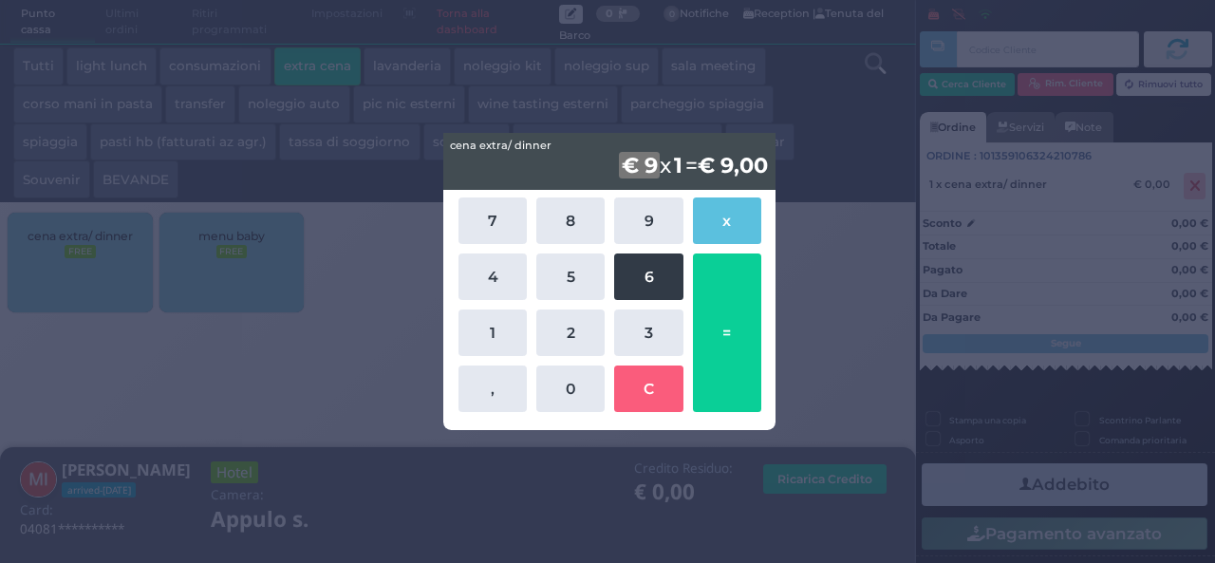
click at [659, 280] on button "6" at bounding box center [648, 276] width 68 height 46
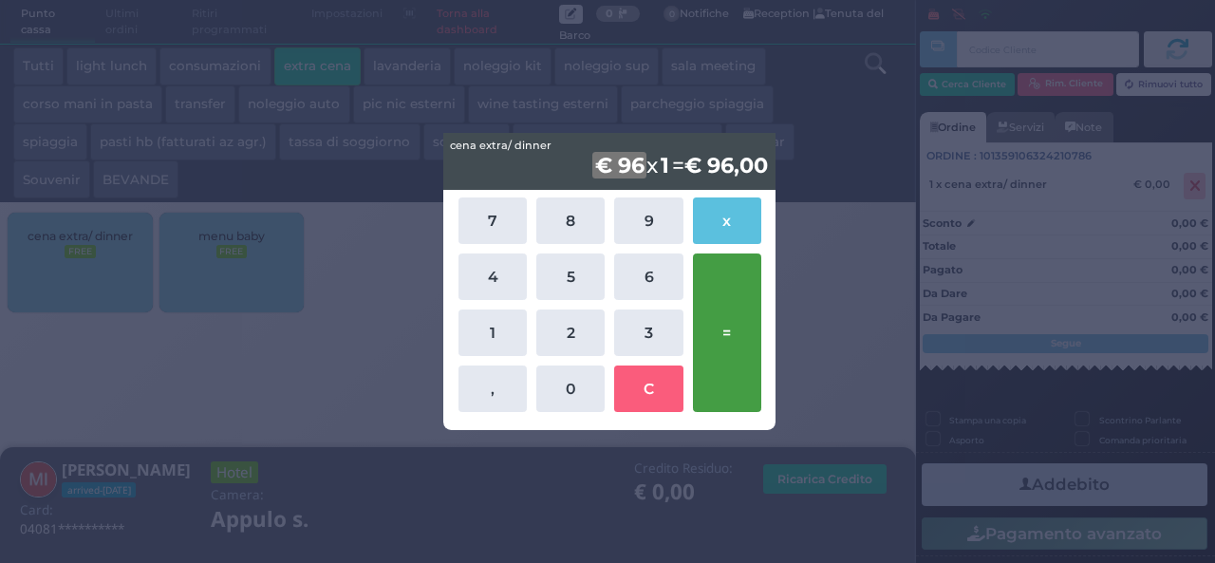
click at [733, 297] on button "=" at bounding box center [727, 332] width 68 height 158
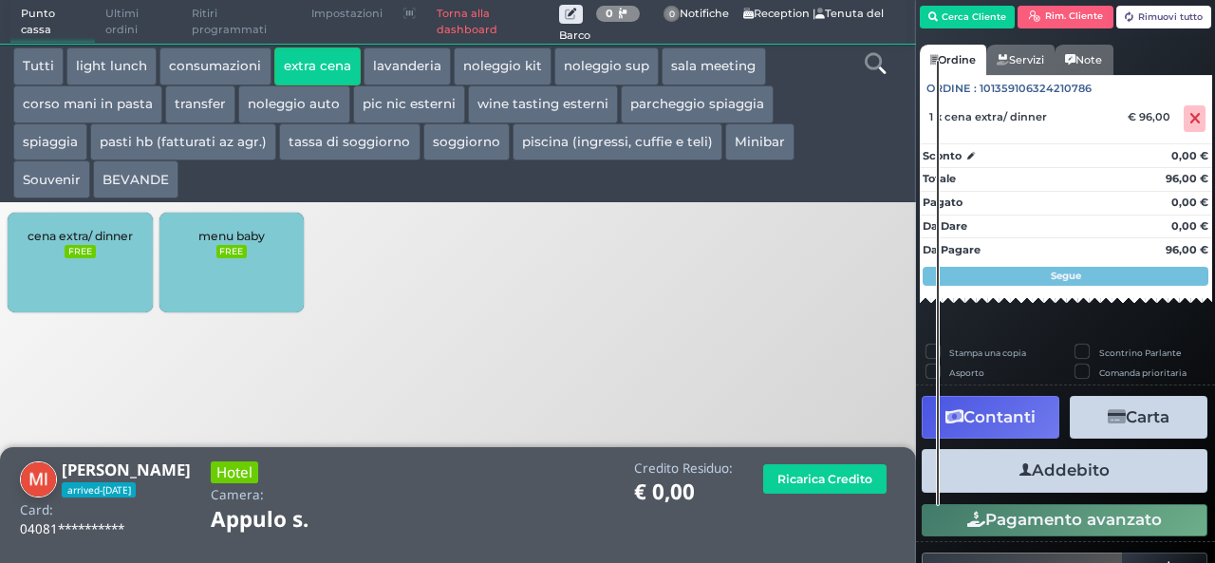
scroll to position [108, 0]
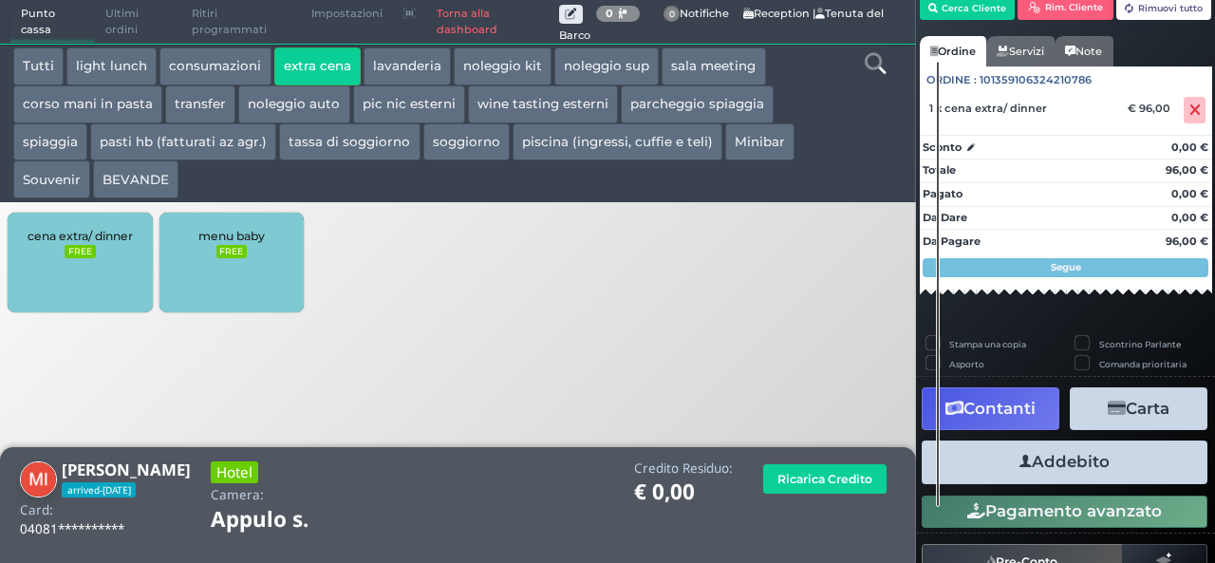
click at [1078, 472] on button "Addebito" at bounding box center [1064, 461] width 286 height 43
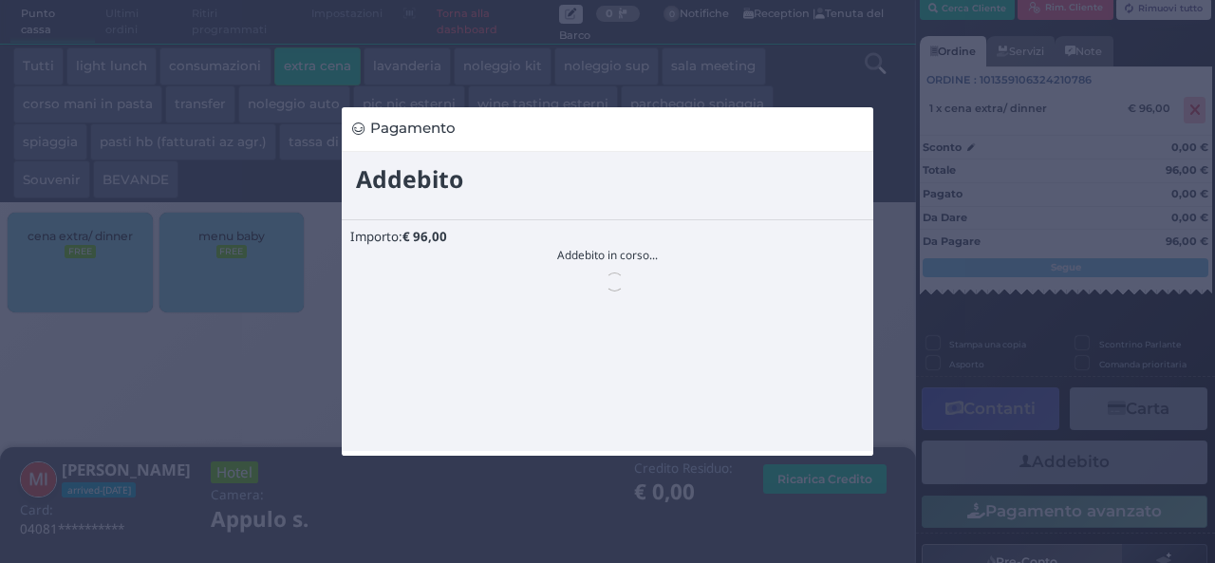
scroll to position [0, 0]
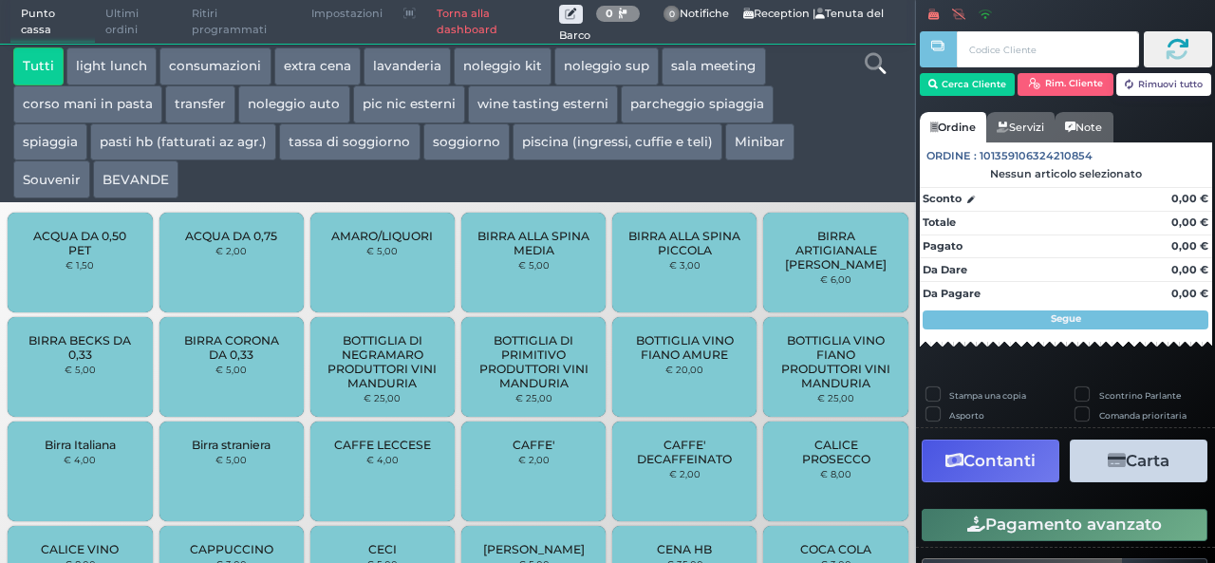
click at [149, 176] on button "BEVANDE" at bounding box center [135, 179] width 85 height 38
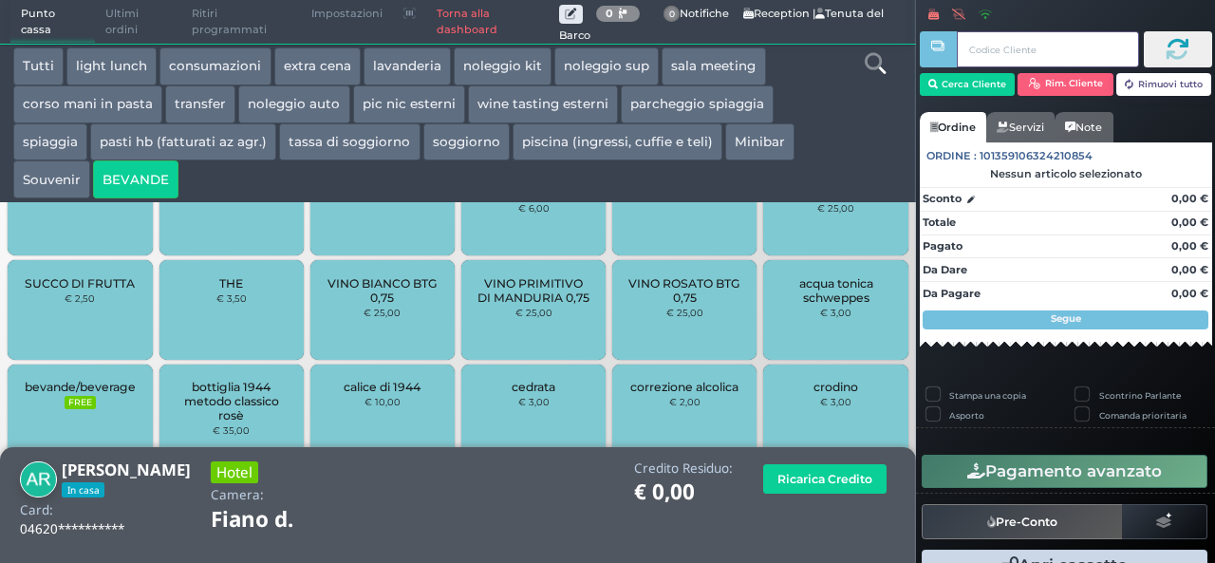
scroll to position [813, 0]
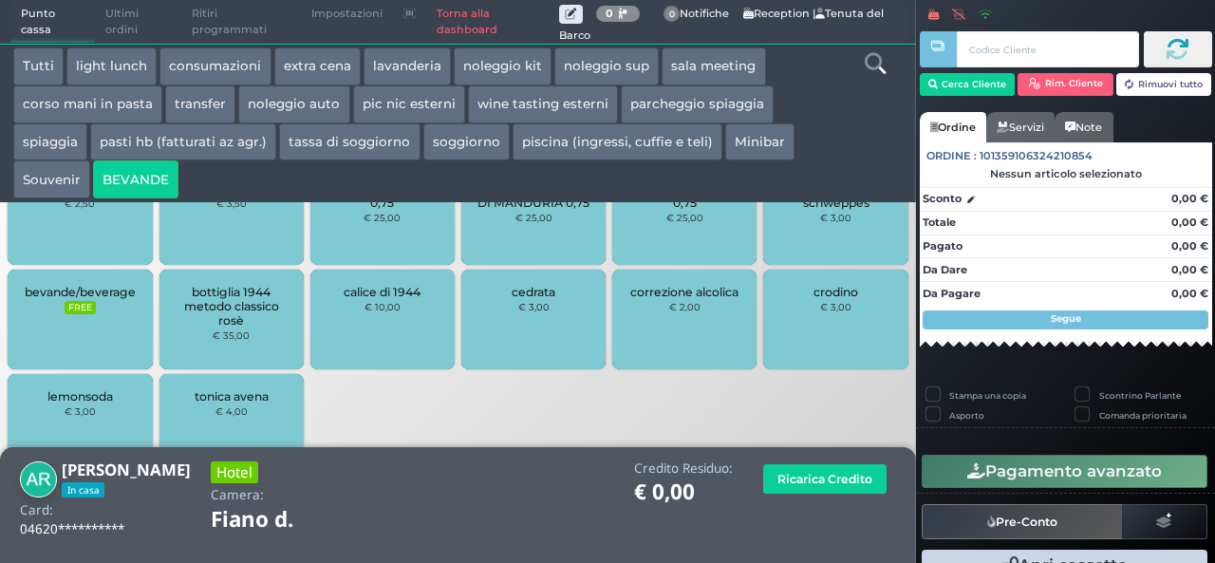
click at [65, 320] on div "bevande/beverage FREE" at bounding box center [80, 319] width 144 height 100
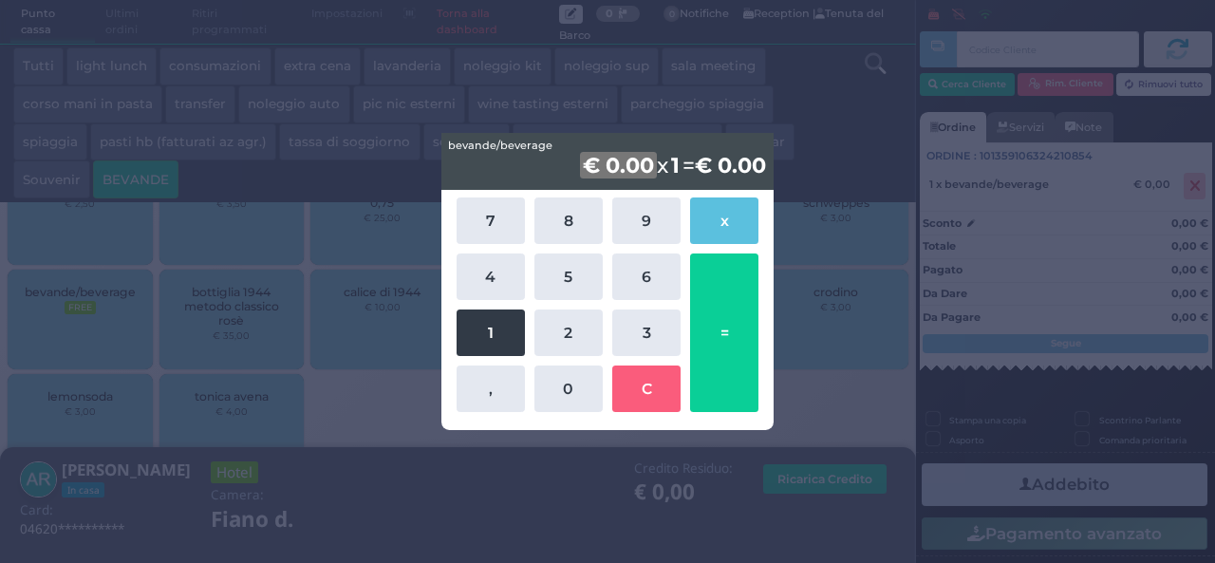
click at [484, 339] on button "1" at bounding box center [490, 332] width 68 height 46
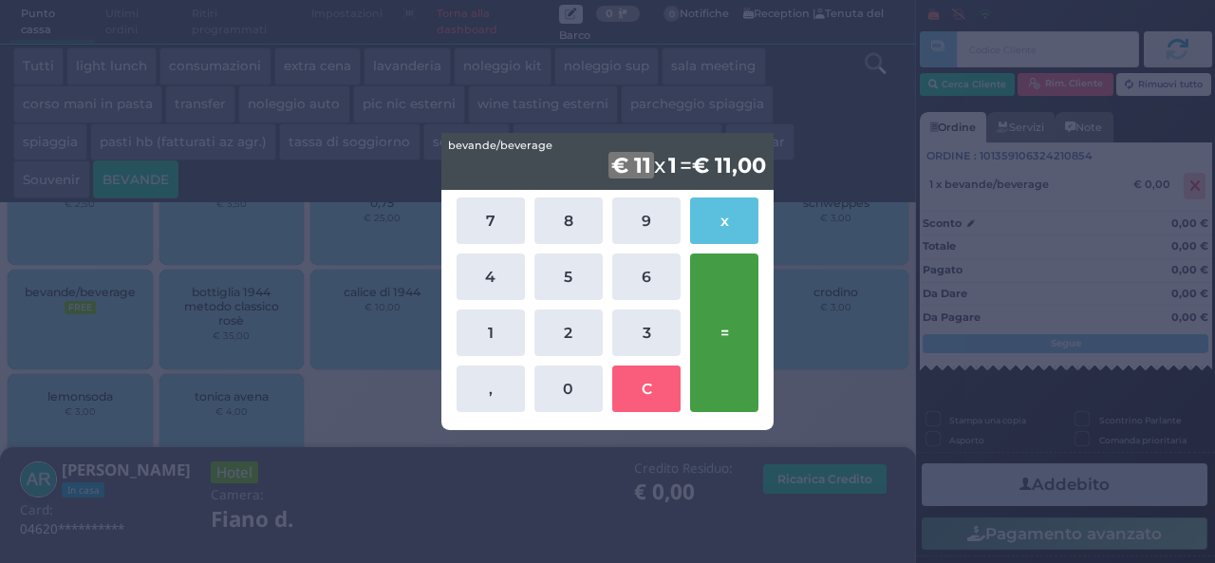
click at [736, 313] on button "=" at bounding box center [724, 332] width 68 height 158
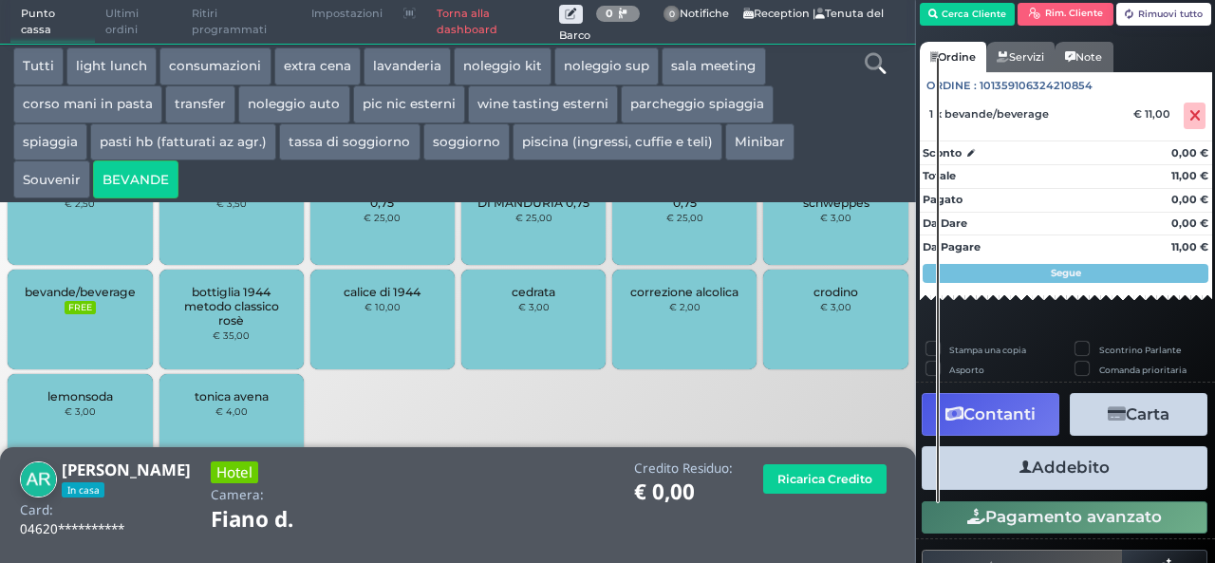
scroll to position [108, 0]
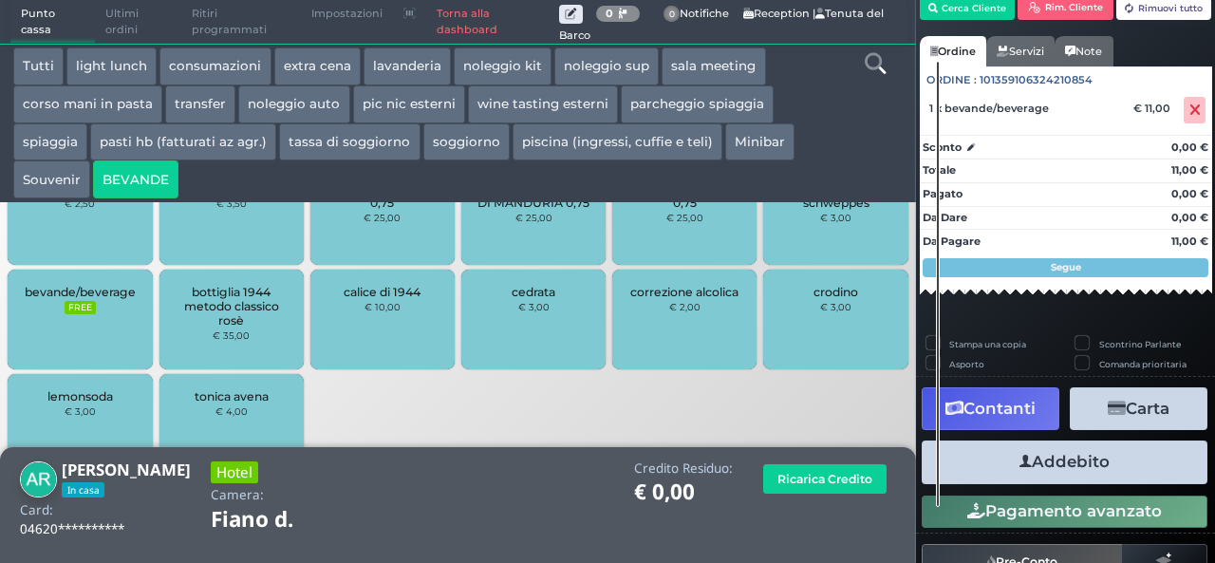
click at [1063, 456] on button "Addebito" at bounding box center [1064, 461] width 286 height 43
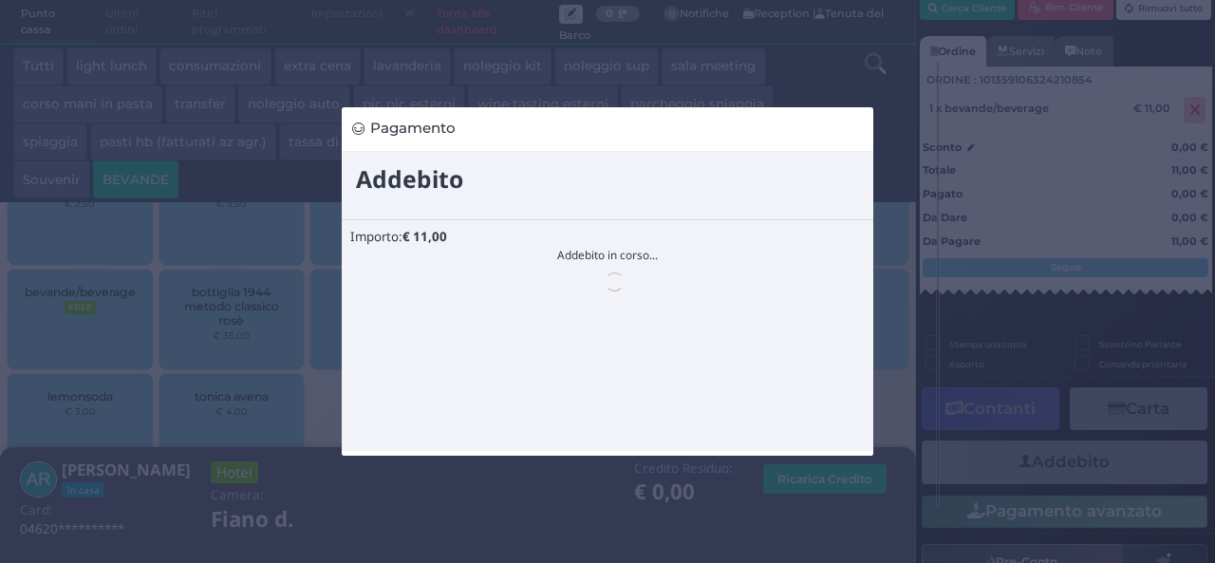
scroll to position [0, 0]
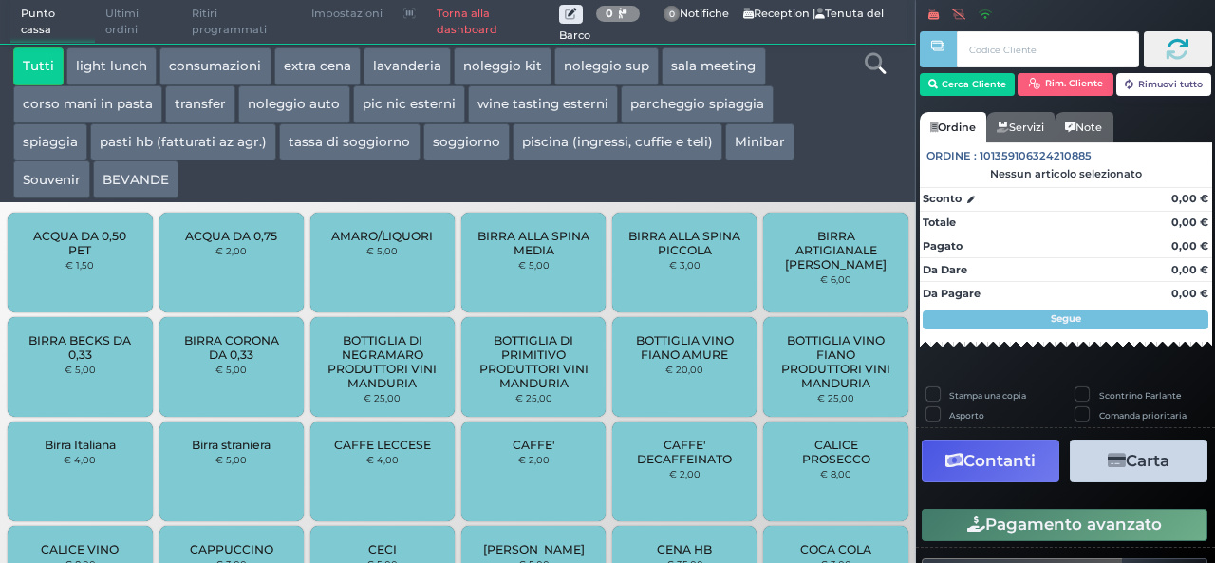
click at [321, 58] on button "extra cena" at bounding box center [317, 66] width 86 height 38
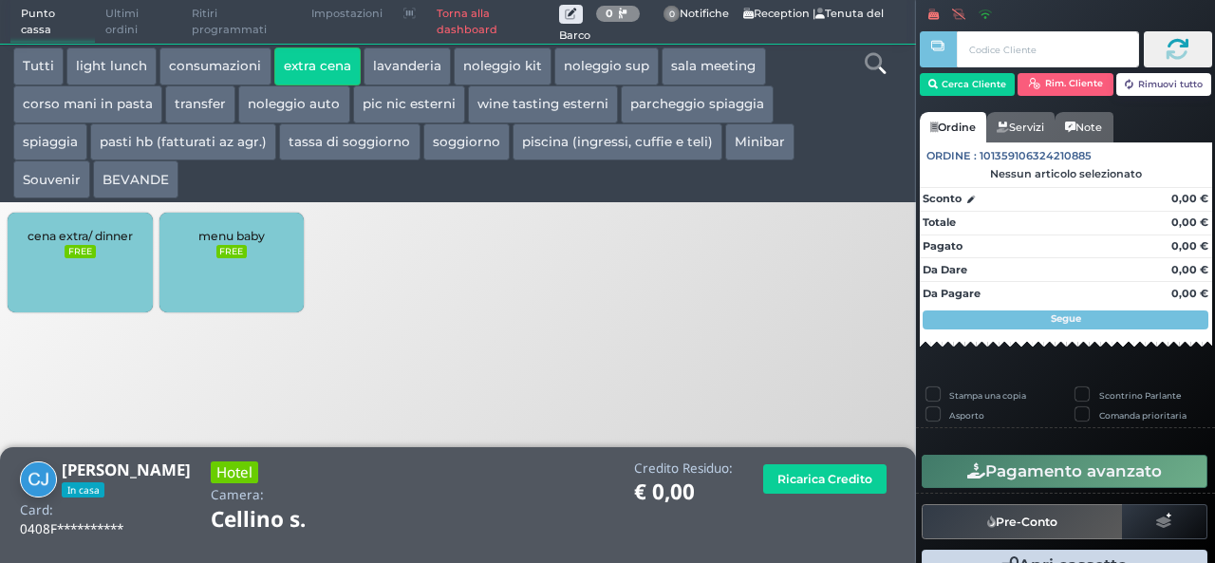
click at [97, 259] on div "cena extra/ dinner FREE" at bounding box center [80, 263] width 144 height 100
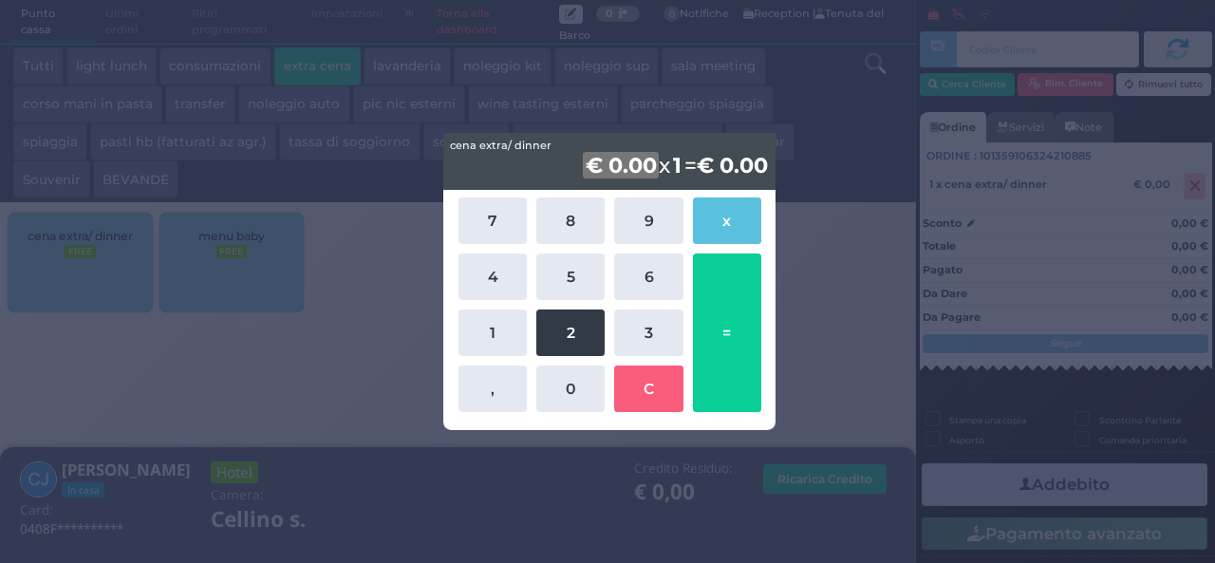
click at [566, 327] on button "2" at bounding box center [570, 332] width 68 height 46
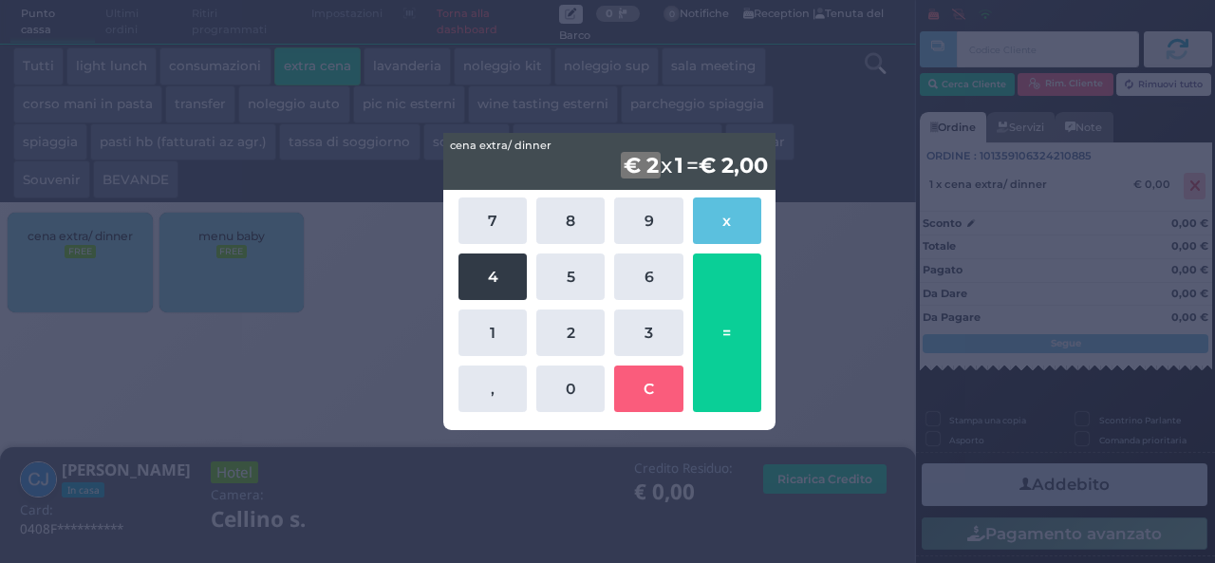
click at [476, 278] on button "4" at bounding box center [492, 276] width 68 height 46
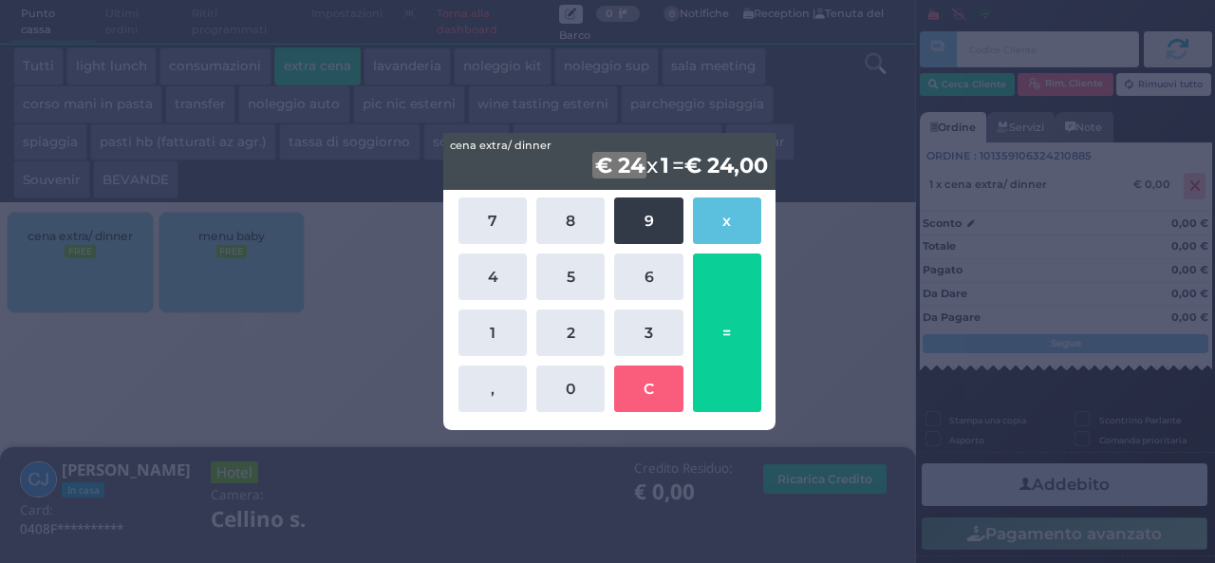
click at [652, 223] on button "9" at bounding box center [648, 220] width 68 height 46
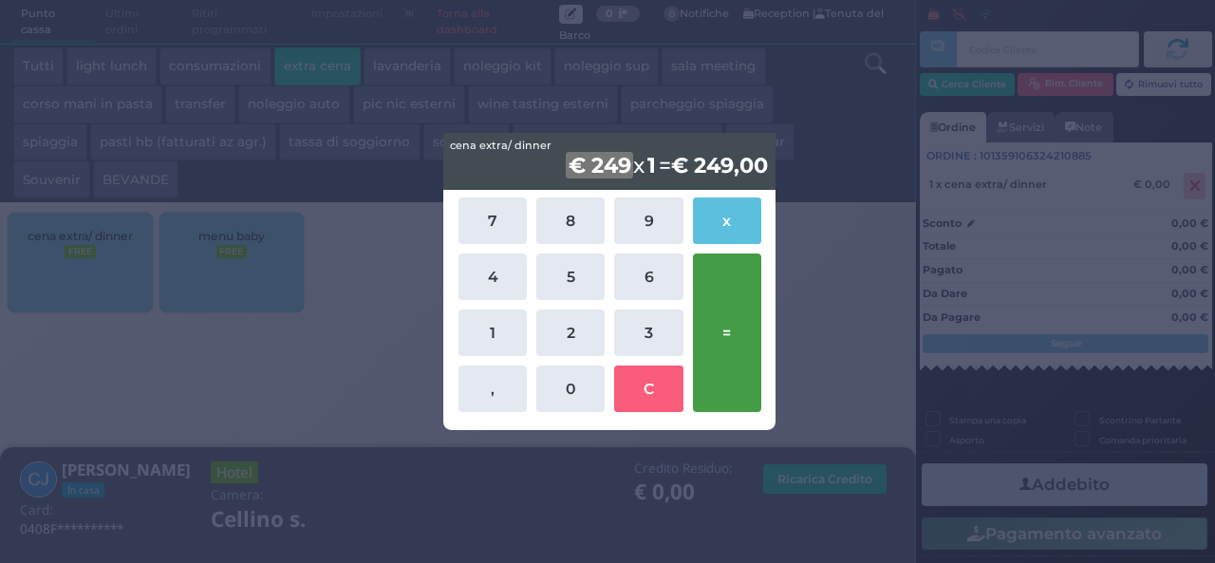
click at [739, 332] on button "=" at bounding box center [727, 332] width 68 height 158
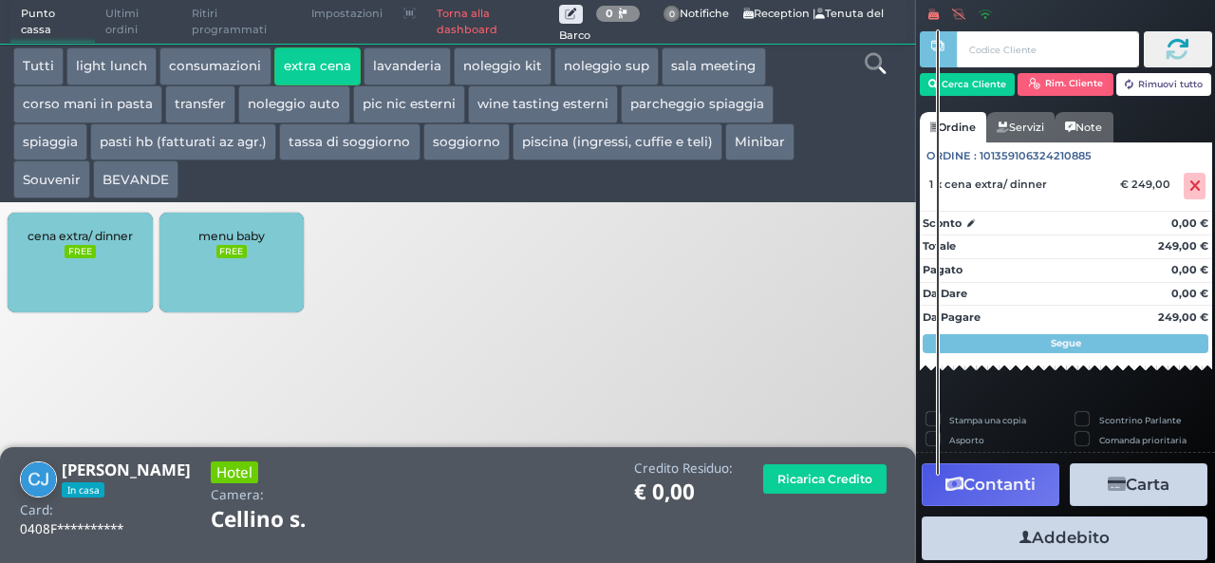
scroll to position [52, 0]
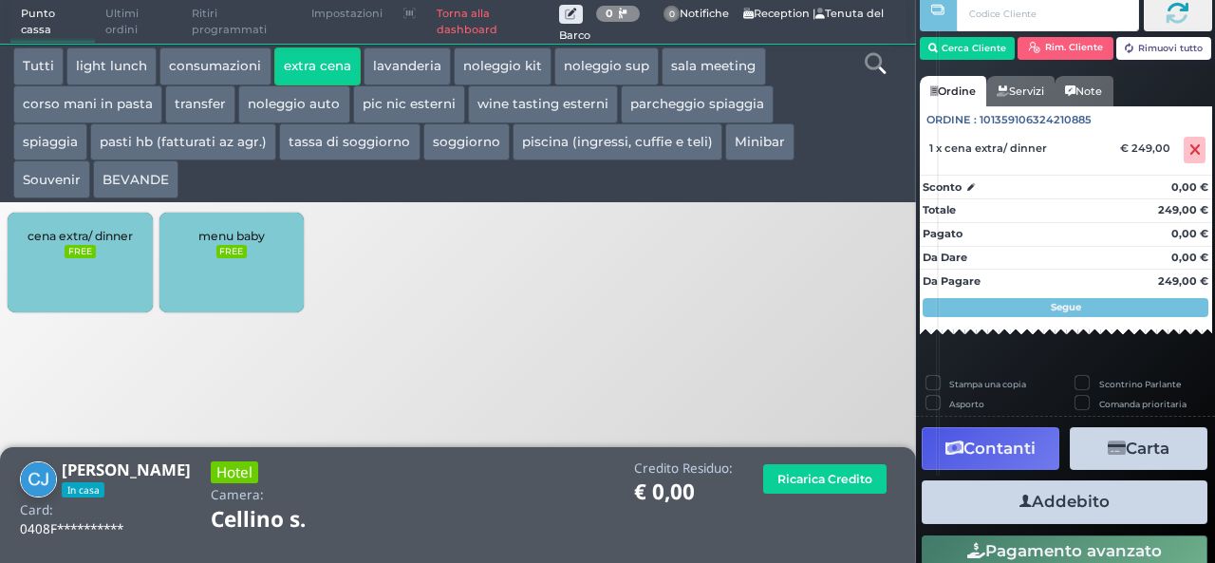
click at [1122, 507] on button "Addebito" at bounding box center [1064, 501] width 286 height 43
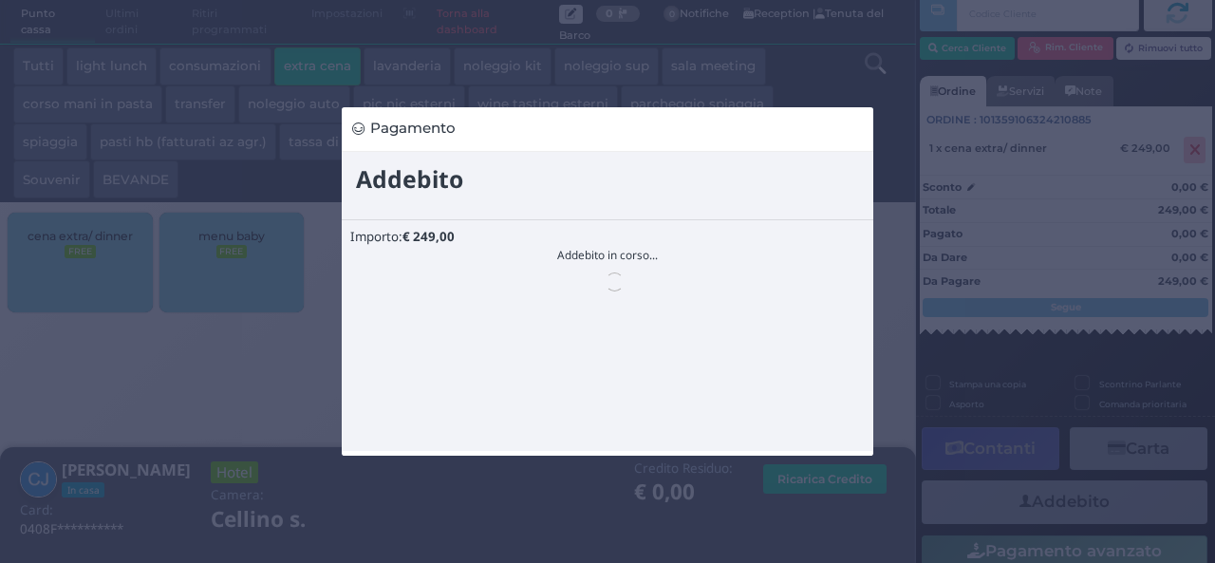
scroll to position [0, 0]
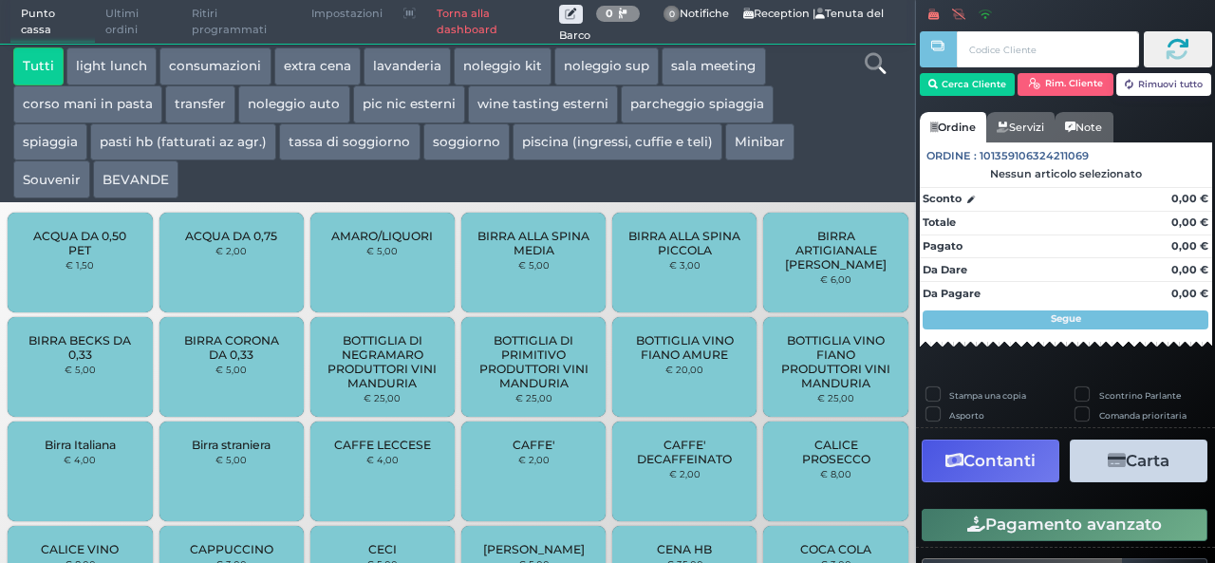
click at [300, 75] on button "extra cena" at bounding box center [317, 66] width 86 height 38
